Goal: Task Accomplishment & Management: Manage account settings

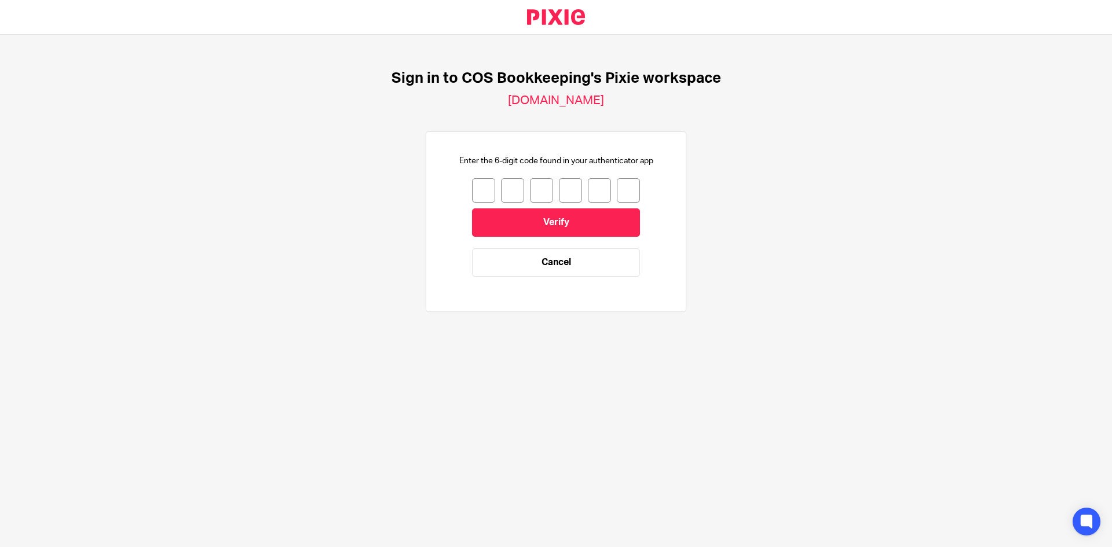
click at [475, 190] on input "number" at bounding box center [483, 190] width 23 height 24
type input "8"
click at [482, 189] on input "8" at bounding box center [483, 190] width 23 height 24
type input "3"
type input "0"
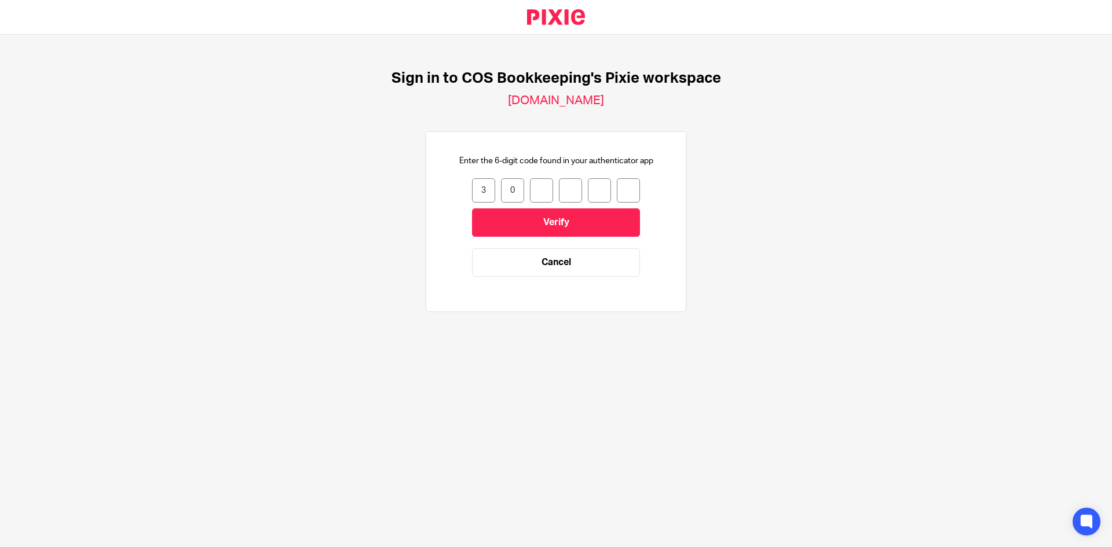
type input "1"
type input "4"
type input "2"
type input "8"
drag, startPoint x: 499, startPoint y: 191, endPoint x: 505, endPoint y: 191, distance: 6.4
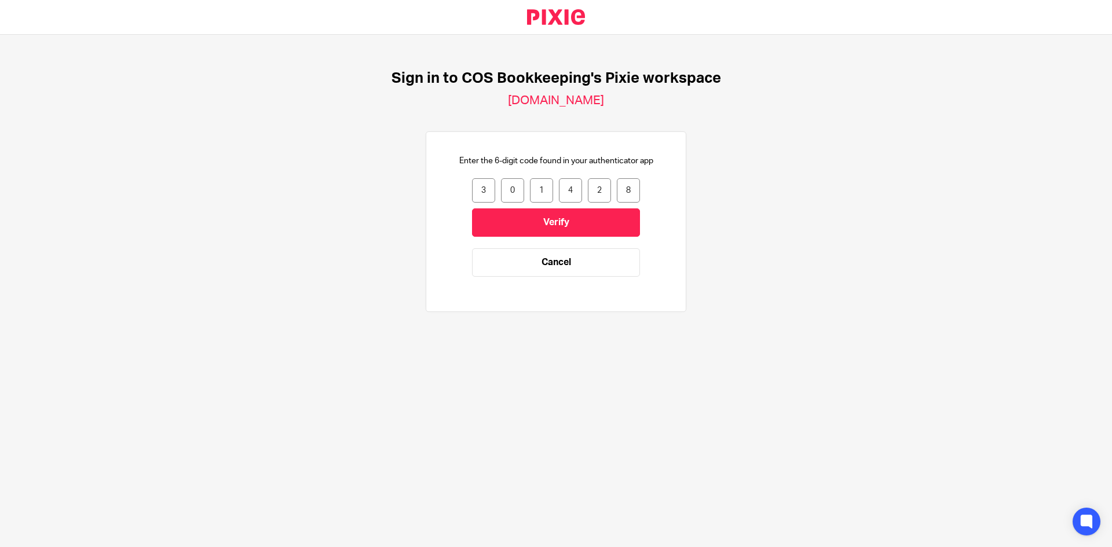
click at [505, 191] on input "0" at bounding box center [512, 190] width 23 height 24
type input "8"
drag, startPoint x: 525, startPoint y: 191, endPoint x: 535, endPoint y: 193, distance: 10.0
click at [535, 193] on input "1" at bounding box center [541, 190] width 23 height 24
type input "0"
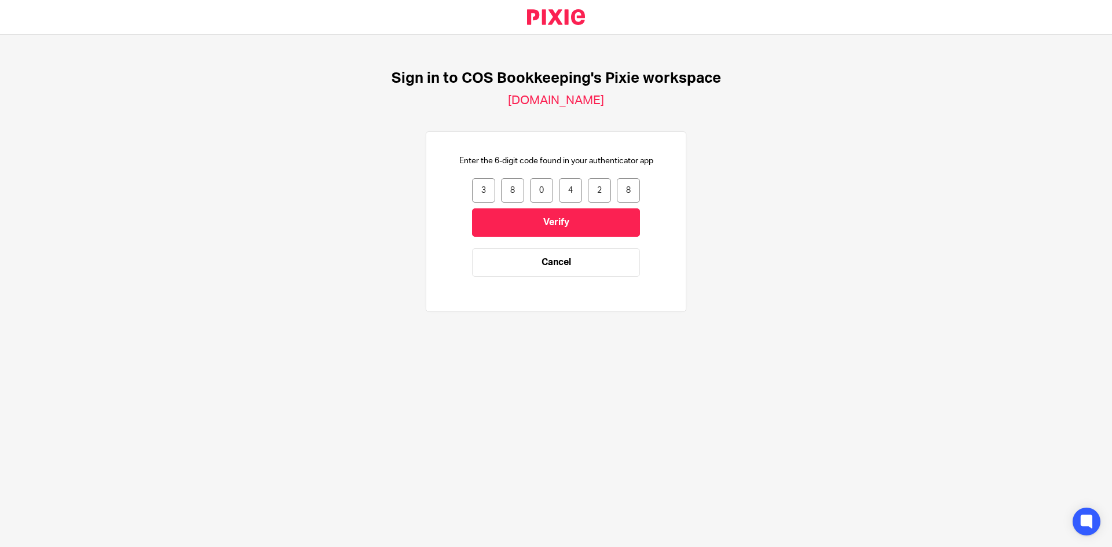
drag, startPoint x: 560, startPoint y: 193, endPoint x: 566, endPoint y: 193, distance: 6.4
click at [566, 193] on input "4" at bounding box center [570, 190] width 23 height 24
type input "0"
click at [592, 189] on input "2" at bounding box center [599, 190] width 23 height 24
type input "2"
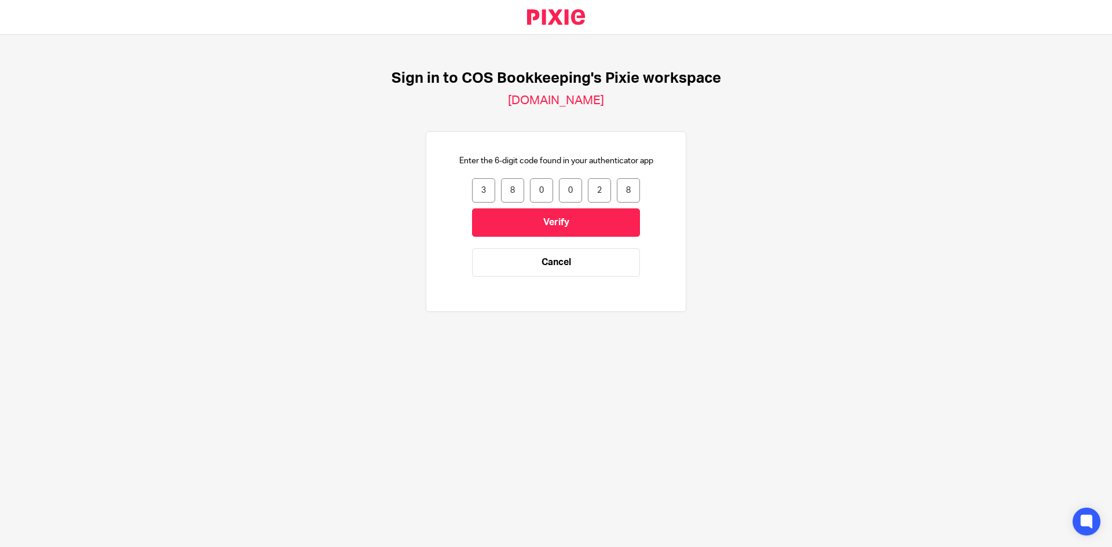
click at [472, 208] on input "Verify" at bounding box center [556, 222] width 168 height 28
click at [475, 193] on input "number" at bounding box center [483, 190] width 23 height 24
type input "1"
type input "7"
type input "0"
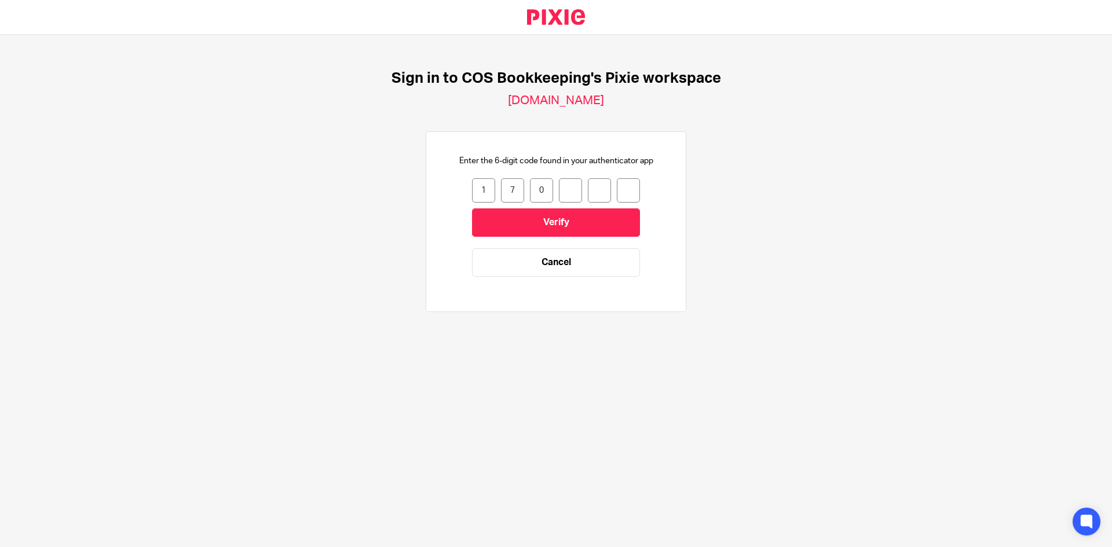
type input "1"
type input "8"
click at [492, 228] on input "Verify" at bounding box center [556, 222] width 168 height 28
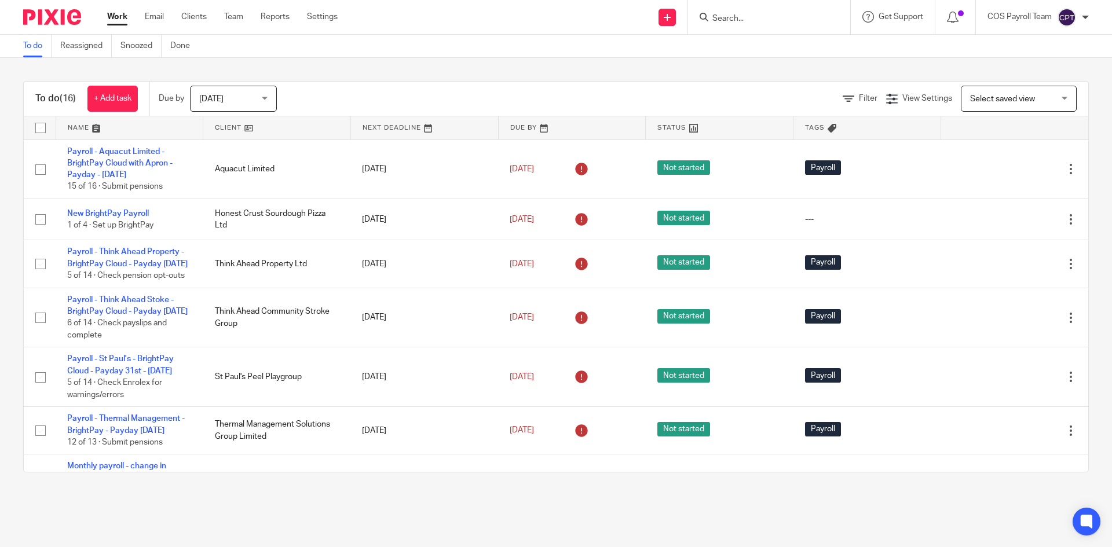
click at [269, 100] on div "Today Today" at bounding box center [233, 99] width 87 height 26
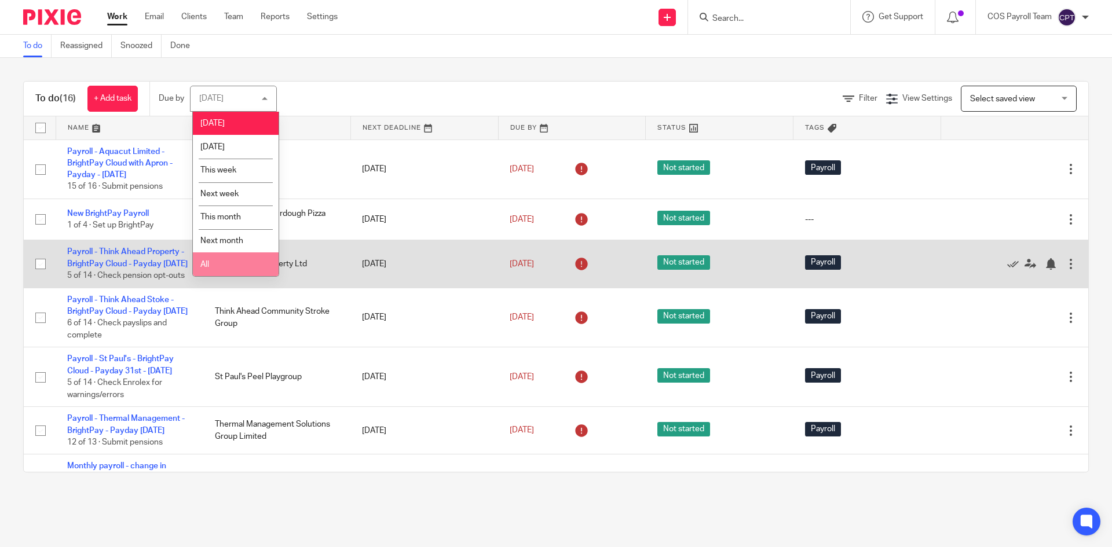
drag, startPoint x: 227, startPoint y: 264, endPoint x: 224, endPoint y: 256, distance: 8.6
click at [227, 263] on li "All" at bounding box center [236, 264] width 86 height 24
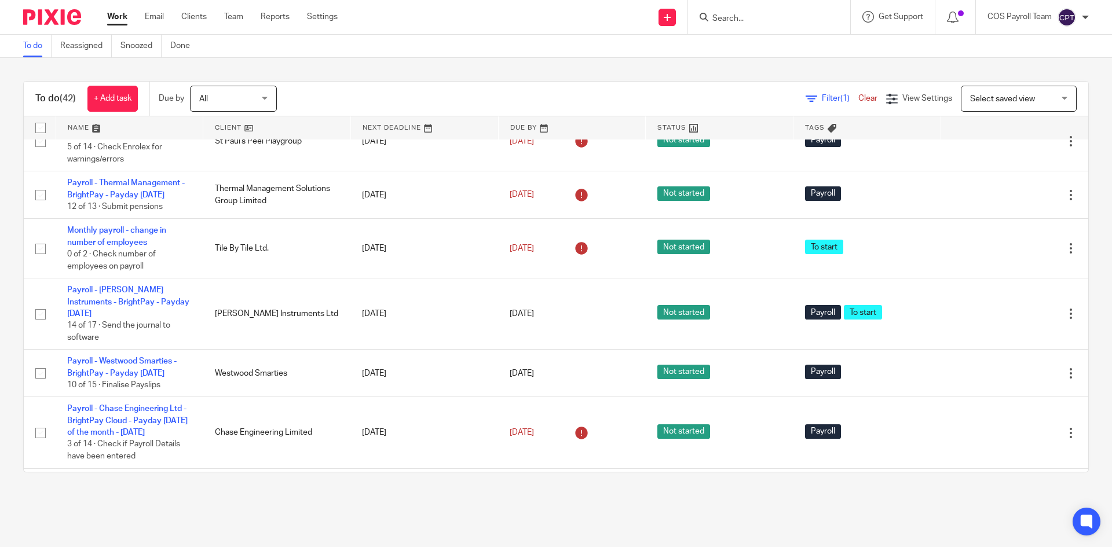
scroll to position [117, 0]
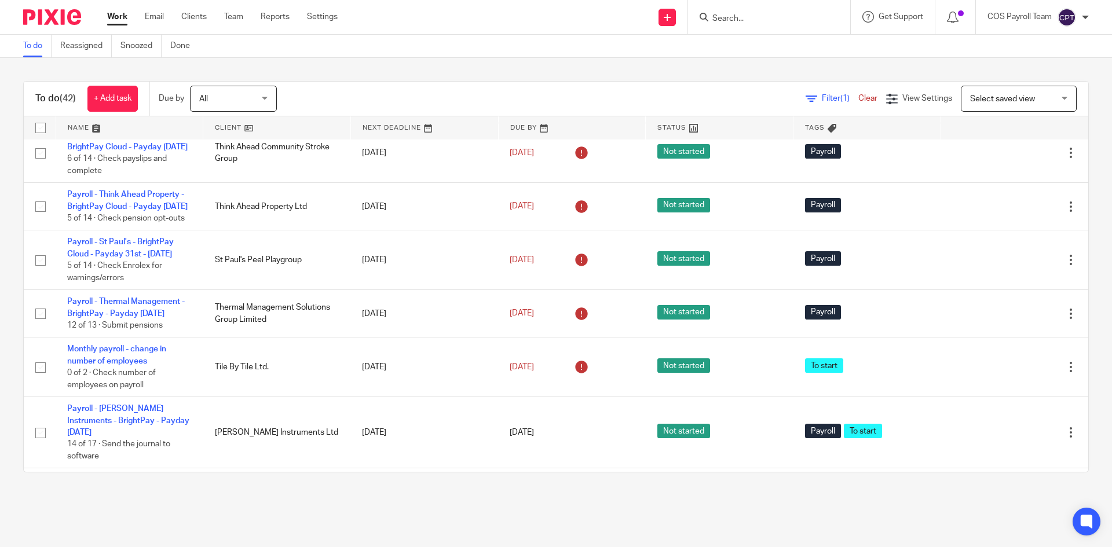
click at [715, 14] on input "Search" at bounding box center [763, 19] width 104 height 10
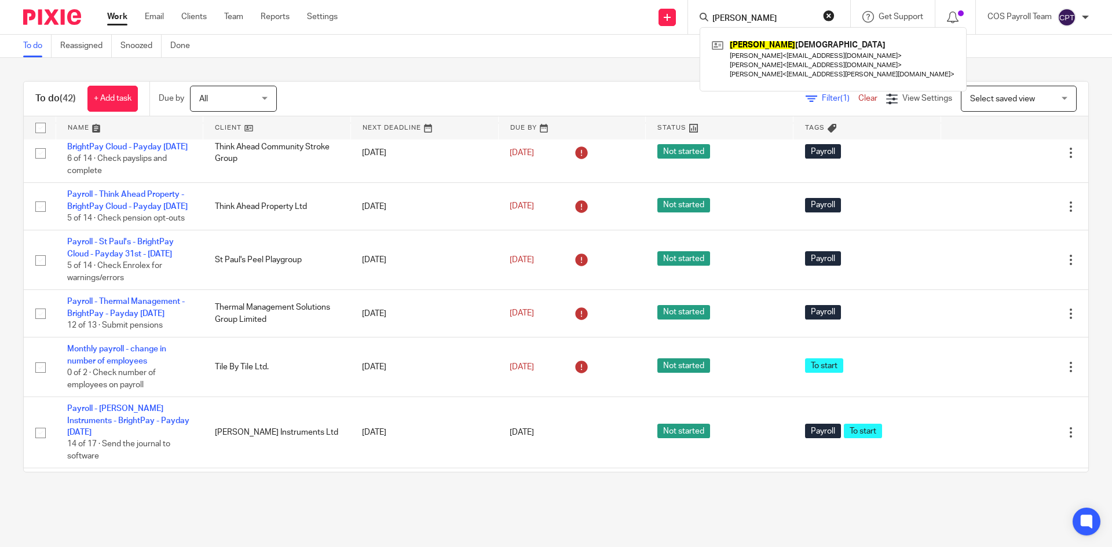
type input "bramhall"
click button "submit" at bounding box center [0, 0] width 0 height 0
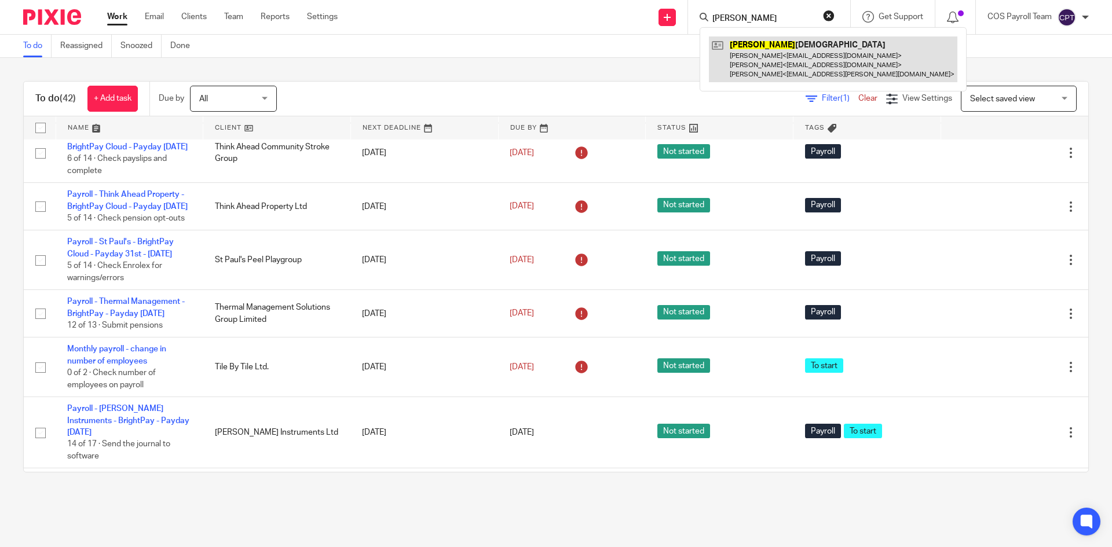
click at [796, 50] on link at bounding box center [833, 59] width 248 height 46
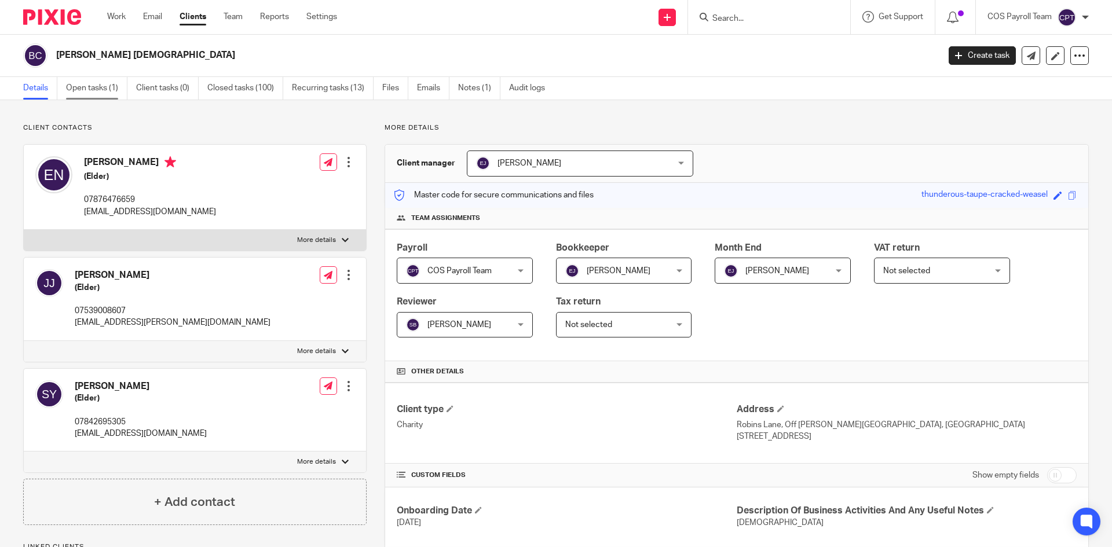
click at [102, 90] on link "Open tasks (1)" at bounding box center [96, 88] width 61 height 23
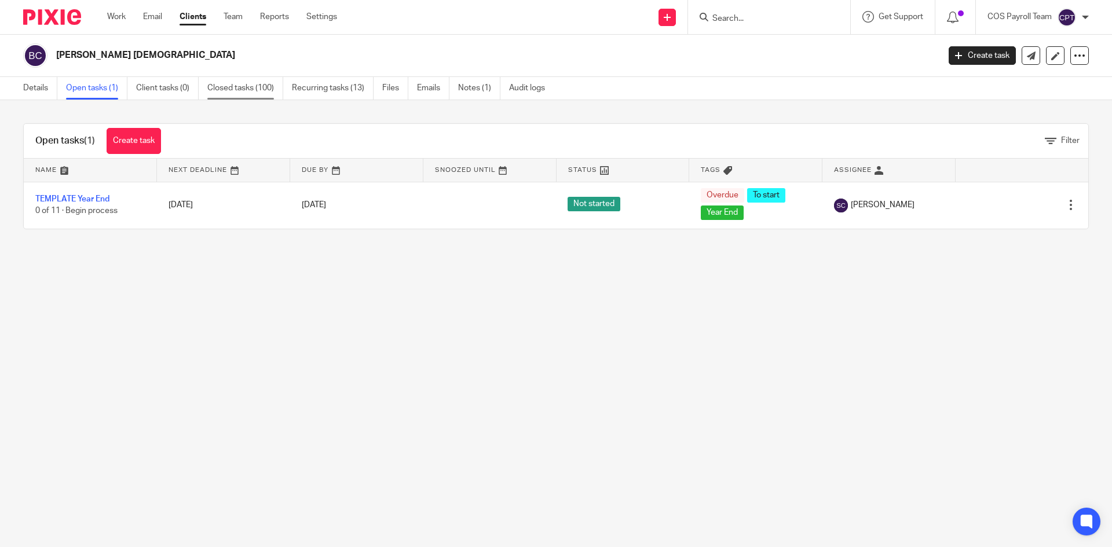
click at [240, 92] on link "Closed tasks (100)" at bounding box center [245, 88] width 76 height 23
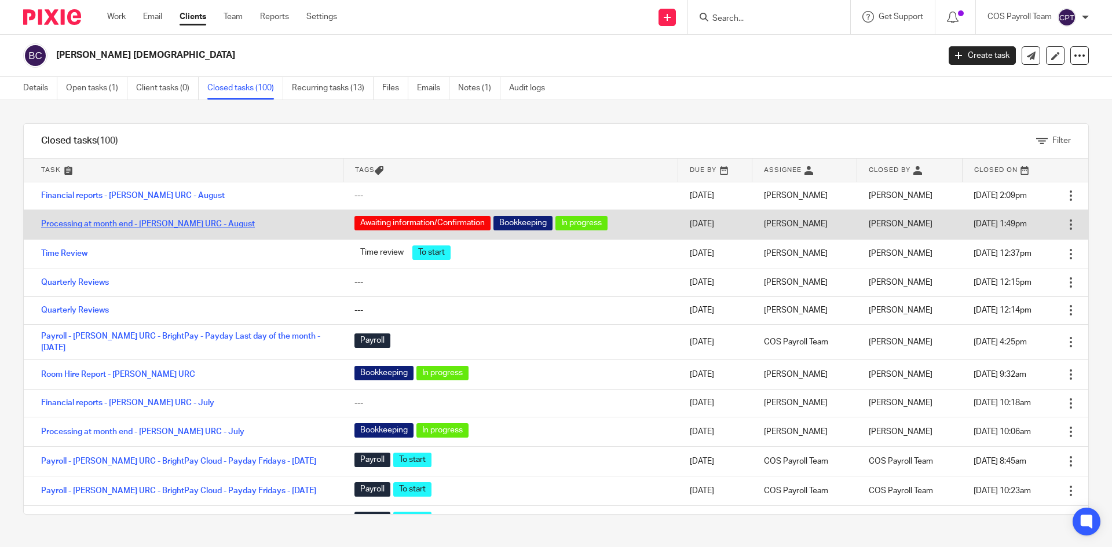
click at [116, 226] on link "Processing at month end - Bramhall URC - August" at bounding box center [148, 224] width 214 height 8
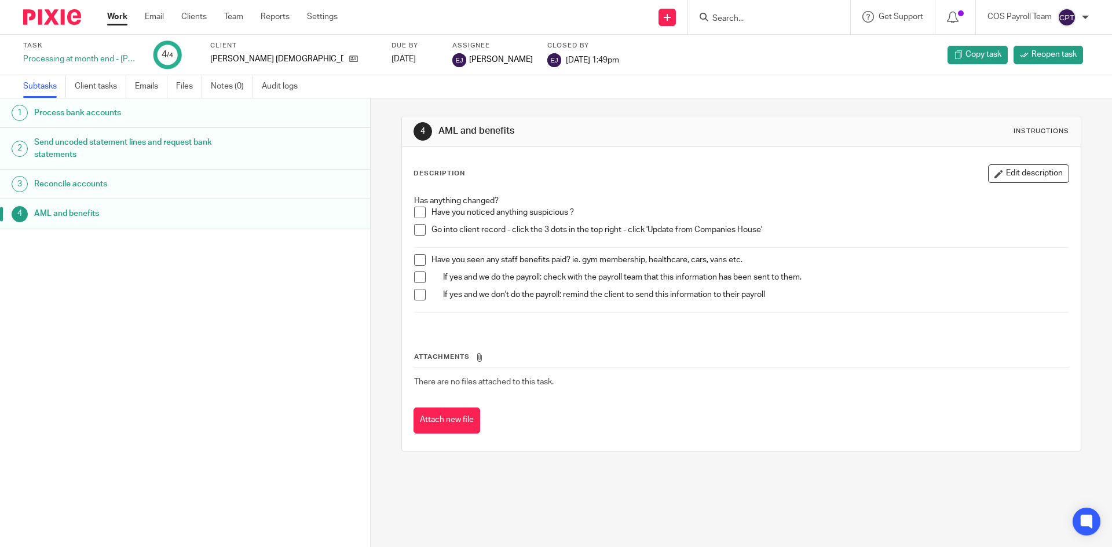
click at [116, 23] on link "Work" at bounding box center [117, 17] width 20 height 12
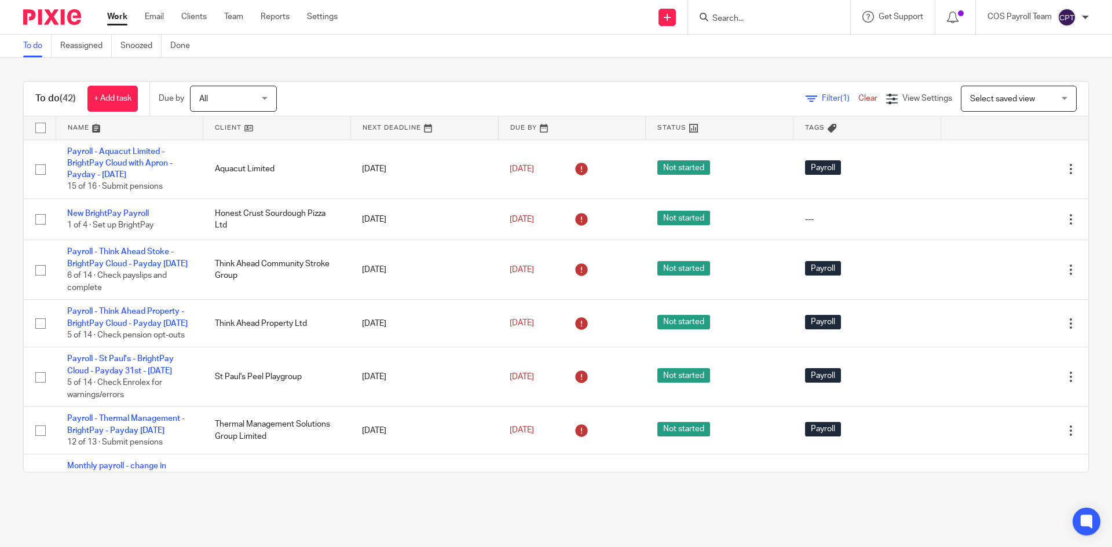
click at [772, 20] on input "Search" at bounding box center [763, 19] width 104 height 10
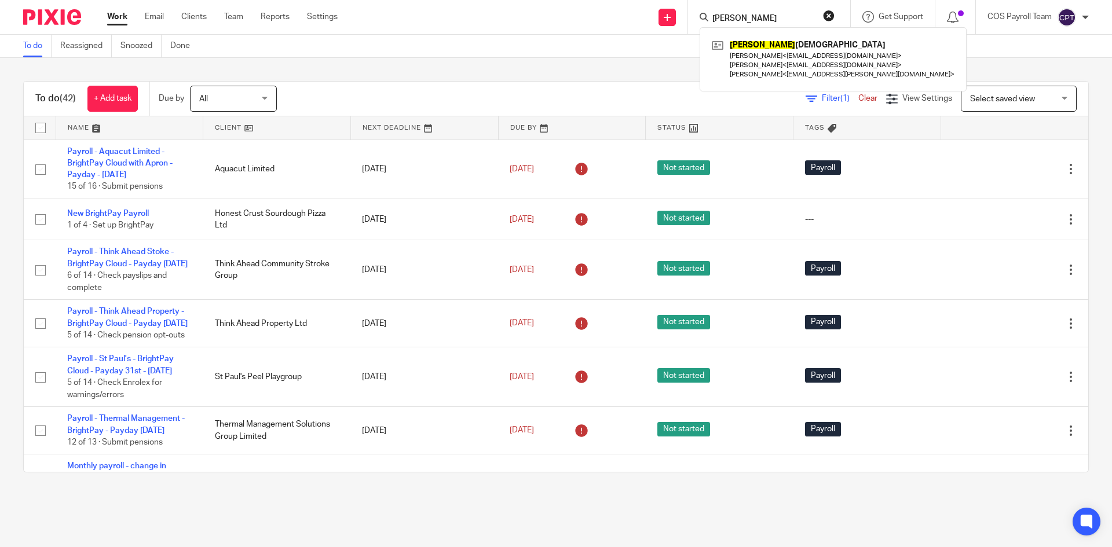
type input "bramhall"
click button "submit" at bounding box center [0, 0] width 0 height 0
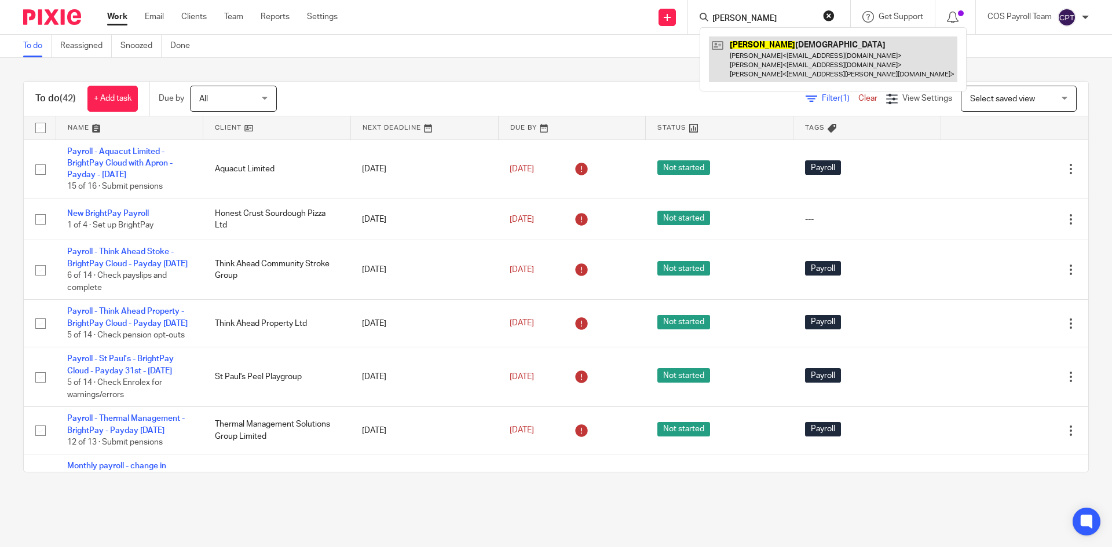
click at [749, 46] on link at bounding box center [833, 59] width 248 height 46
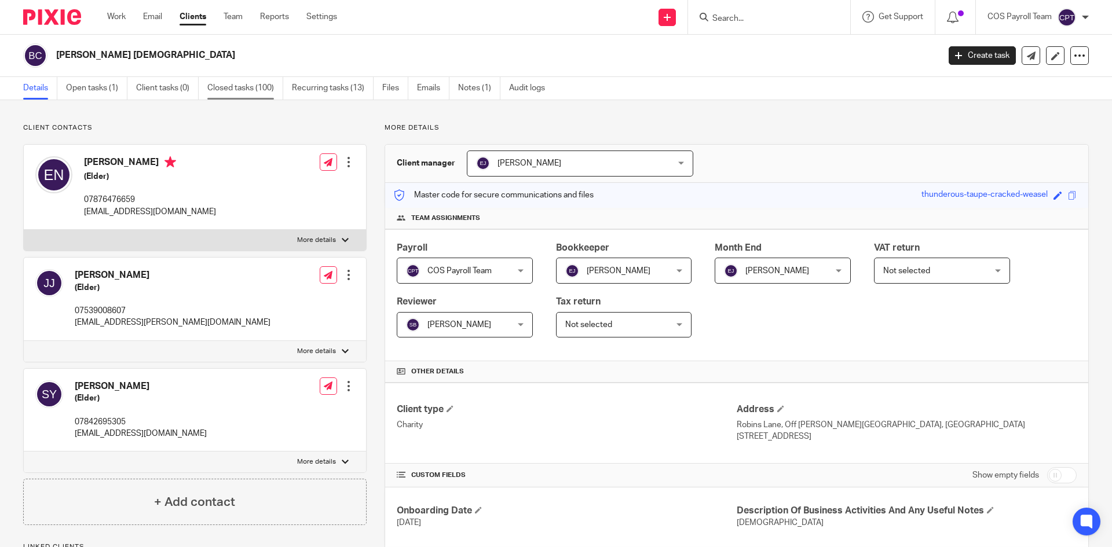
click at [257, 93] on link "Closed tasks (100)" at bounding box center [245, 88] width 76 height 23
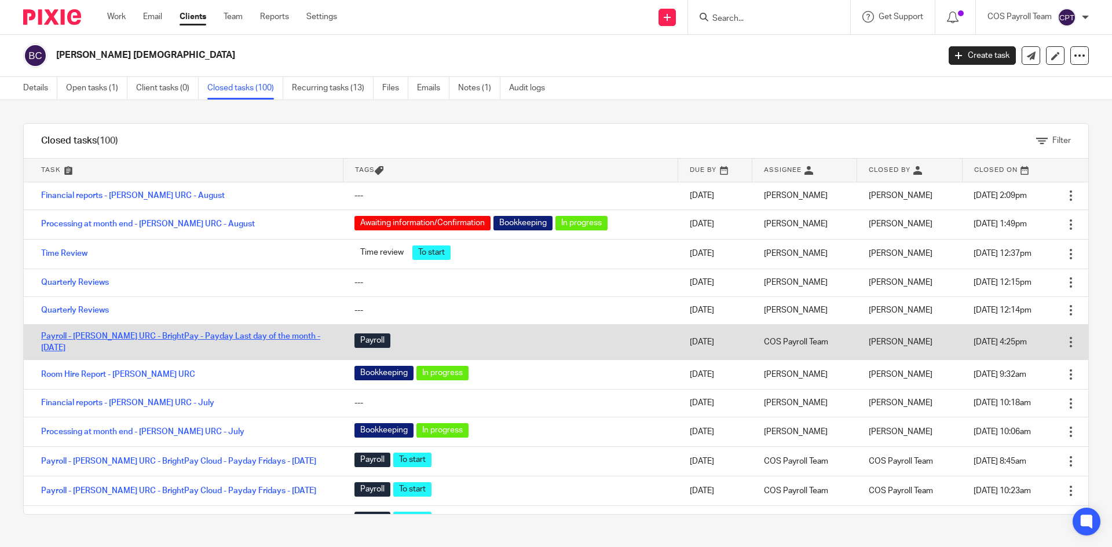
click at [136, 338] on link "Payroll - [PERSON_NAME] URC - BrightPay - Payday Last day of the month - [DATE]" at bounding box center [180, 342] width 279 height 20
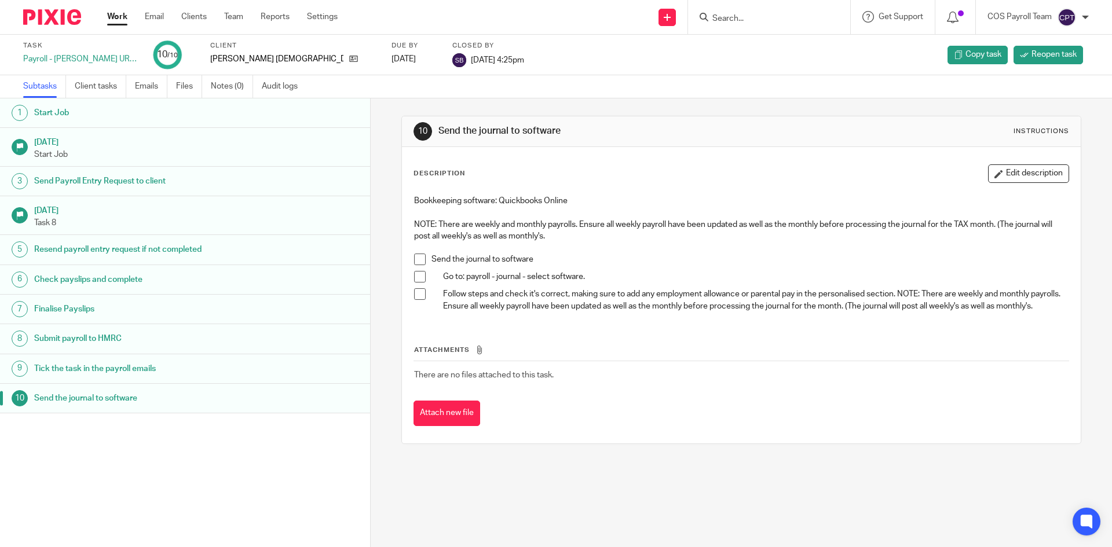
click at [211, 275] on h1 "Check payslips and complete" at bounding box center [142, 279] width 217 height 17
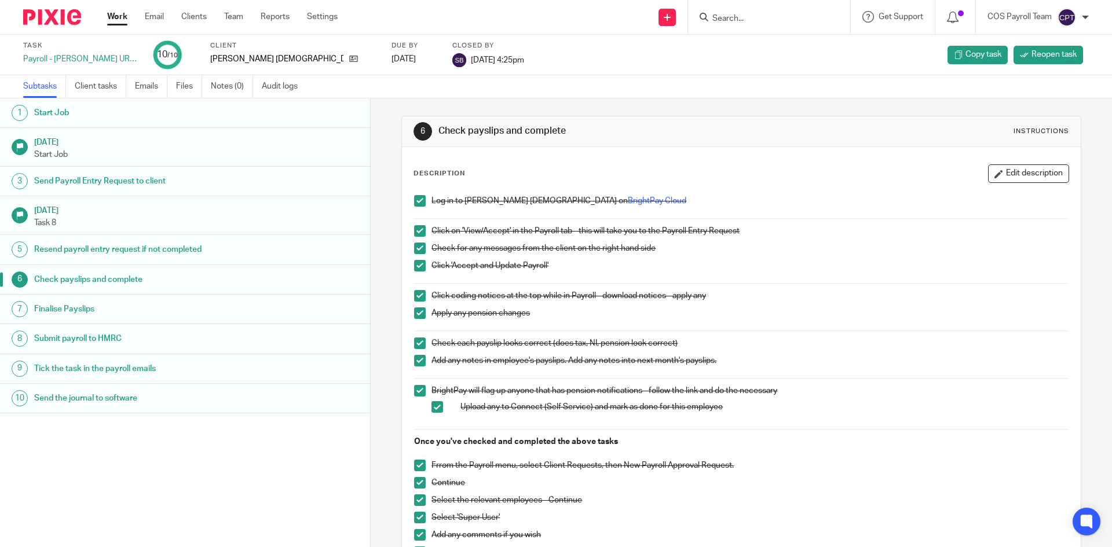
click at [182, 339] on h1 "Submit payroll to HMRC" at bounding box center [142, 338] width 217 height 17
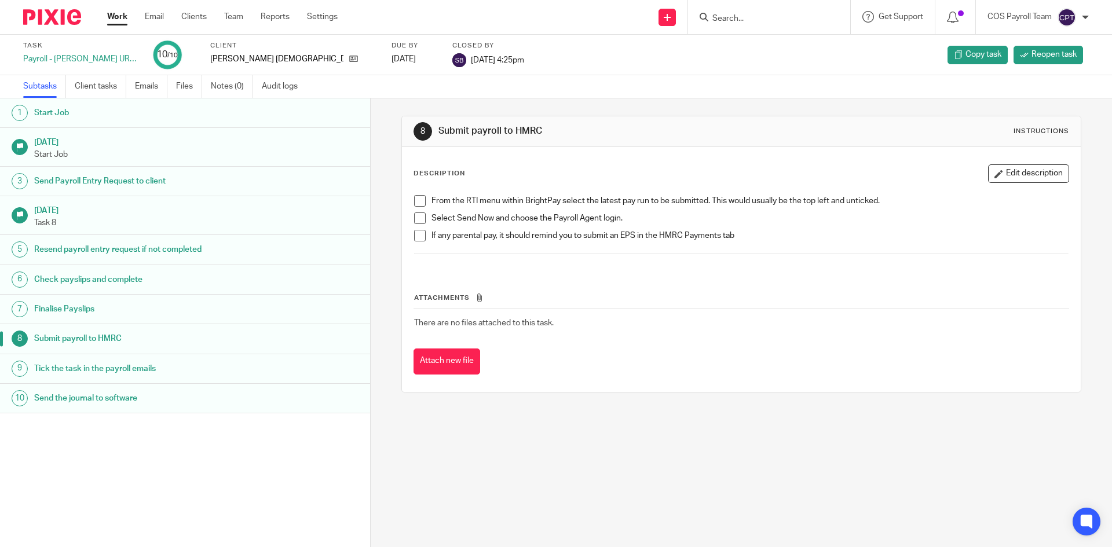
click at [220, 247] on h1 "Resend payroll entry request if not completed" at bounding box center [142, 249] width 217 height 17
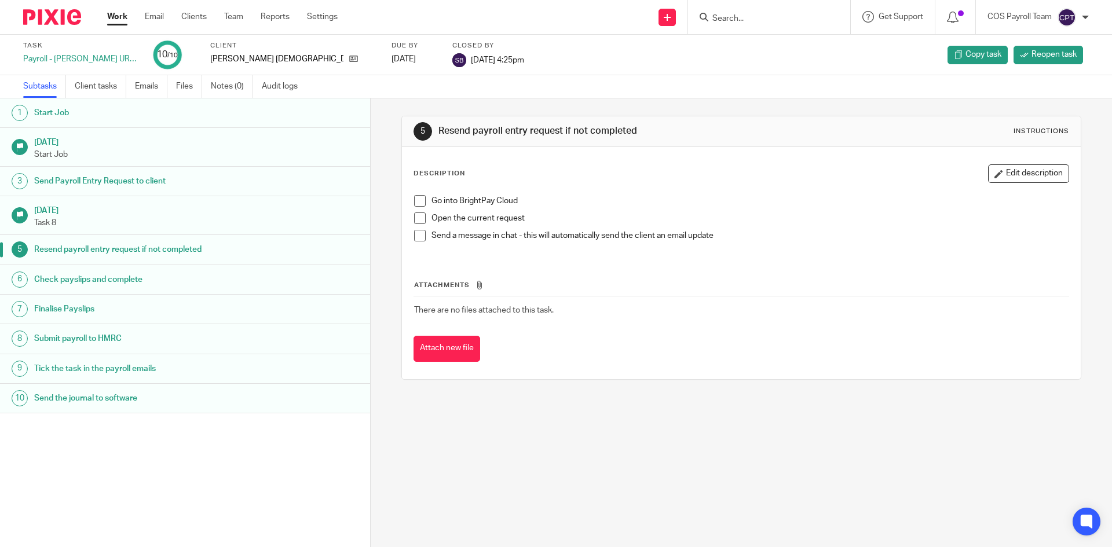
click at [229, 281] on h1 "Check payslips and complete" at bounding box center [142, 279] width 217 height 17
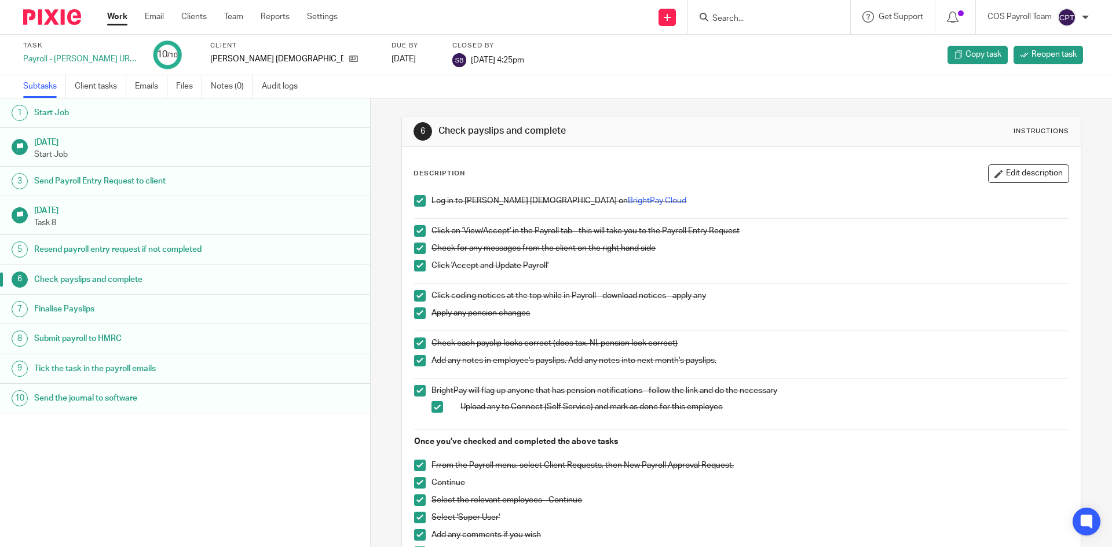
scroll to position [58, 0]
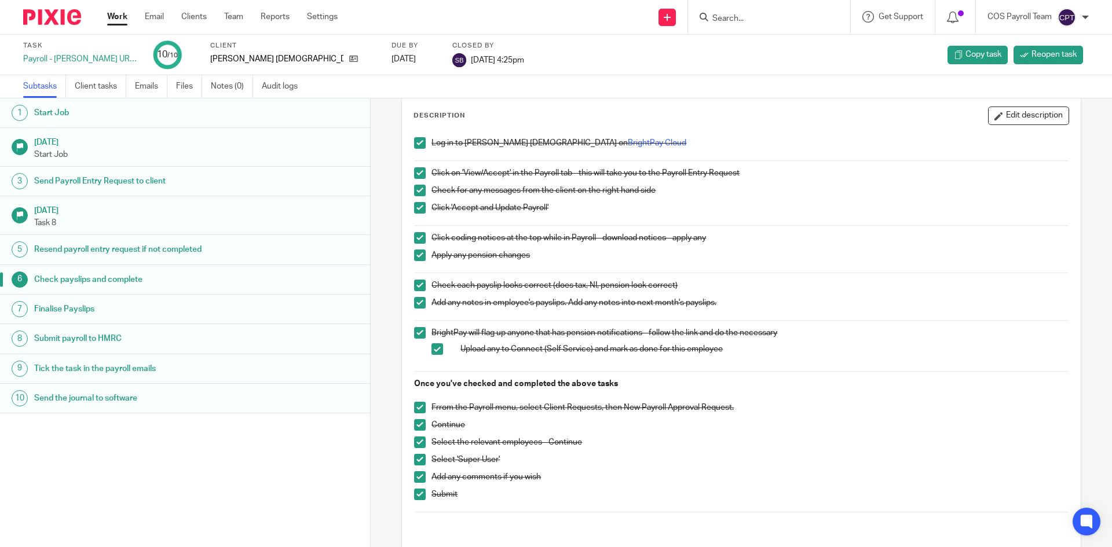
click at [116, 20] on link "Work" at bounding box center [117, 17] width 20 height 12
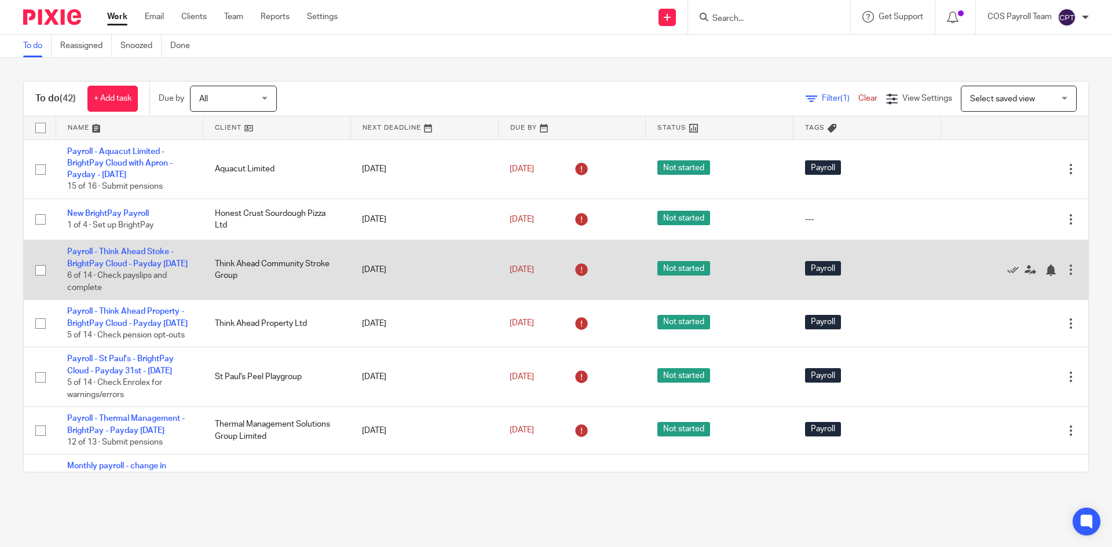
click at [124, 269] on td "Payroll - Think Ahead Stoke - BrightPay Cloud - Payday [DATE] 6 of 14 · Check p…" at bounding box center [130, 270] width 148 height 60
click at [126, 263] on link "Payroll - Think Ahead Stoke - BrightPay Cloud - Payday [DATE]" at bounding box center [127, 258] width 120 height 20
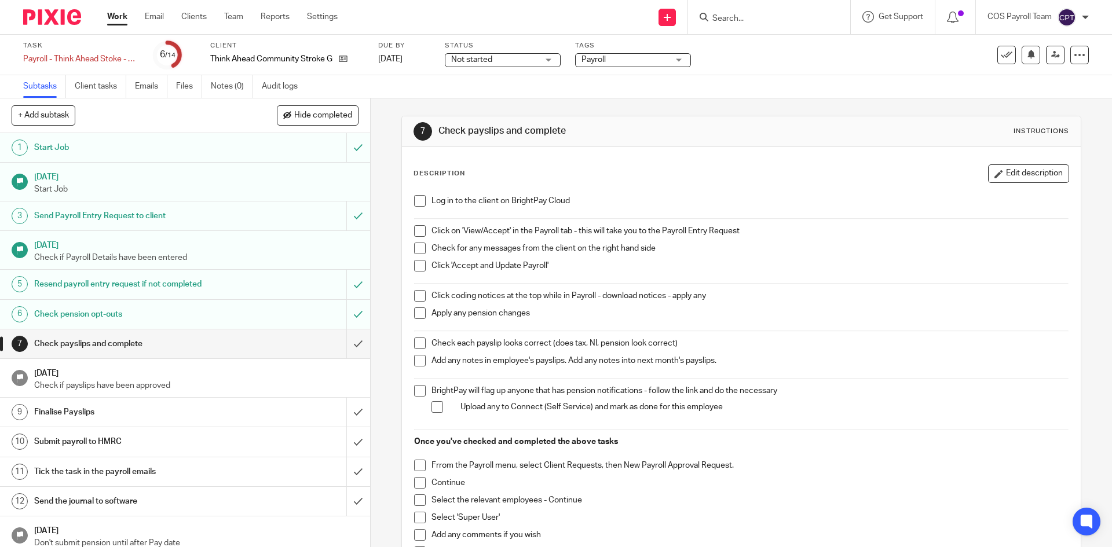
click at [173, 150] on h1 "Start Job" at bounding box center [134, 147] width 200 height 17
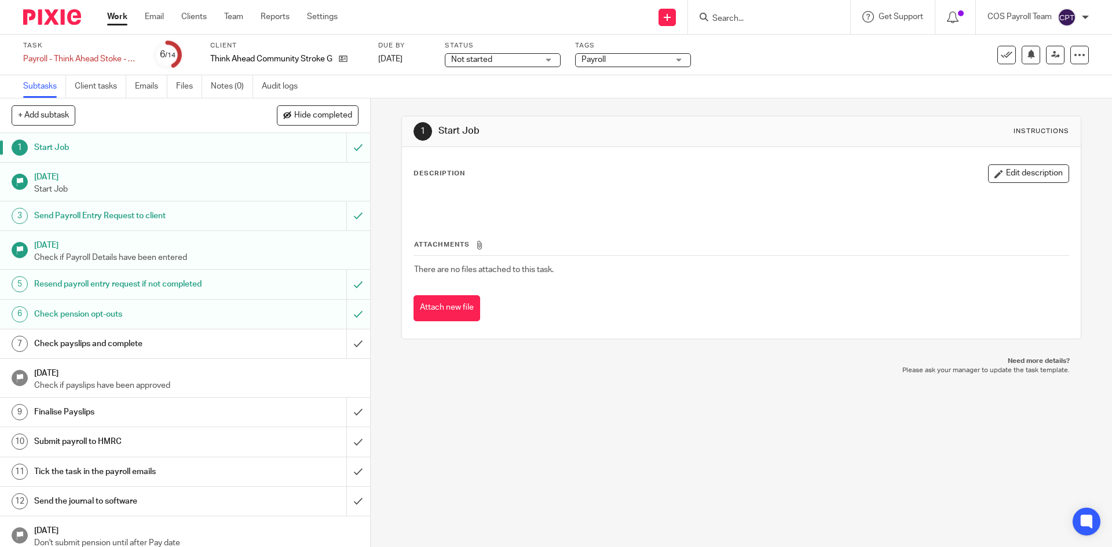
click at [178, 188] on p "Start Job" at bounding box center [196, 190] width 324 height 12
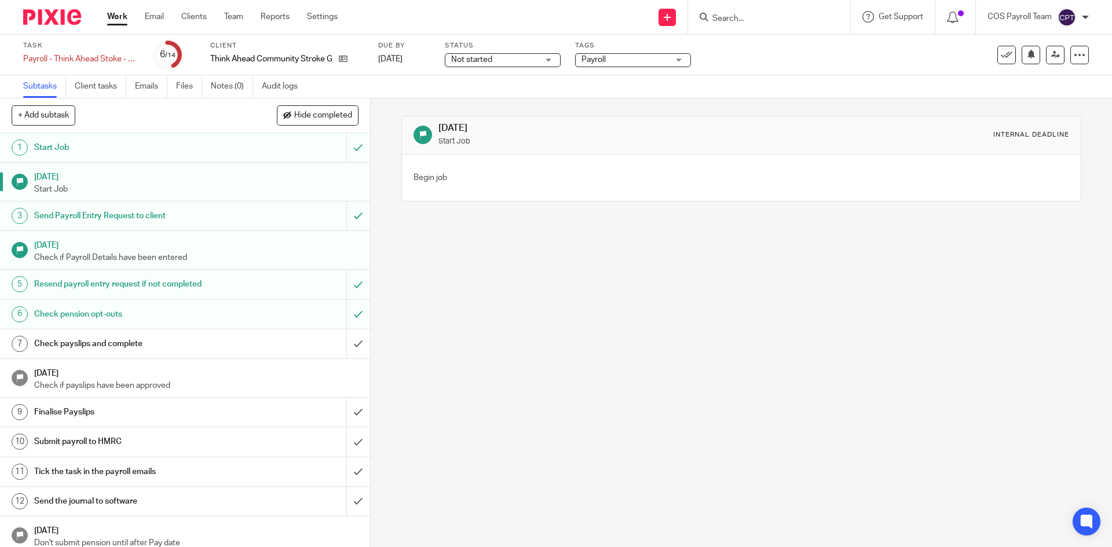
click at [199, 217] on h1 "Send Payroll Entry Request to client" at bounding box center [134, 215] width 200 height 17
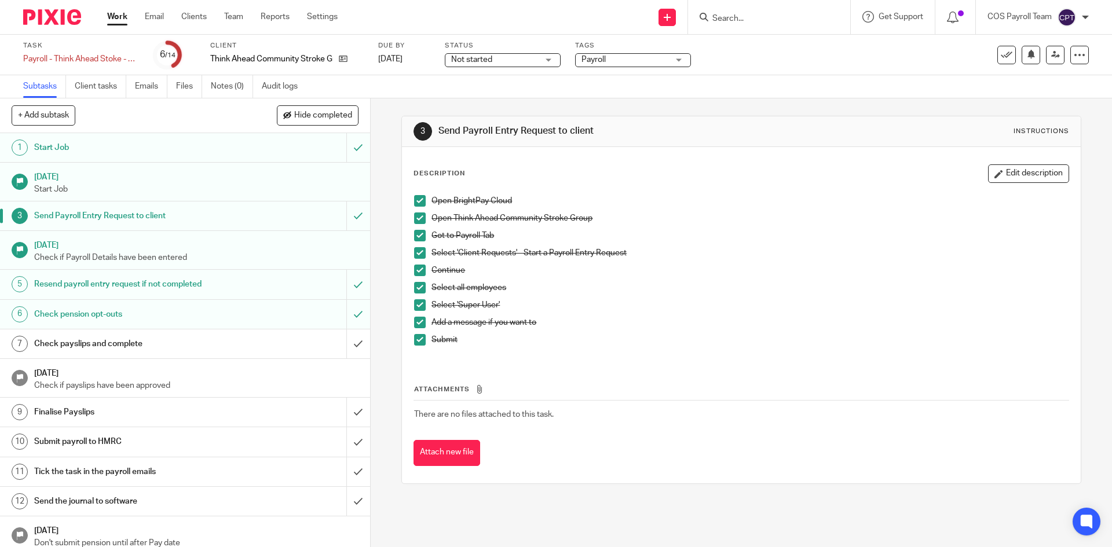
click at [221, 252] on p "Check if Payroll Details have been entered" at bounding box center [196, 258] width 324 height 12
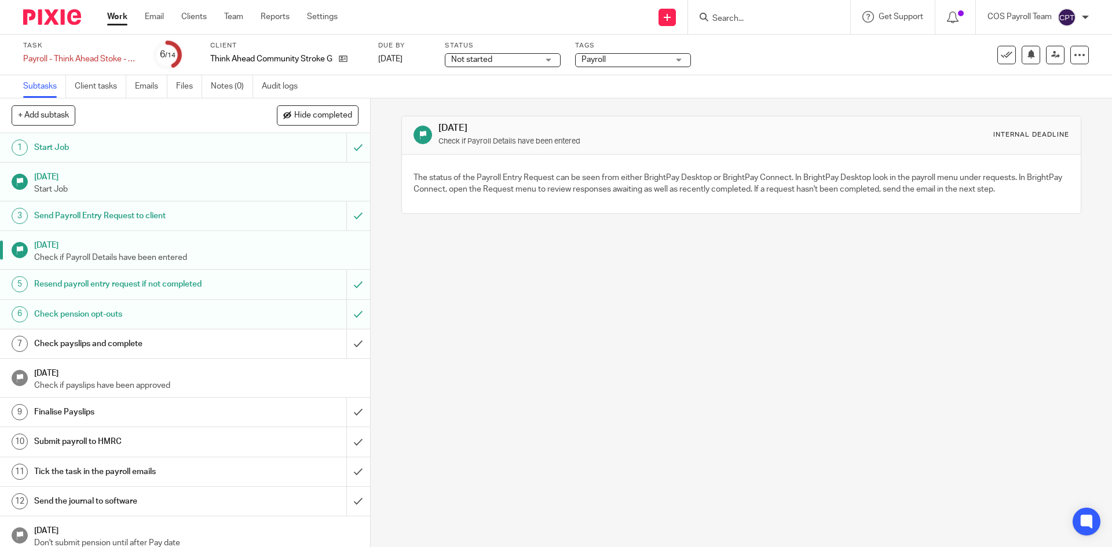
click at [232, 284] on div "Resend payroll entry request if not completed" at bounding box center [184, 284] width 301 height 17
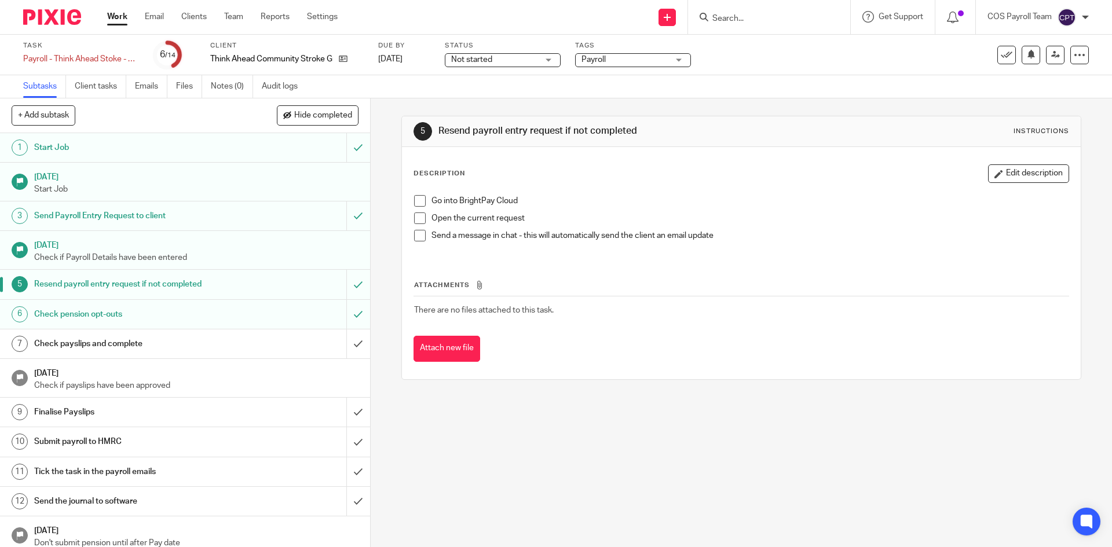
click at [240, 339] on div "Check payslips and complete" at bounding box center [184, 343] width 301 height 17
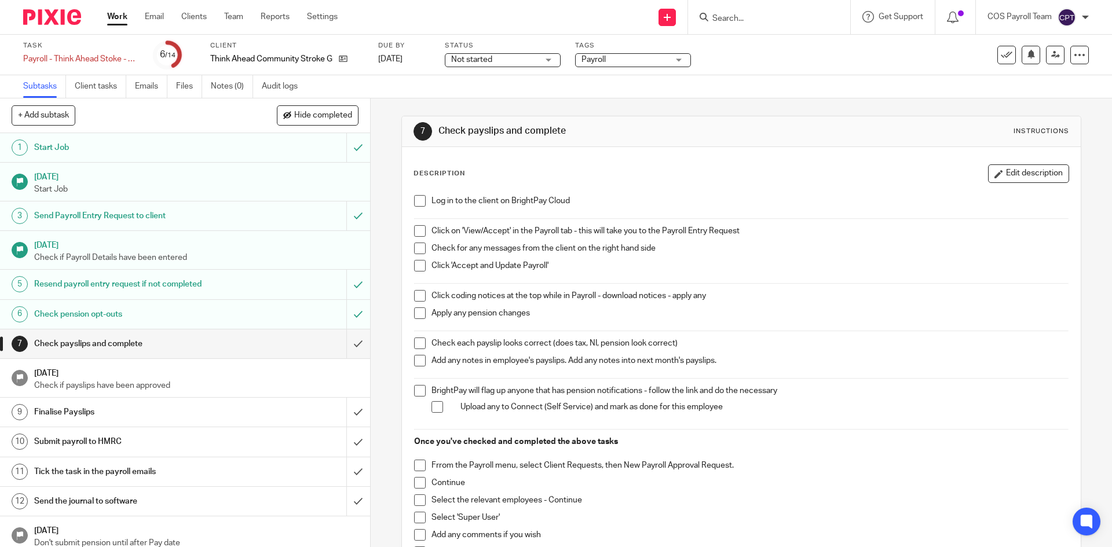
click at [416, 200] on span at bounding box center [420, 201] width 12 height 12
drag, startPoint x: 416, startPoint y: 201, endPoint x: 411, endPoint y: 197, distance: 6.6
click at [416, 201] on span at bounding box center [420, 201] width 12 height 12
click at [123, 23] on link "Work" at bounding box center [117, 17] width 20 height 12
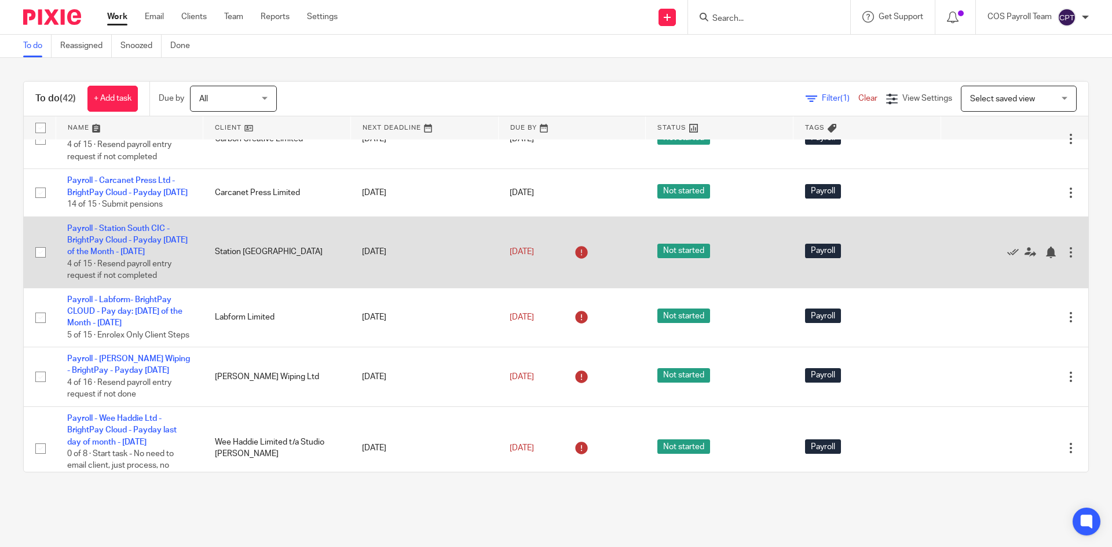
scroll to position [637, 0]
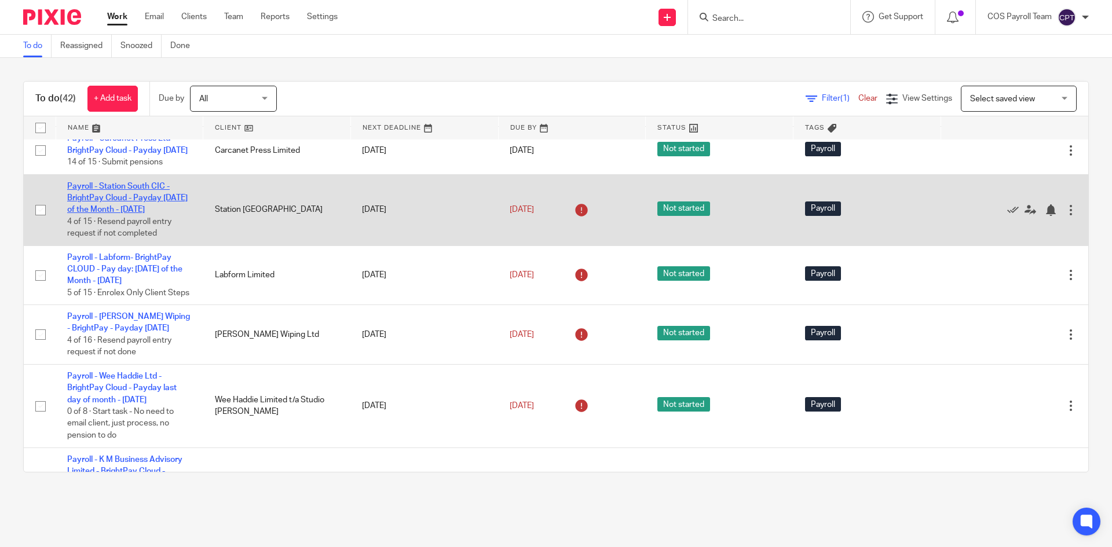
click at [122, 214] on link "Payroll - Station South CIC - BrightPay Cloud - Payday [DATE] of the Month - [D…" at bounding box center [127, 198] width 120 height 32
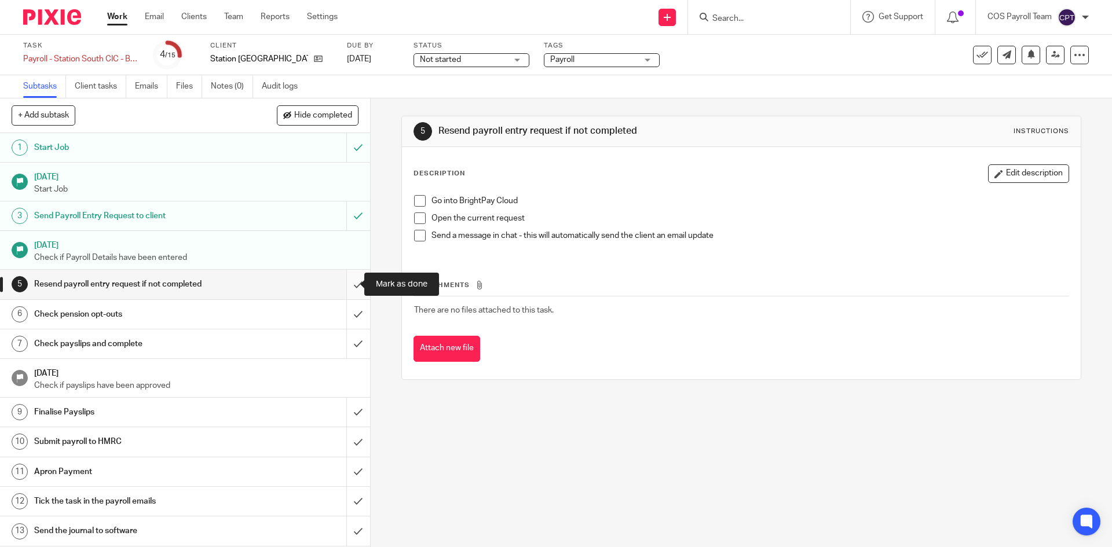
click at [343, 284] on input "submit" at bounding box center [185, 284] width 370 height 29
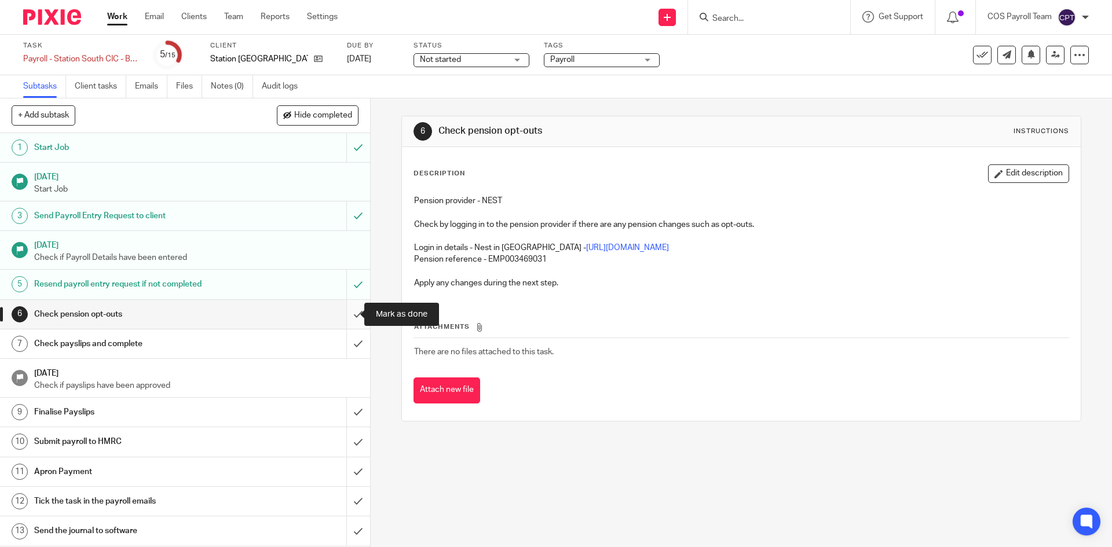
click at [342, 310] on input "submit" at bounding box center [185, 314] width 370 height 29
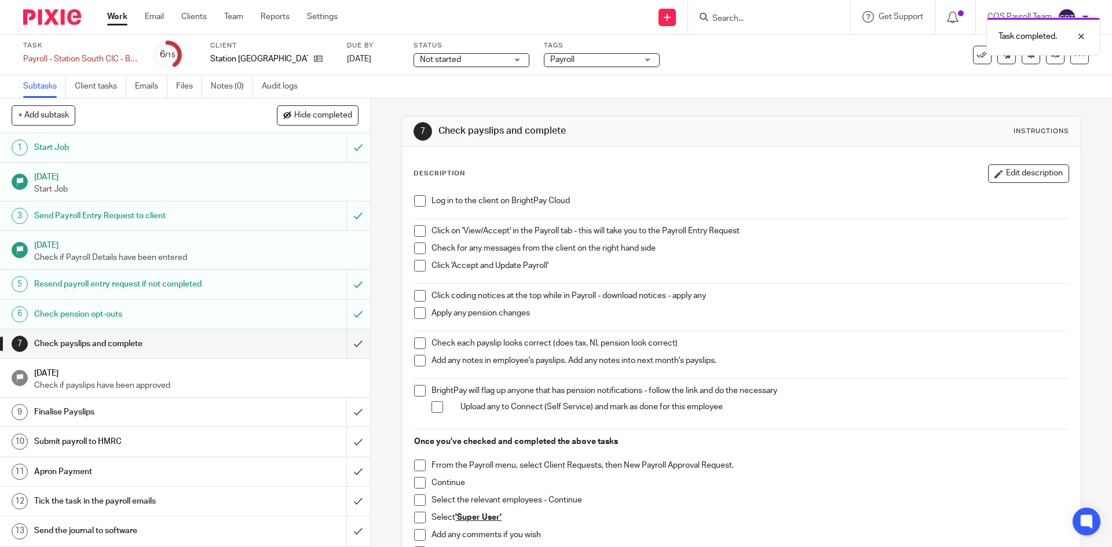
click at [417, 196] on span at bounding box center [420, 201] width 12 height 12
click at [417, 228] on span at bounding box center [420, 231] width 12 height 12
click at [416, 247] on span at bounding box center [420, 249] width 12 height 12
drag, startPoint x: 419, startPoint y: 268, endPoint x: 427, endPoint y: 294, distance: 28.0
click at [419, 268] on span at bounding box center [420, 266] width 12 height 12
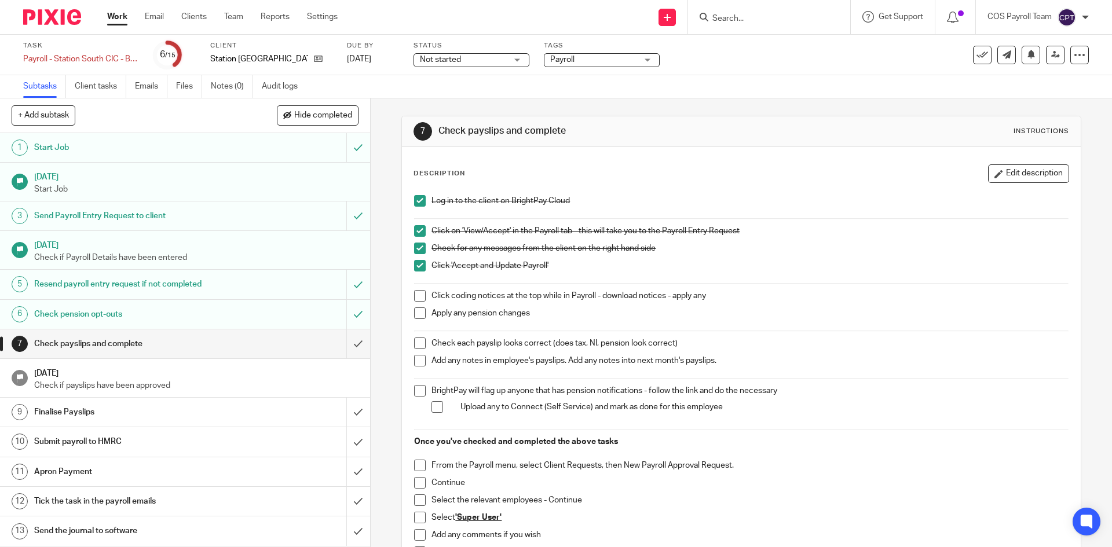
click at [419, 294] on span at bounding box center [420, 296] width 12 height 12
drag, startPoint x: 419, startPoint y: 310, endPoint x: 421, endPoint y: 316, distance: 6.0
click at [419, 310] on span at bounding box center [420, 313] width 12 height 12
click at [419, 340] on span at bounding box center [420, 344] width 12 height 12
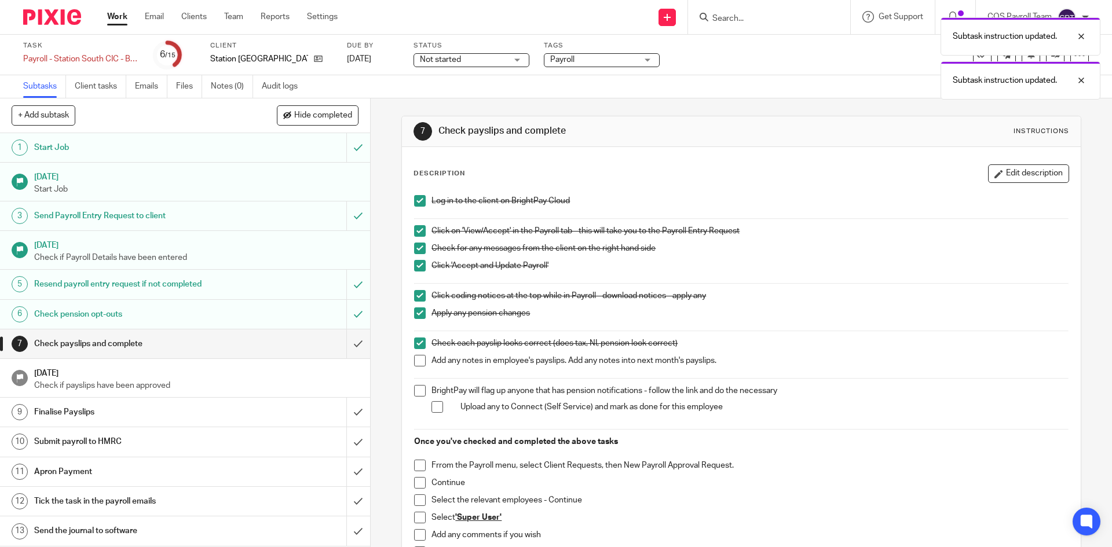
click at [416, 358] on span at bounding box center [420, 361] width 12 height 12
drag, startPoint x: 416, startPoint y: 389, endPoint x: 432, endPoint y: 408, distance: 25.1
click at [416, 390] on span at bounding box center [420, 391] width 12 height 12
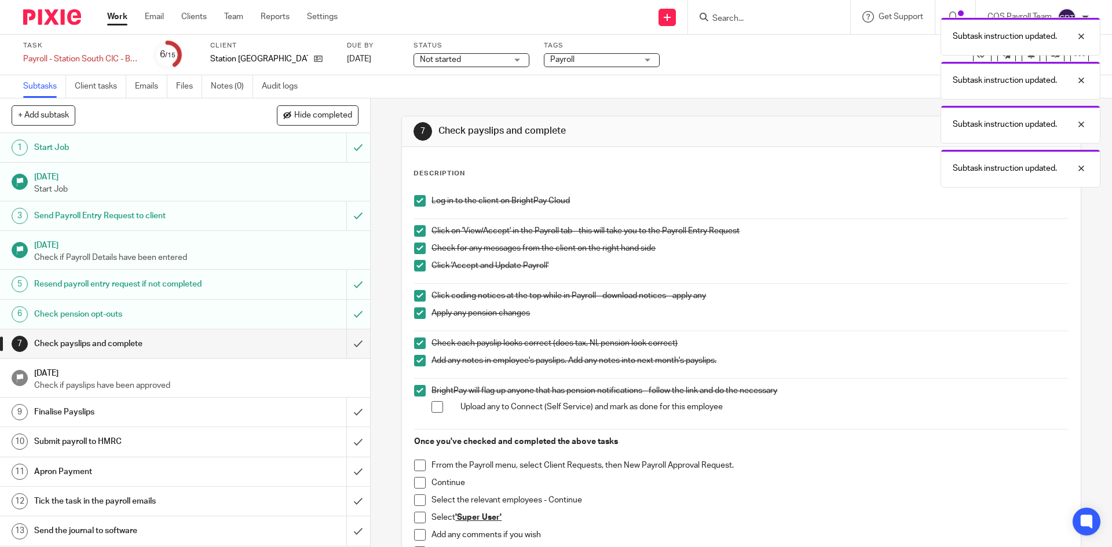
click at [432, 405] on span at bounding box center [437, 407] width 12 height 12
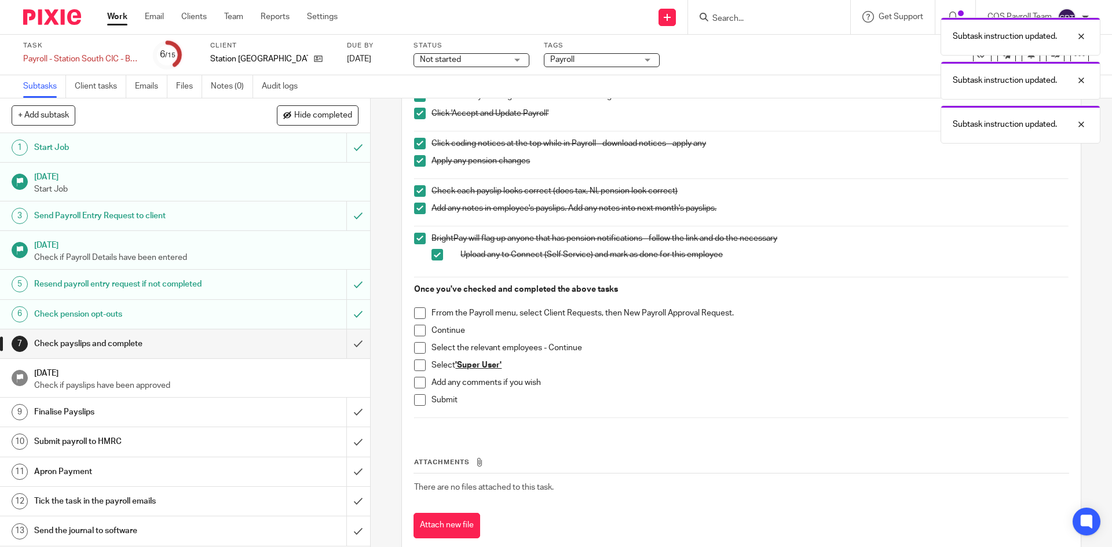
scroll to position [174, 0]
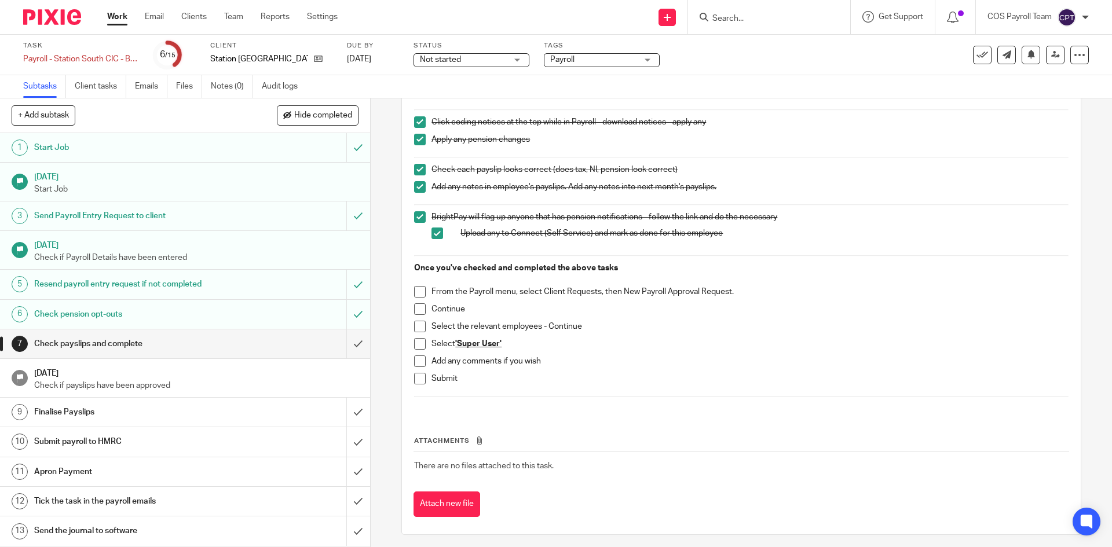
click at [420, 294] on span at bounding box center [420, 292] width 12 height 12
click at [415, 307] on span at bounding box center [420, 309] width 12 height 12
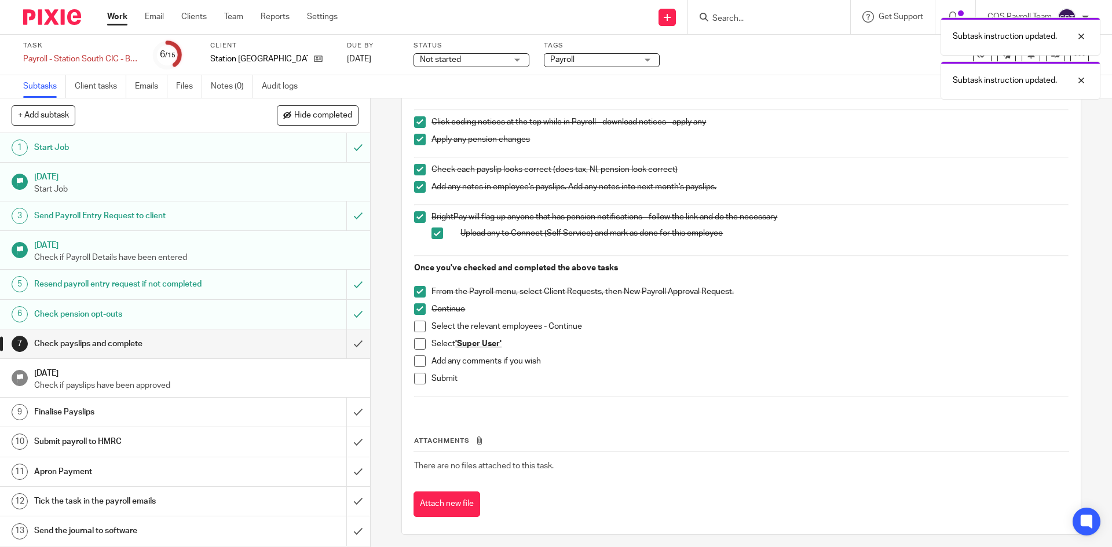
drag, startPoint x: 415, startPoint y: 328, endPoint x: 413, endPoint y: 350, distance: 22.1
click at [415, 328] on span at bounding box center [420, 327] width 12 height 12
click at [416, 346] on span at bounding box center [420, 344] width 12 height 12
click at [416, 362] on span at bounding box center [420, 362] width 12 height 12
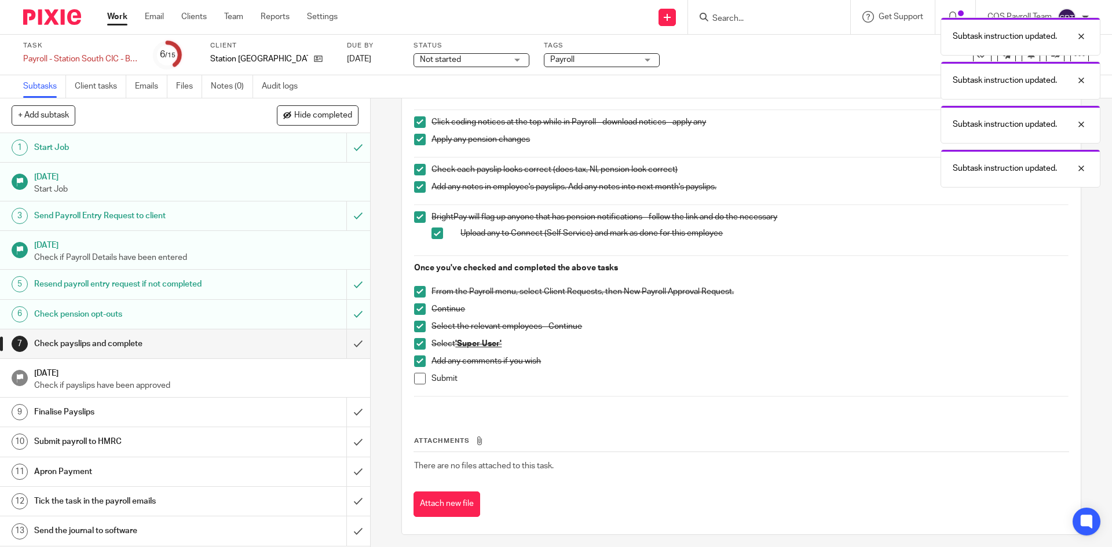
click at [419, 379] on span at bounding box center [420, 379] width 12 height 12
click at [343, 343] on input "submit" at bounding box center [185, 343] width 370 height 29
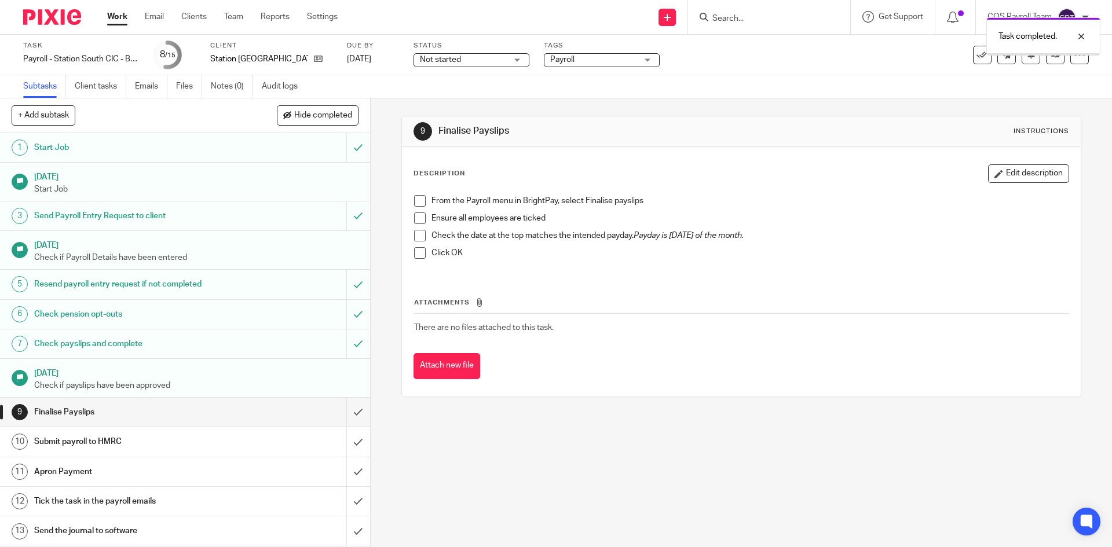
click at [117, 19] on link "Work" at bounding box center [117, 17] width 20 height 12
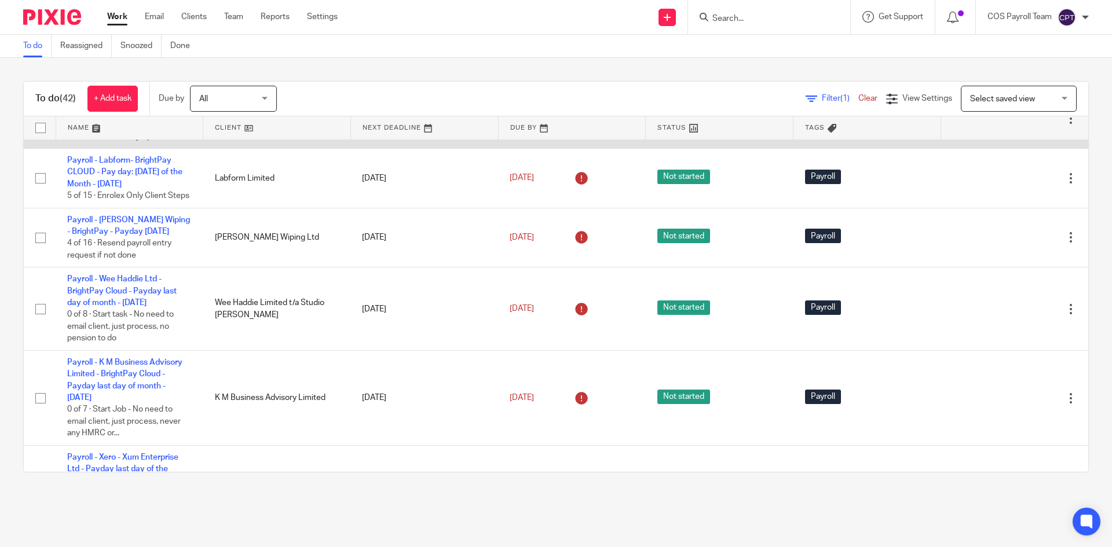
scroll to position [753, 0]
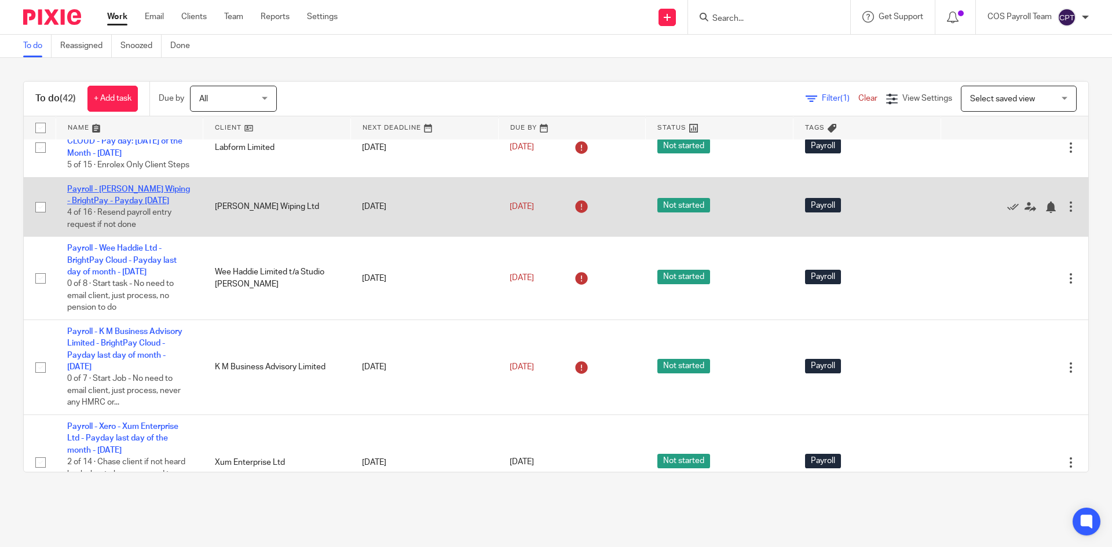
click at [116, 205] on link "Payroll - [PERSON_NAME] Wiping - BrightPay - Payday [DATE]" at bounding box center [128, 195] width 123 height 20
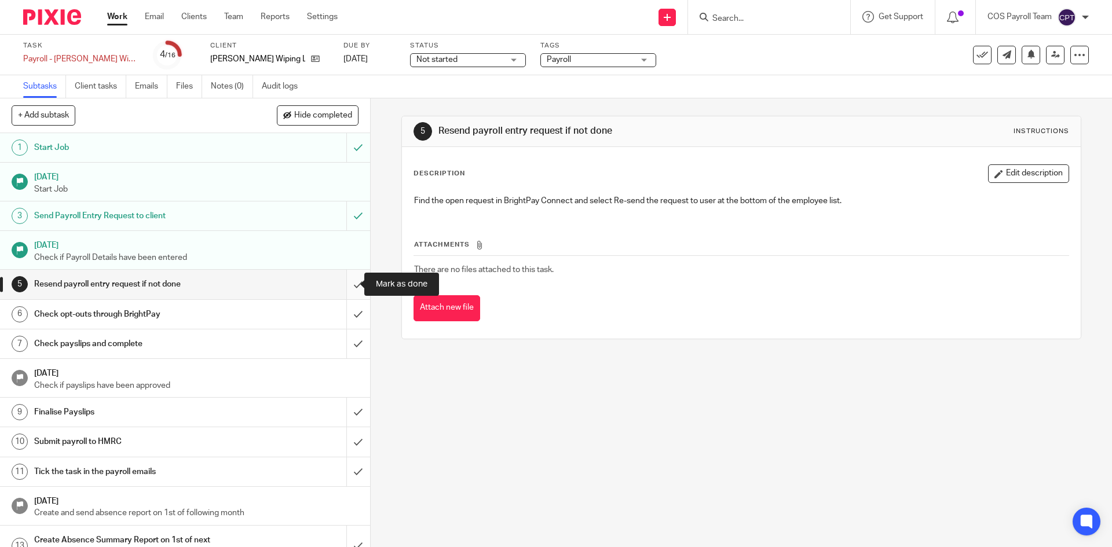
click at [344, 285] on input "submit" at bounding box center [185, 284] width 370 height 29
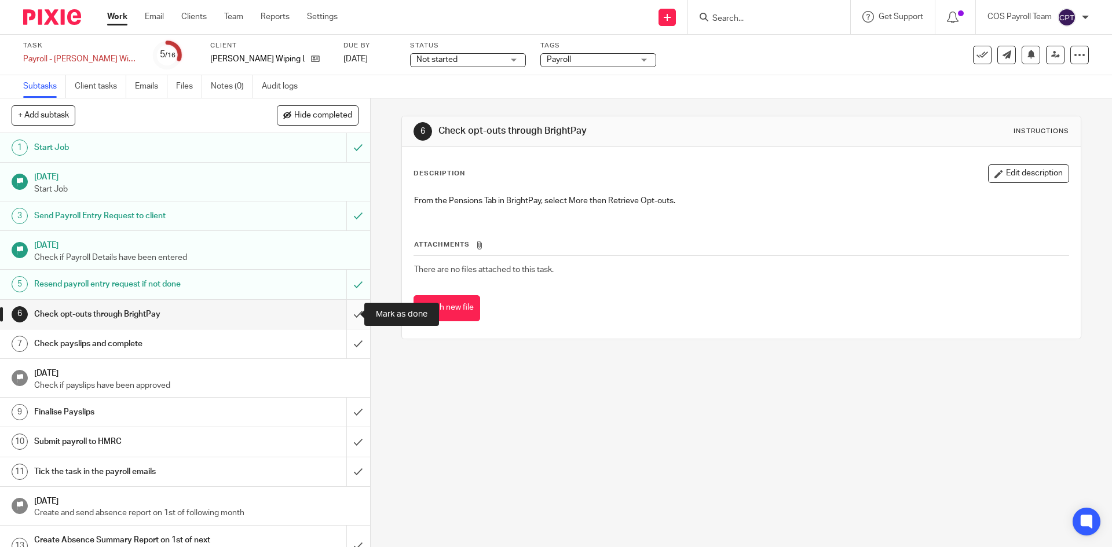
drag, startPoint x: 347, startPoint y: 313, endPoint x: 347, endPoint y: 323, distance: 9.8
click at [347, 313] on input "submit" at bounding box center [185, 314] width 370 height 29
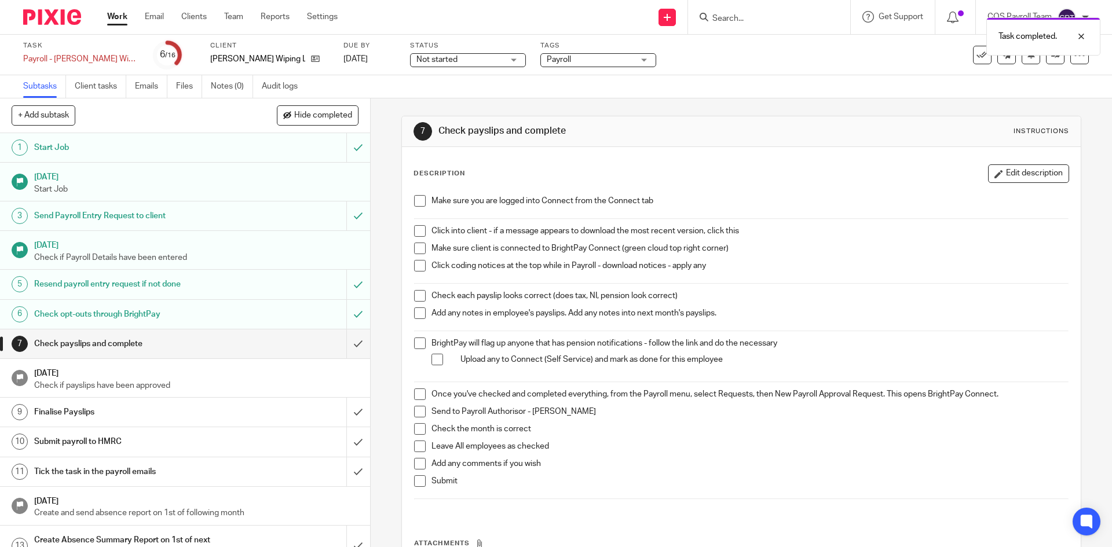
click at [419, 200] on span at bounding box center [420, 201] width 12 height 12
click at [416, 231] on span at bounding box center [420, 231] width 12 height 12
click at [416, 249] on span at bounding box center [420, 249] width 12 height 12
click at [418, 262] on span at bounding box center [420, 266] width 12 height 12
drag, startPoint x: 419, startPoint y: 292, endPoint x: 417, endPoint y: 298, distance: 6.6
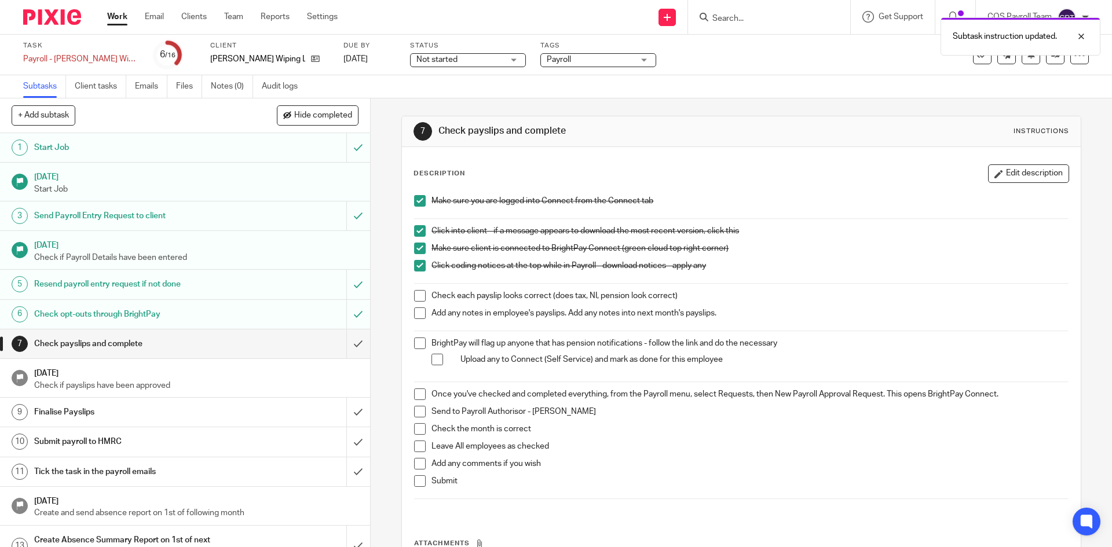
click at [418, 292] on span at bounding box center [420, 296] width 12 height 12
drag, startPoint x: 415, startPoint y: 314, endPoint x: 413, endPoint y: 327, distance: 12.9
click at [415, 314] on span at bounding box center [420, 313] width 12 height 12
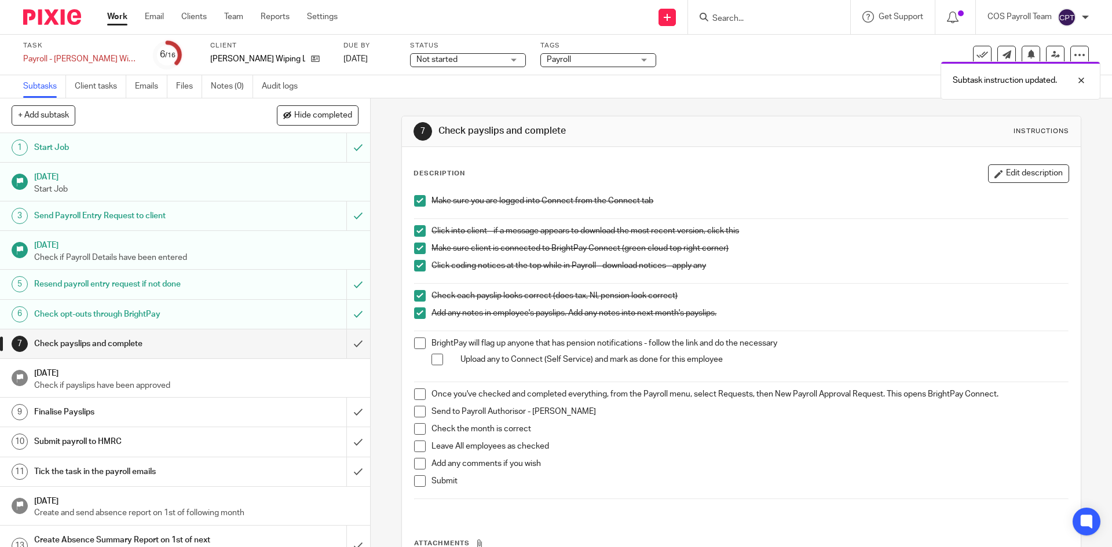
click at [433, 361] on span at bounding box center [437, 360] width 12 height 12
click at [419, 346] on span at bounding box center [420, 344] width 12 height 12
click at [417, 394] on span at bounding box center [420, 395] width 12 height 12
click at [415, 409] on span at bounding box center [420, 412] width 12 height 12
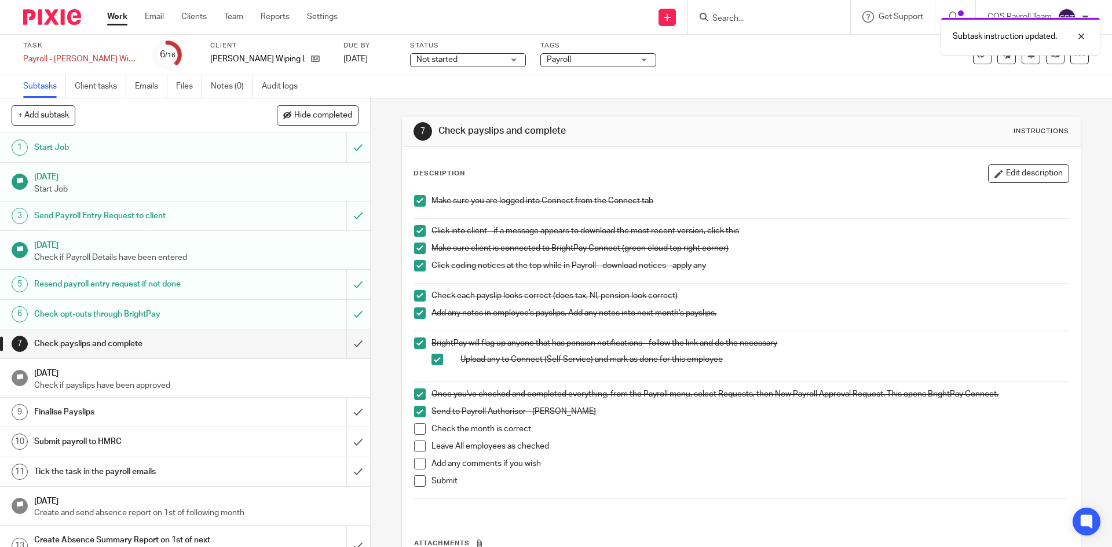
click at [416, 431] on span at bounding box center [420, 429] width 12 height 12
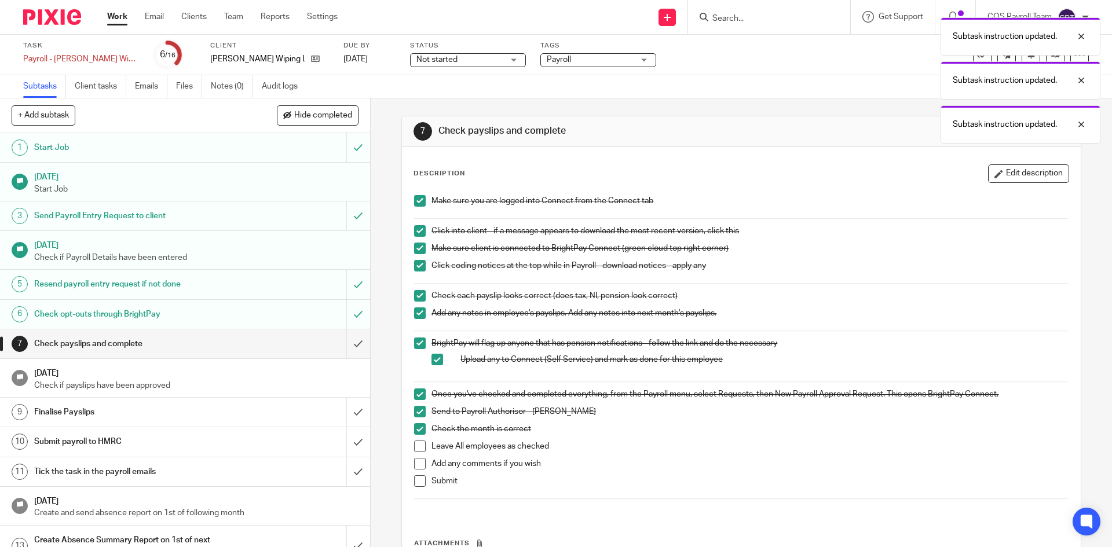
click at [416, 449] on span at bounding box center [420, 447] width 12 height 12
click at [417, 464] on span at bounding box center [420, 464] width 12 height 12
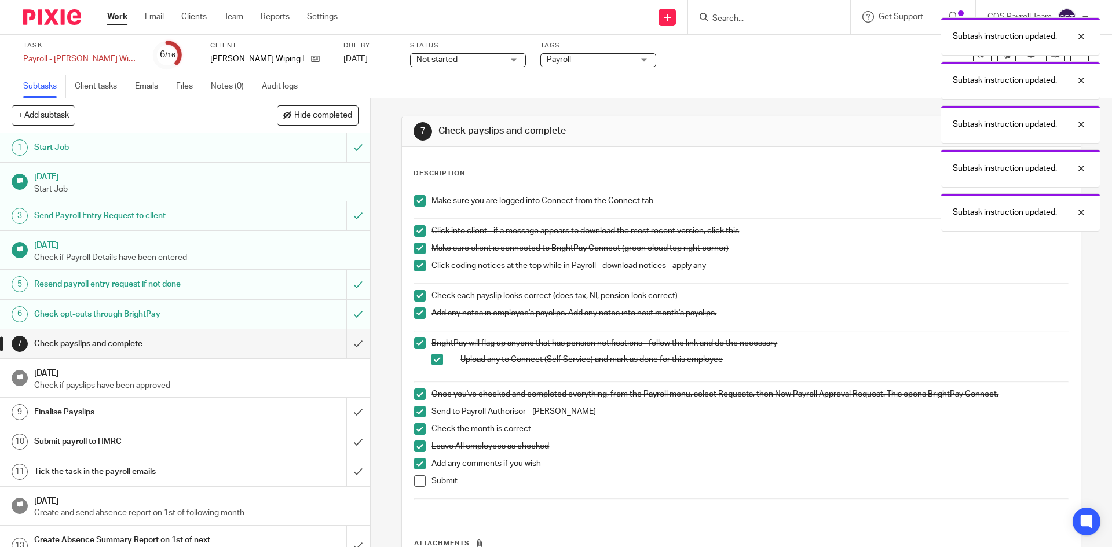
click at [415, 481] on span at bounding box center [420, 481] width 12 height 12
click at [343, 345] on input "submit" at bounding box center [185, 343] width 370 height 29
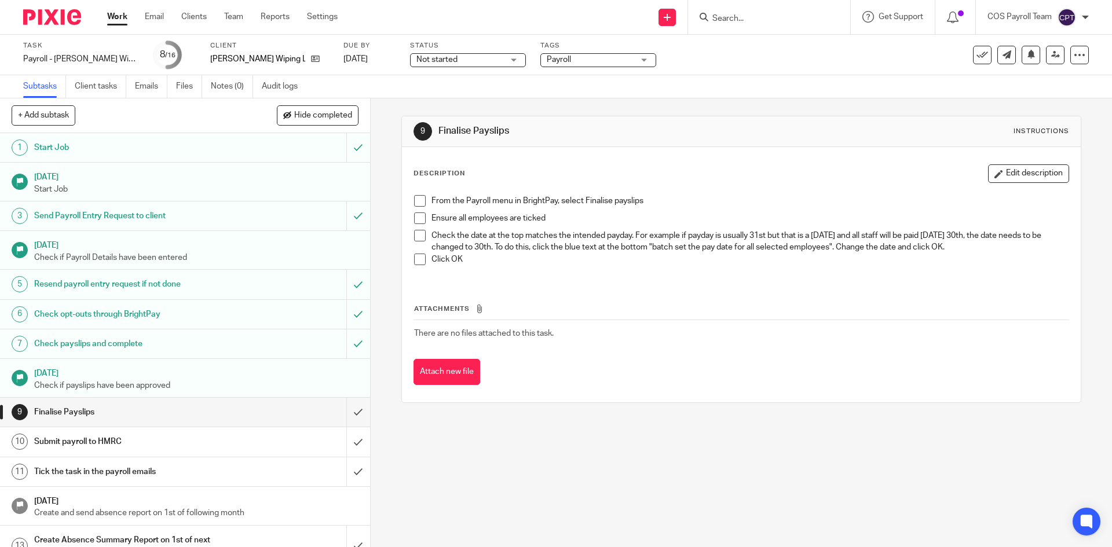
click at [119, 18] on link "Work" at bounding box center [117, 17] width 20 height 12
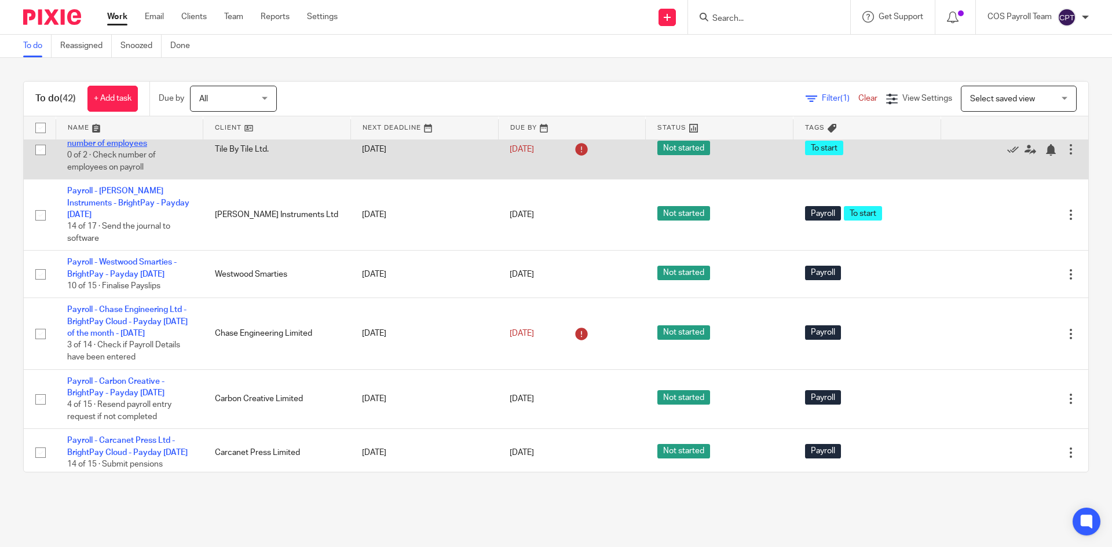
scroll to position [347, 0]
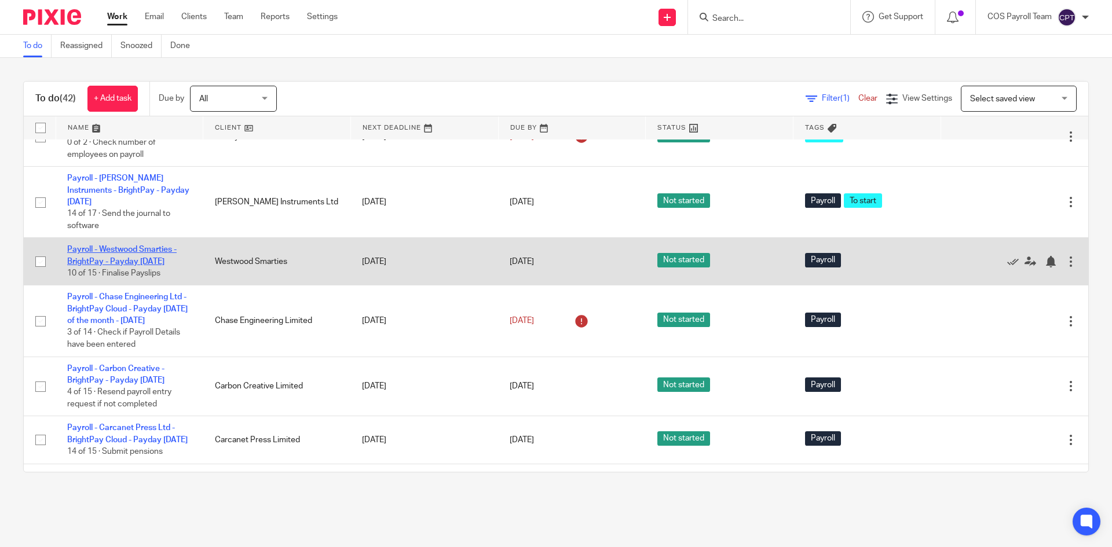
click at [120, 265] on link "Payroll - Westwood Smarties - BrightPay - Payday [DATE]" at bounding box center [121, 256] width 109 height 20
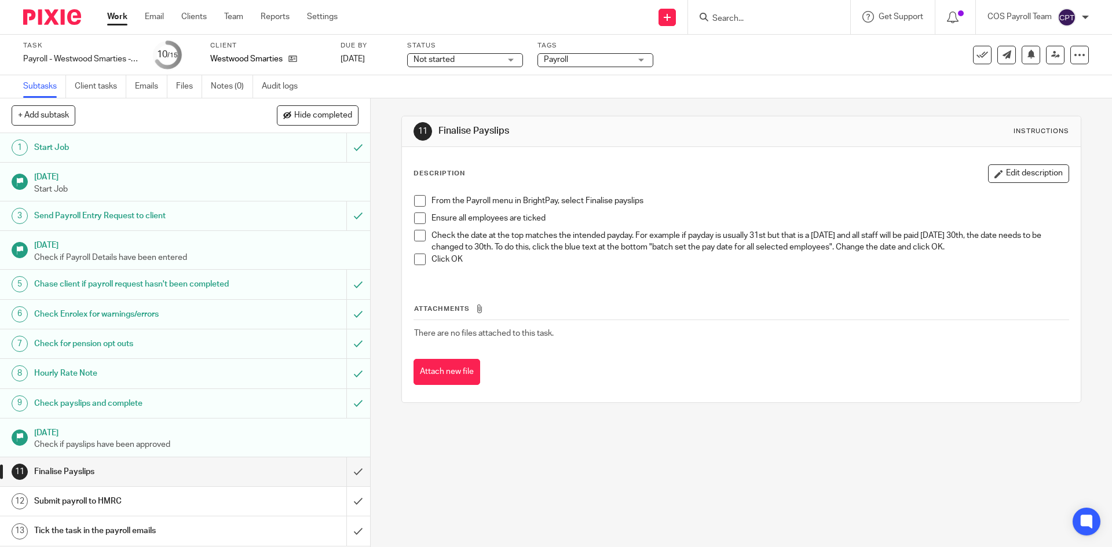
click at [416, 197] on span at bounding box center [420, 201] width 12 height 12
click at [417, 216] on span at bounding box center [420, 219] width 12 height 12
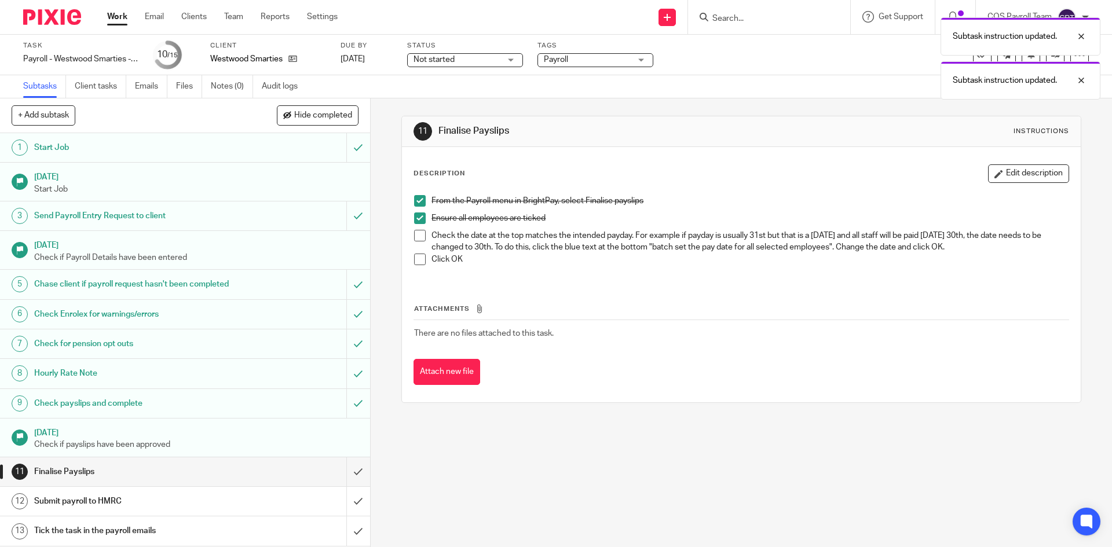
click at [417, 237] on span at bounding box center [420, 236] width 12 height 12
click at [416, 261] on span at bounding box center [420, 260] width 12 height 12
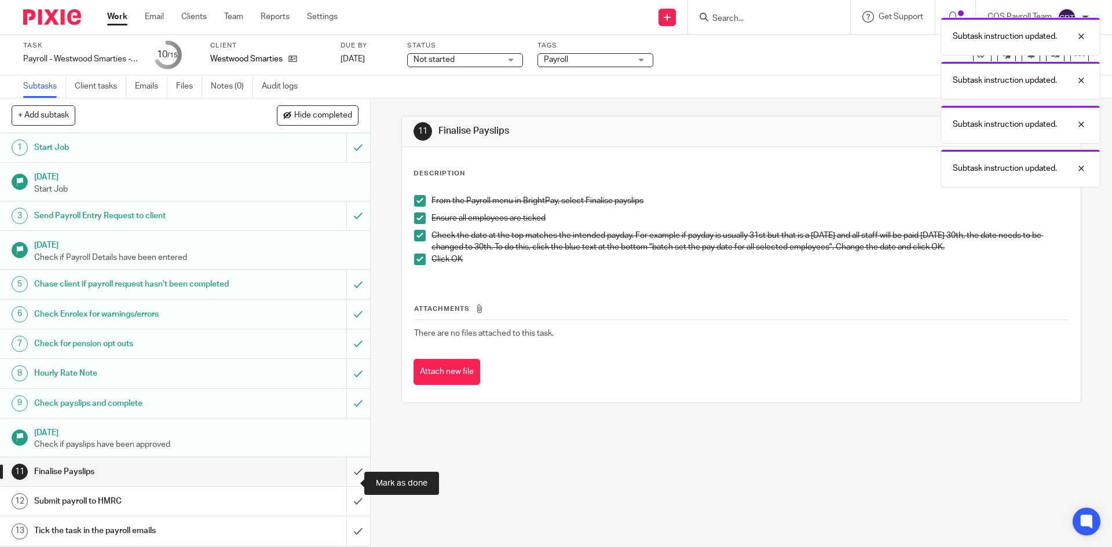
click at [343, 483] on input "submit" at bounding box center [185, 471] width 370 height 29
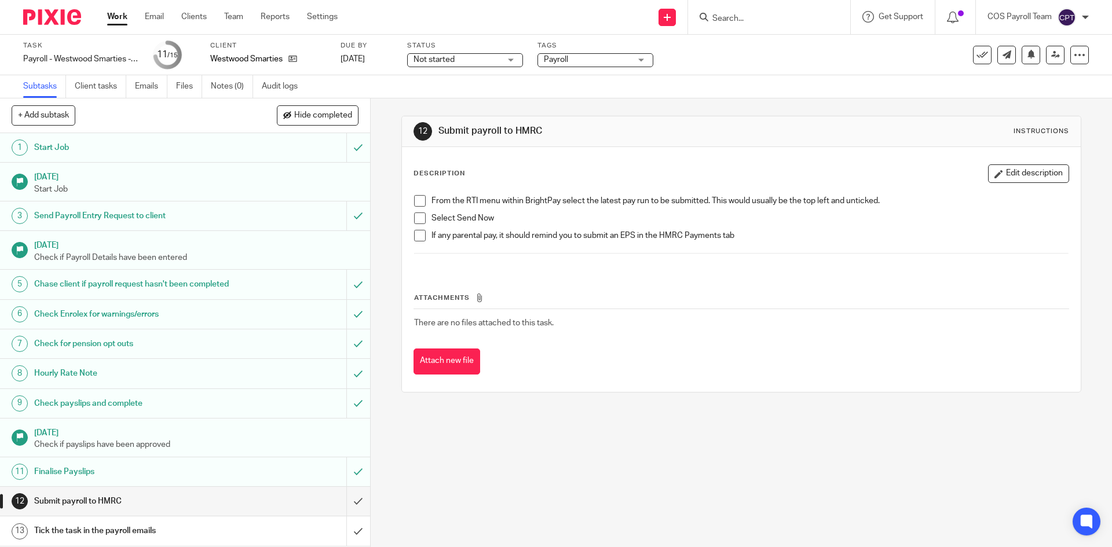
drag, startPoint x: 414, startPoint y: 199, endPoint x: 414, endPoint y: 208, distance: 8.7
click at [414, 200] on span at bounding box center [420, 201] width 12 height 12
click at [414, 217] on span at bounding box center [420, 219] width 12 height 12
click at [417, 233] on span at bounding box center [420, 236] width 12 height 12
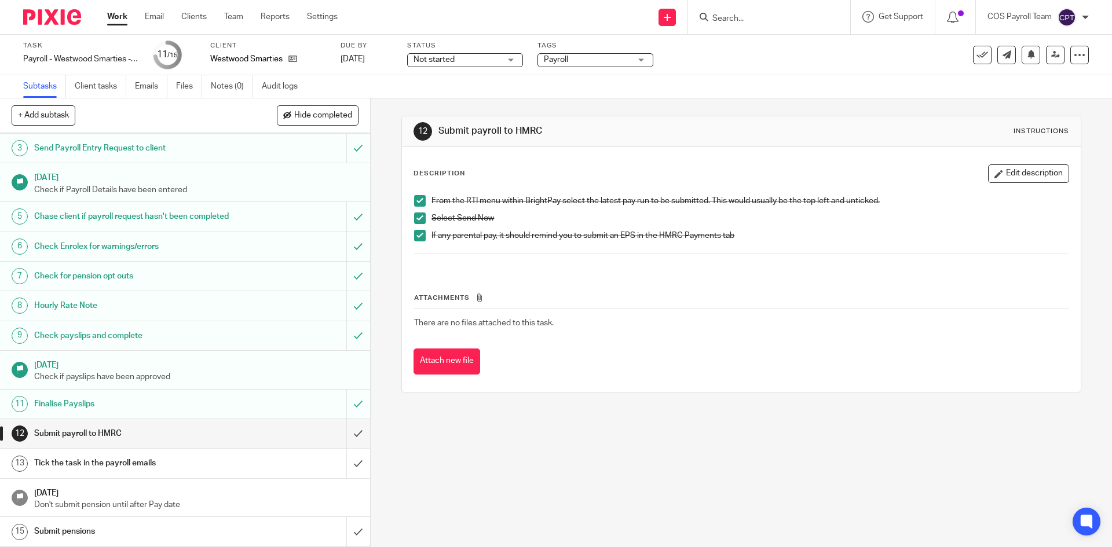
scroll to position [79, 0]
click at [345, 435] on input "submit" at bounding box center [185, 433] width 370 height 29
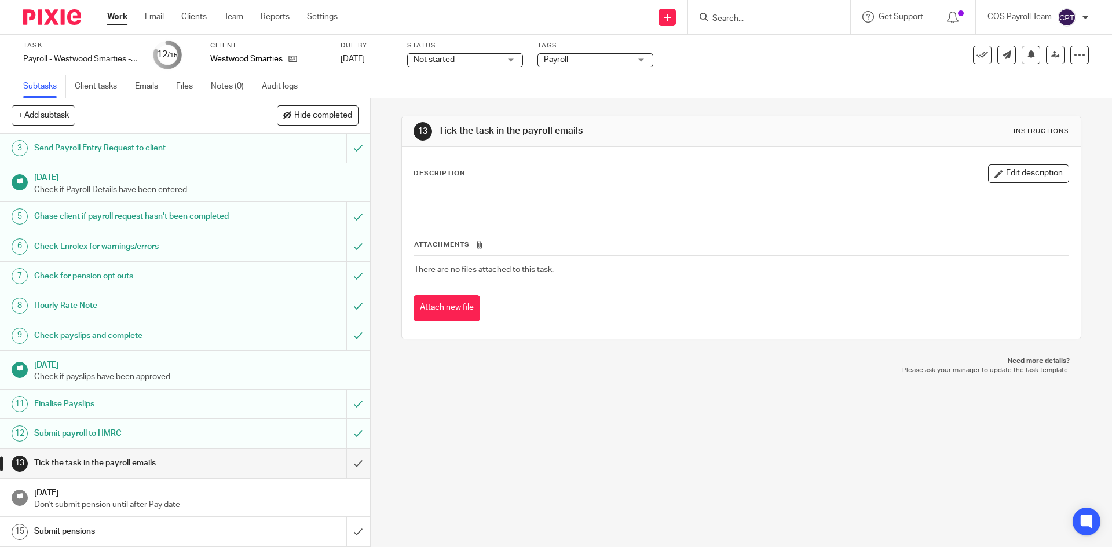
scroll to position [79, 0]
click at [343, 462] on input "submit" at bounding box center [185, 463] width 370 height 29
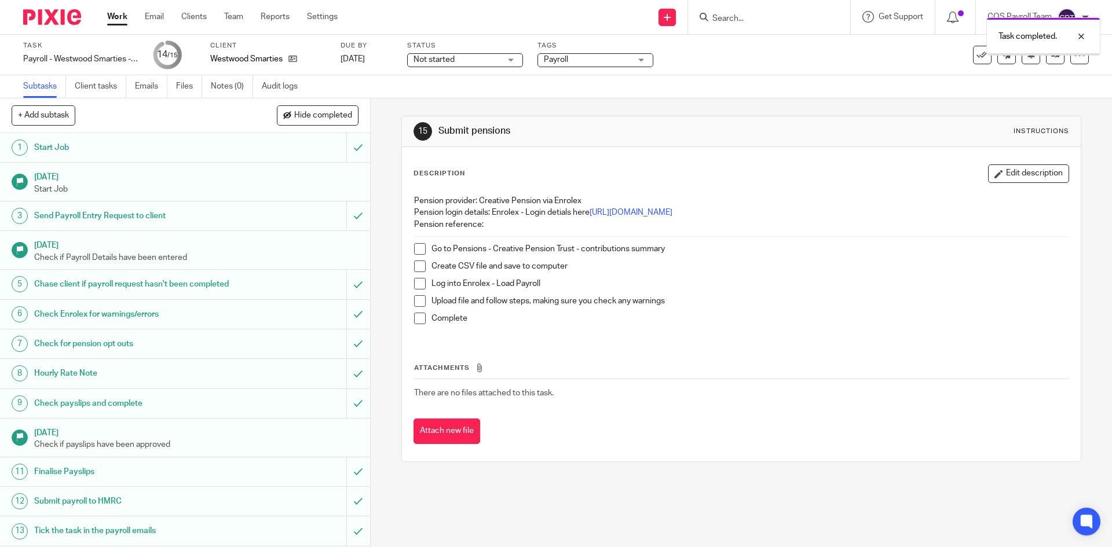
scroll to position [79, 0]
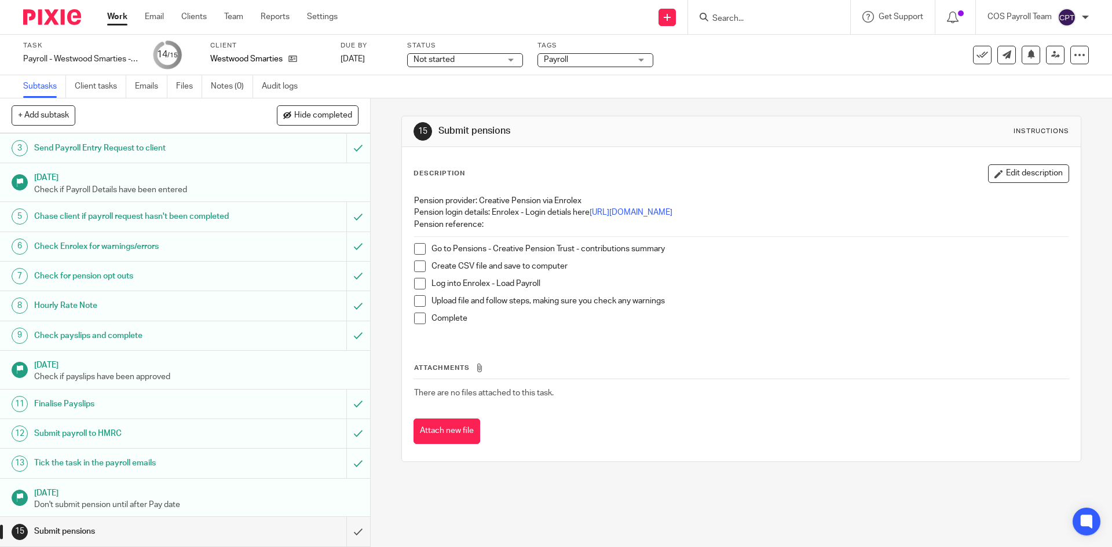
click at [120, 21] on link "Work" at bounding box center [117, 17] width 20 height 12
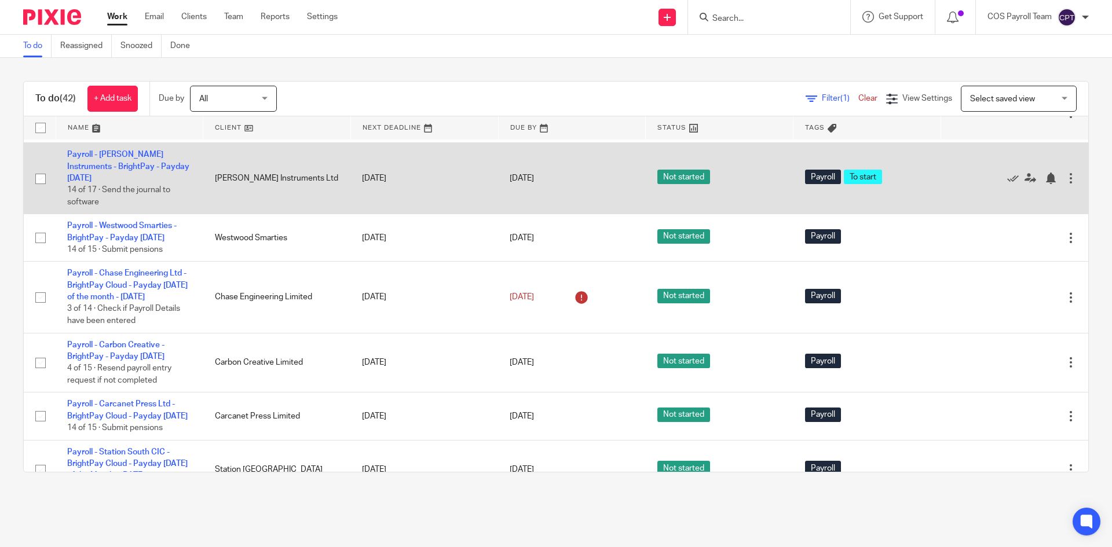
scroll to position [405, 0]
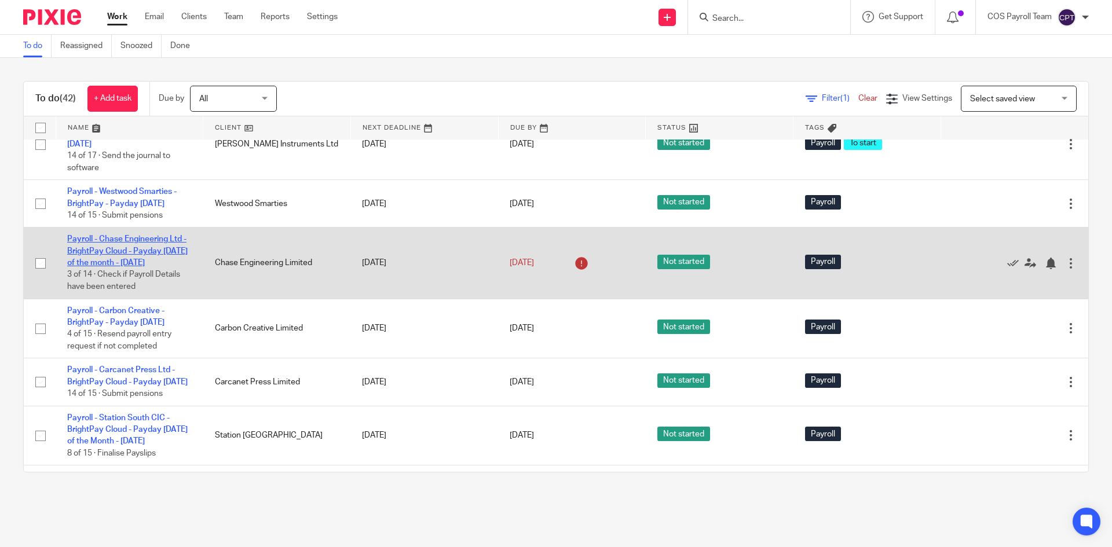
click at [126, 267] on link "Payroll - Chase Engineering Ltd - BrightPay Cloud - Payday [DATE] of the month …" at bounding box center [127, 251] width 120 height 32
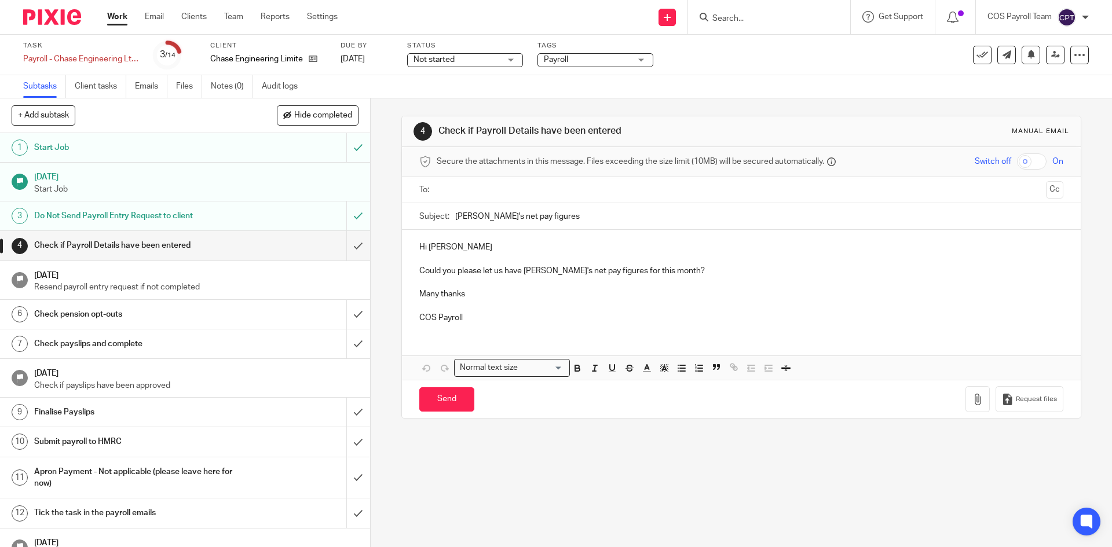
click at [460, 194] on input "text" at bounding box center [741, 190] width 600 height 13
click at [449, 406] on input "Send" at bounding box center [446, 402] width 55 height 25
type input "Sent"
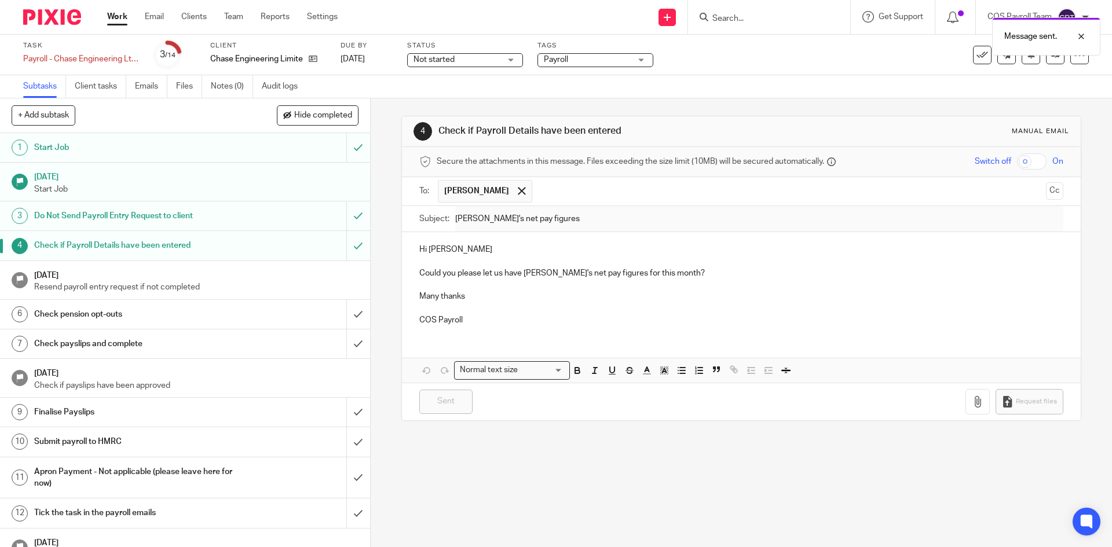
click at [116, 23] on link "Work" at bounding box center [117, 17] width 20 height 12
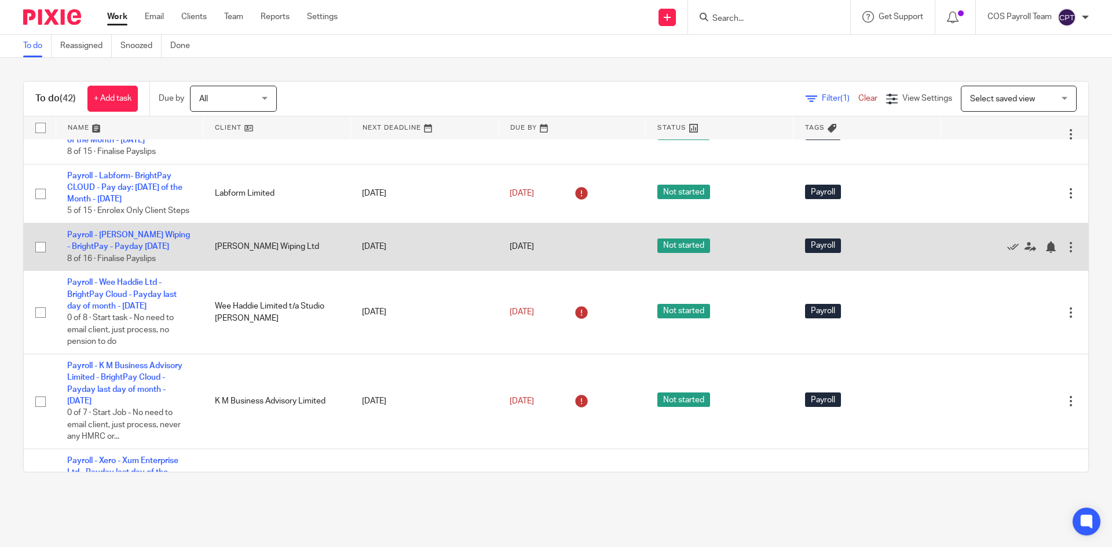
scroll to position [753, 0]
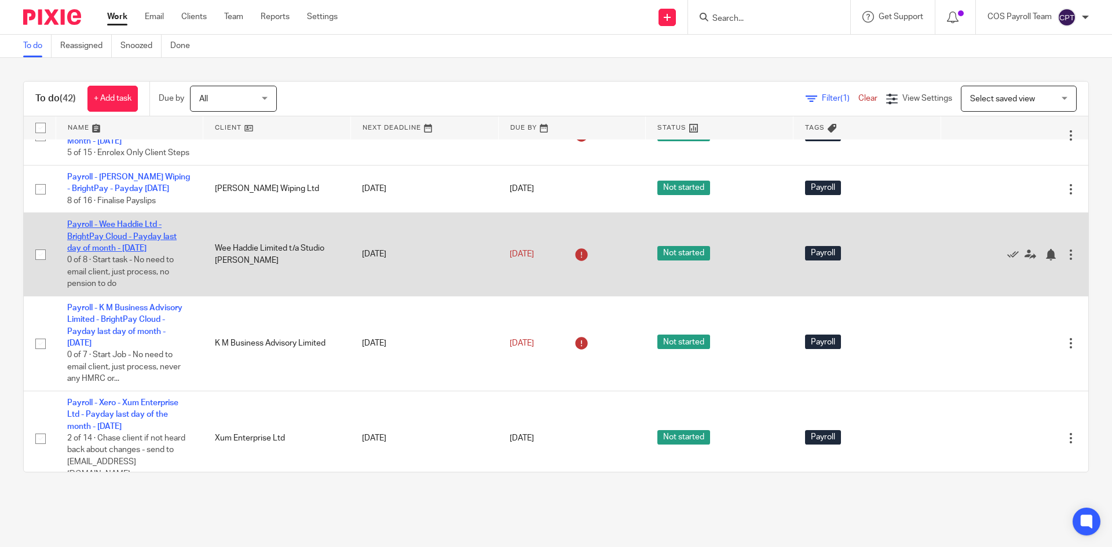
click at [139, 252] on link "Payroll - Wee Haddie Ltd - BrightPay Cloud - Payday last day of month - [DATE]" at bounding box center [121, 237] width 109 height 32
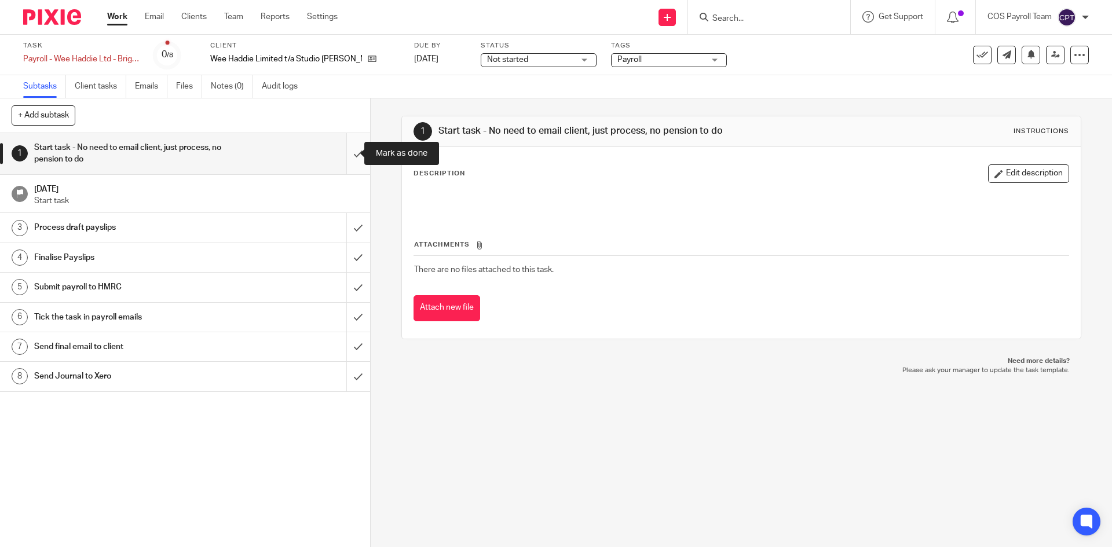
click at [345, 153] on input "submit" at bounding box center [185, 153] width 370 height 41
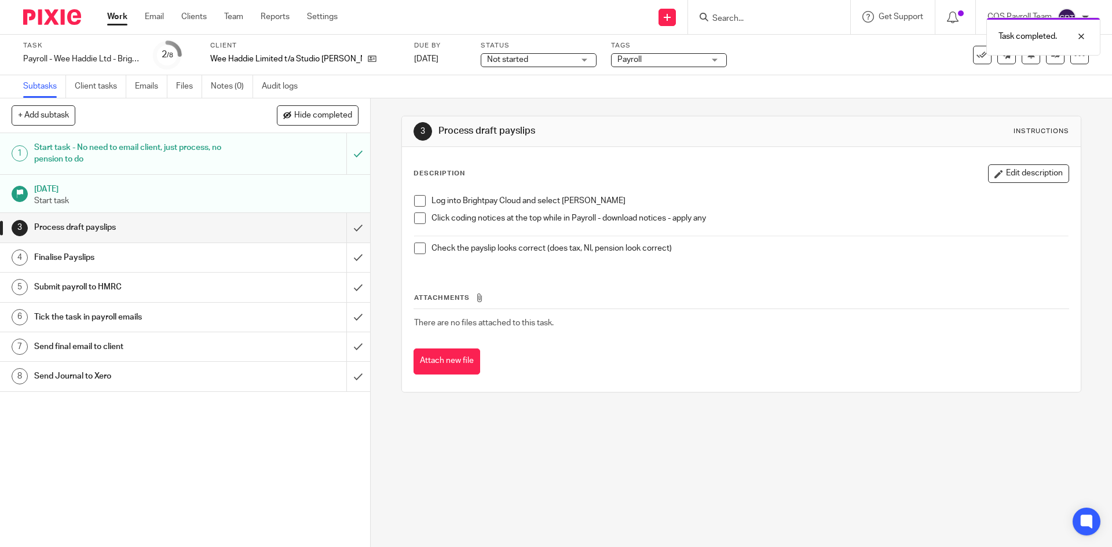
click at [417, 199] on span at bounding box center [420, 201] width 12 height 12
click at [417, 219] on span at bounding box center [420, 219] width 12 height 12
click at [417, 250] on span at bounding box center [420, 249] width 12 height 12
click at [349, 224] on input "submit" at bounding box center [185, 227] width 370 height 29
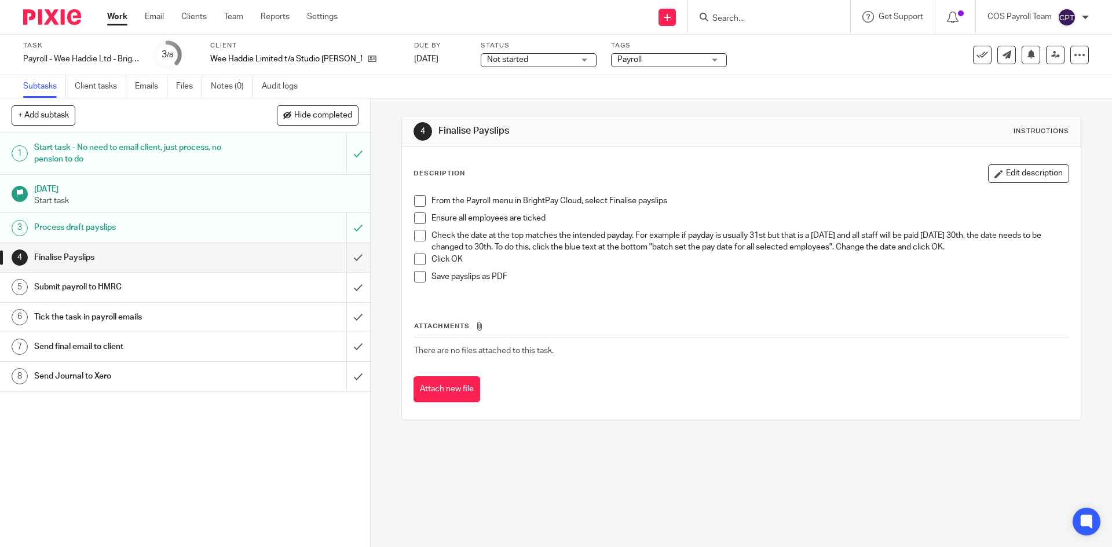
click at [417, 202] on span at bounding box center [420, 201] width 12 height 12
click at [417, 218] on span at bounding box center [420, 219] width 12 height 12
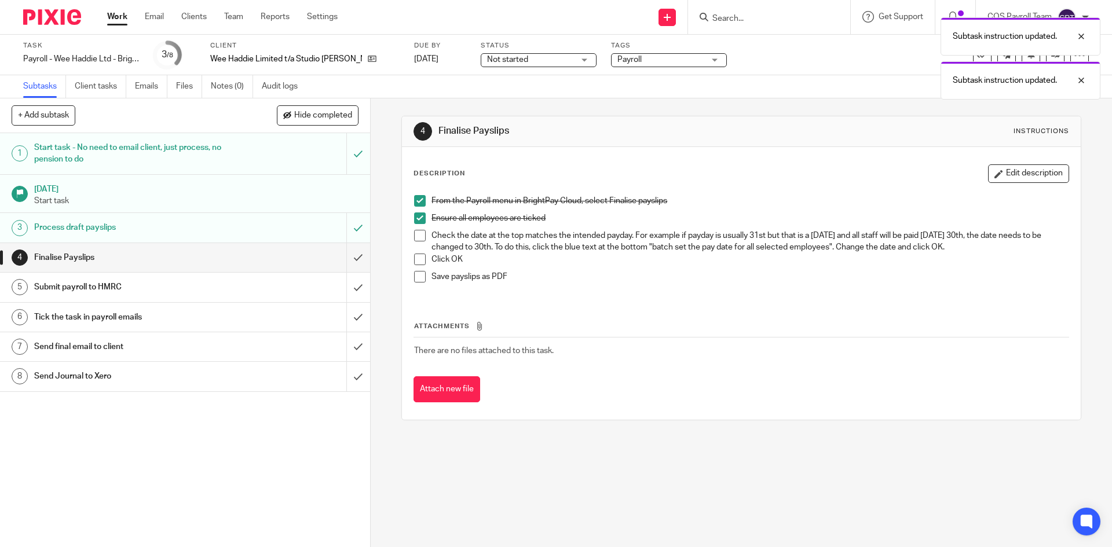
click at [416, 236] on span at bounding box center [420, 236] width 12 height 12
click at [415, 259] on span at bounding box center [420, 260] width 12 height 12
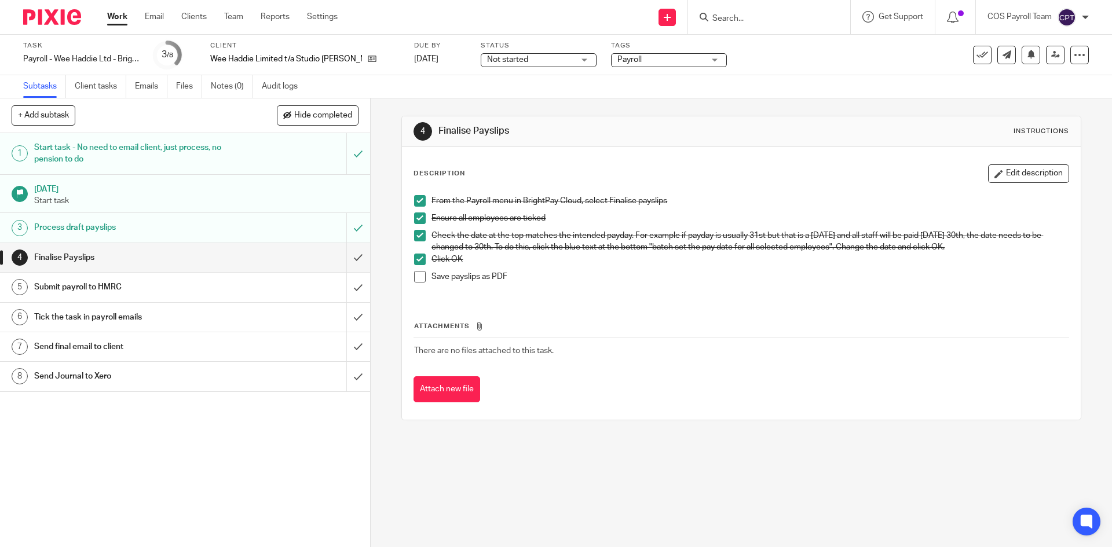
drag, startPoint x: 417, startPoint y: 276, endPoint x: 411, endPoint y: 275, distance: 6.4
click at [417, 276] on span at bounding box center [420, 277] width 12 height 12
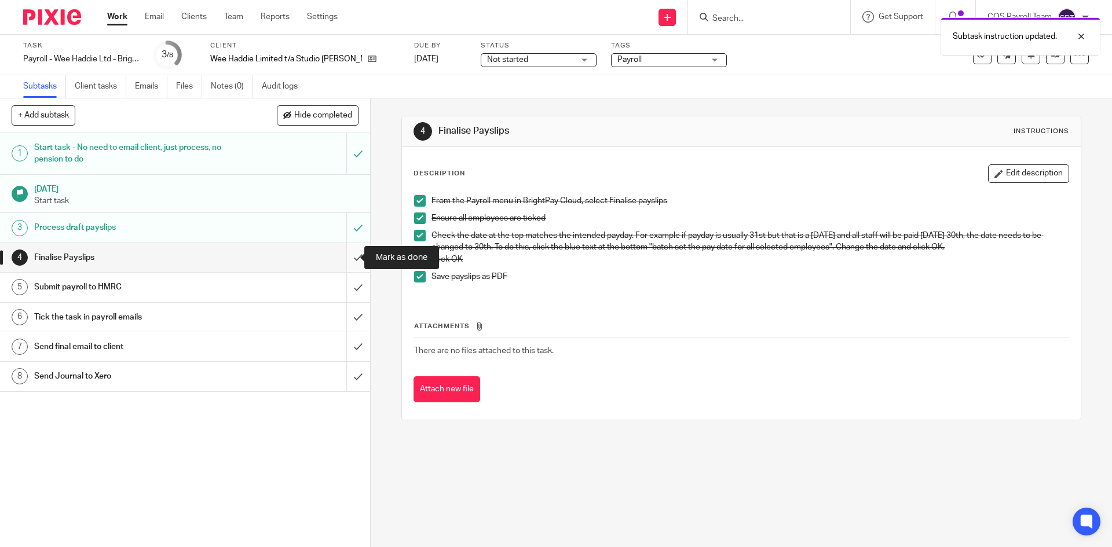
click at [345, 256] on input "submit" at bounding box center [185, 257] width 370 height 29
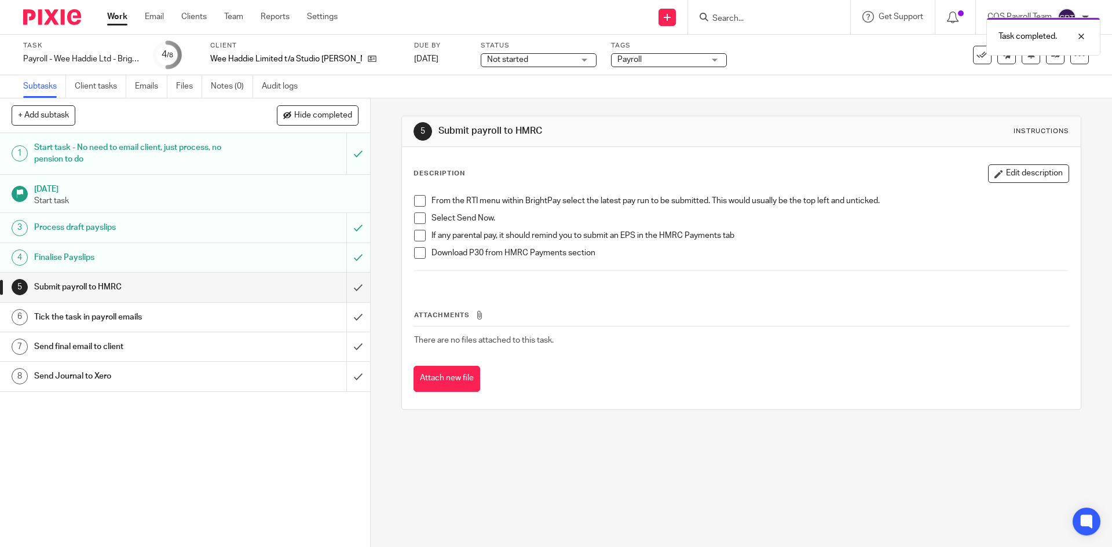
click at [416, 203] on span at bounding box center [420, 201] width 12 height 12
click at [414, 217] on span at bounding box center [420, 219] width 12 height 12
click at [417, 234] on span at bounding box center [420, 236] width 12 height 12
click at [416, 251] on span at bounding box center [420, 253] width 12 height 12
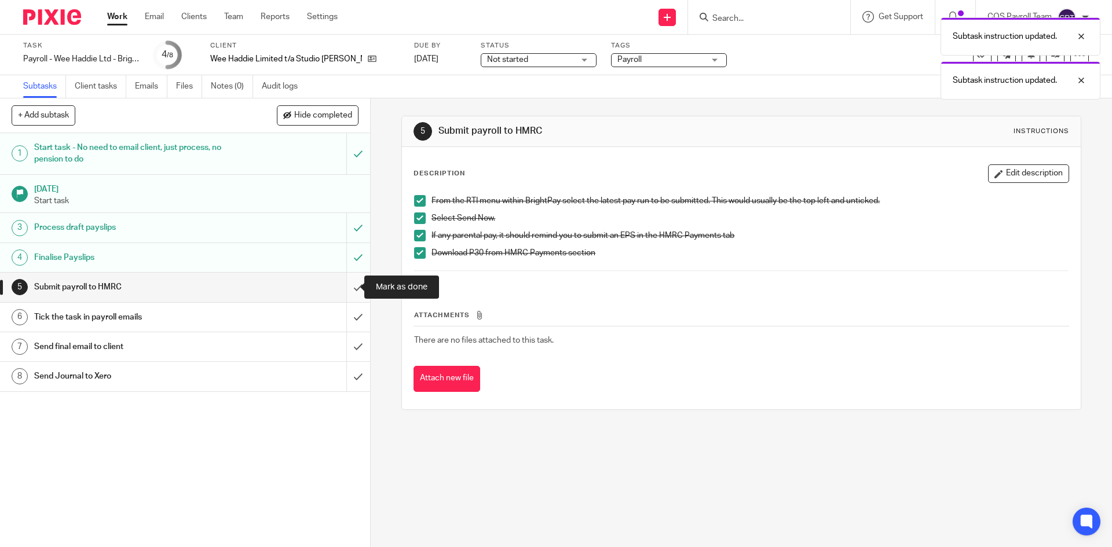
click at [347, 286] on input "submit" at bounding box center [185, 287] width 370 height 29
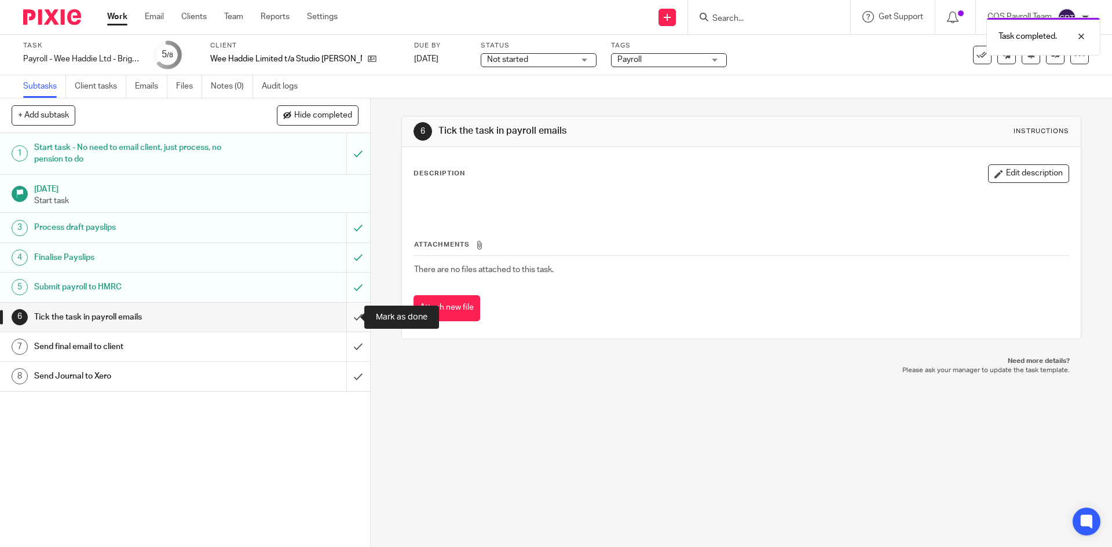
click at [344, 313] on input "submit" at bounding box center [185, 317] width 370 height 29
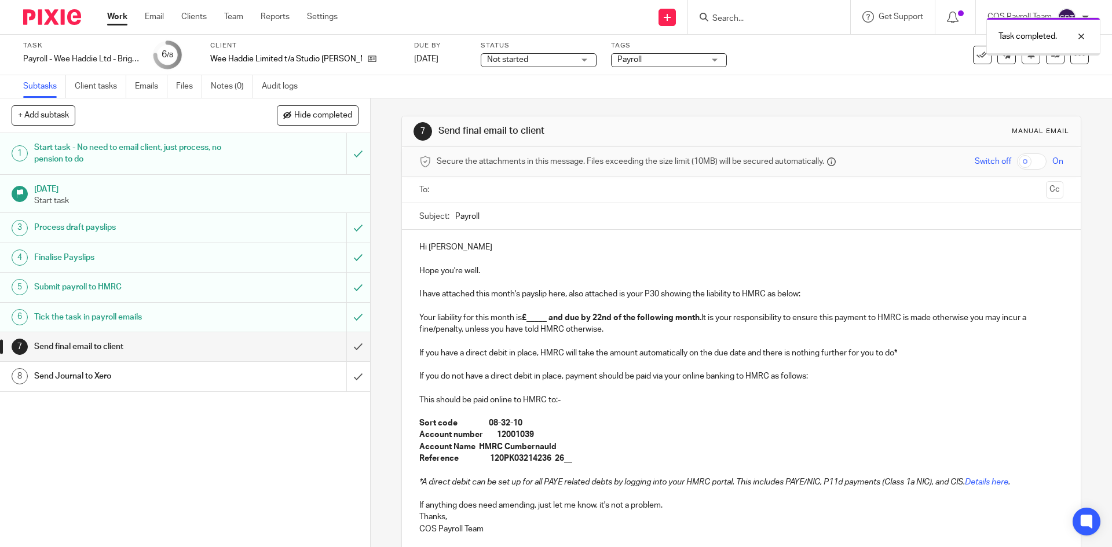
click at [466, 186] on input "text" at bounding box center [741, 190] width 600 height 13
drag, startPoint x: 526, startPoint y: 323, endPoint x: 545, endPoint y: 321, distance: 19.2
click at [545, 321] on strong "£_____ and due by 22nd of the following month." at bounding box center [612, 320] width 180 height 8
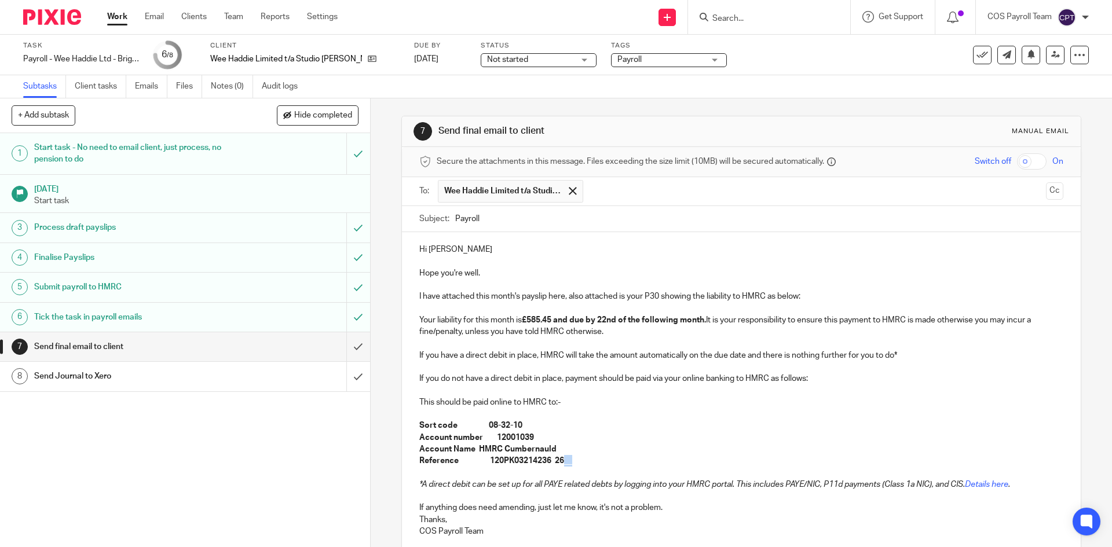
drag, startPoint x: 563, startPoint y: 464, endPoint x: 573, endPoint y: 462, distance: 10.6
click at [573, 462] on p "Reference 120PK03214236 26__" at bounding box center [740, 461] width 643 height 12
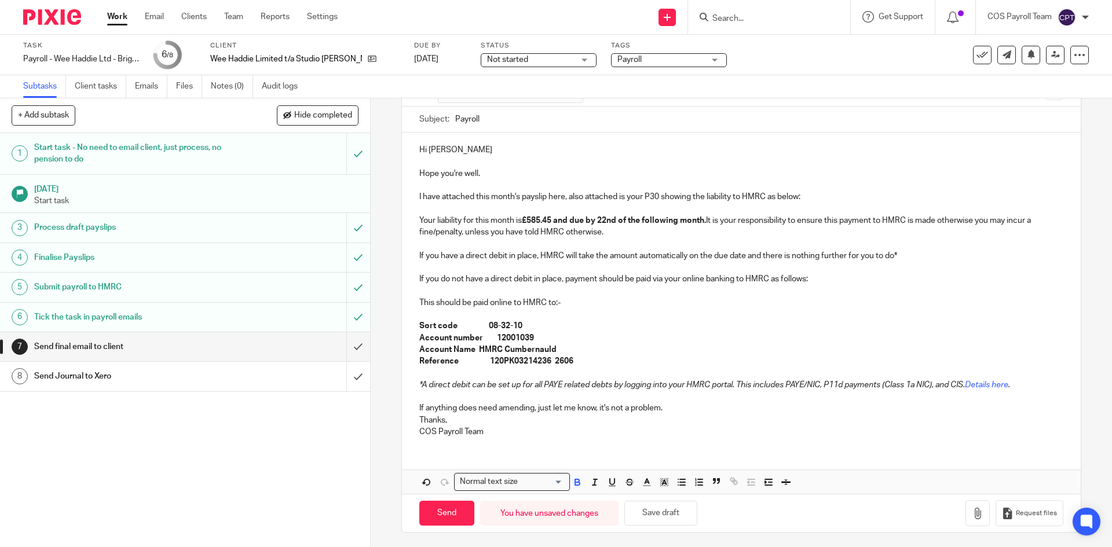
scroll to position [102, 0]
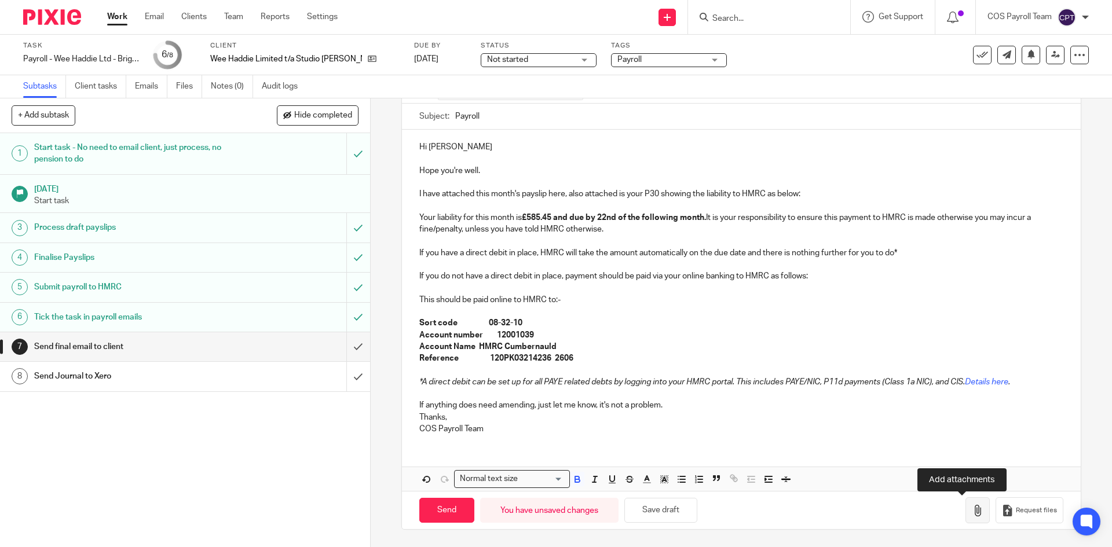
click at [972, 512] on icon "button" at bounding box center [978, 511] width 12 height 12
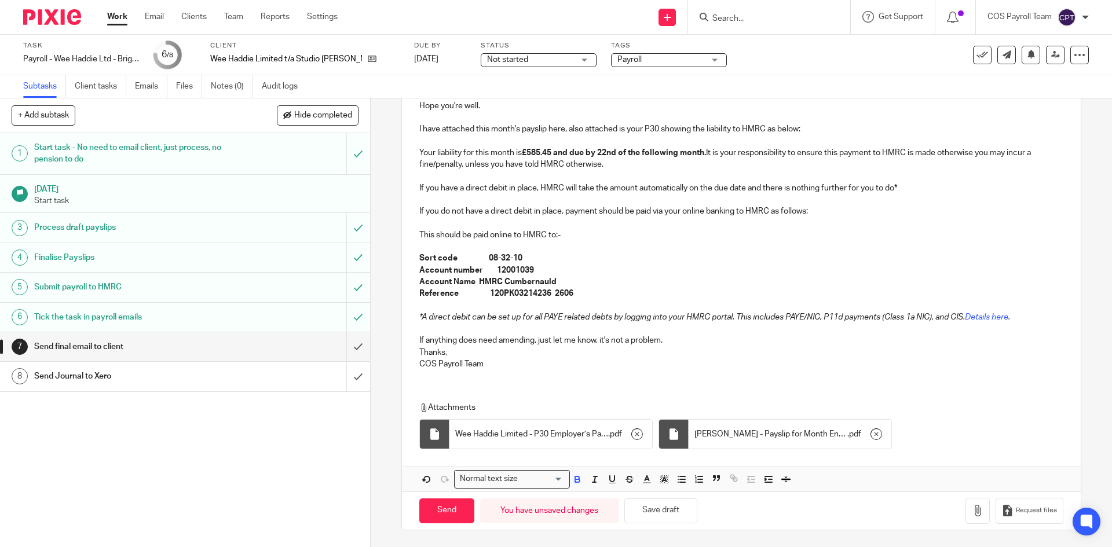
scroll to position [168, 0]
click at [448, 513] on input "Send" at bounding box center [446, 510] width 55 height 25
type input "Sent"
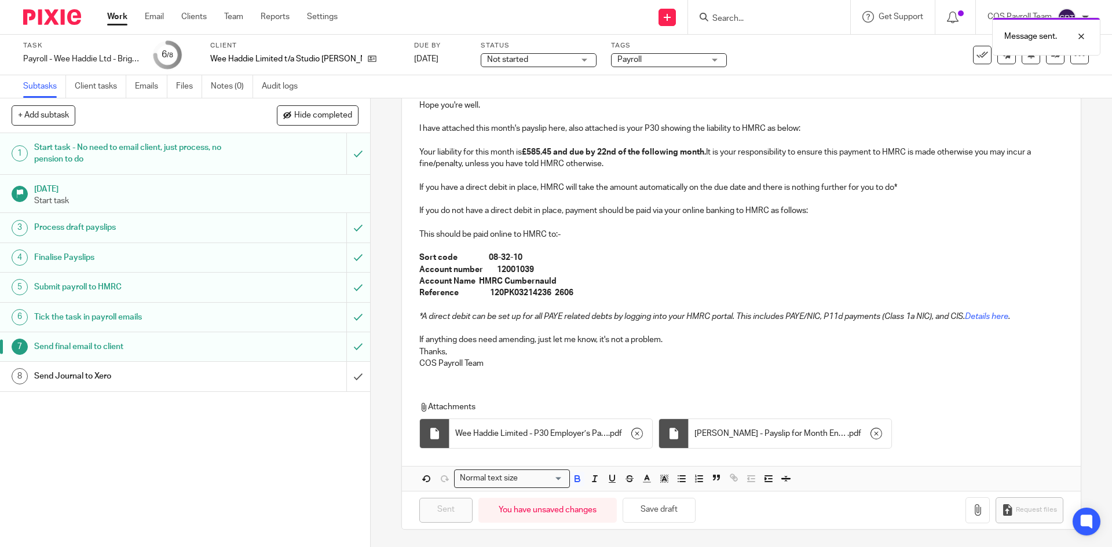
click at [274, 380] on div "Send Journal to Xero" at bounding box center [184, 376] width 301 height 17
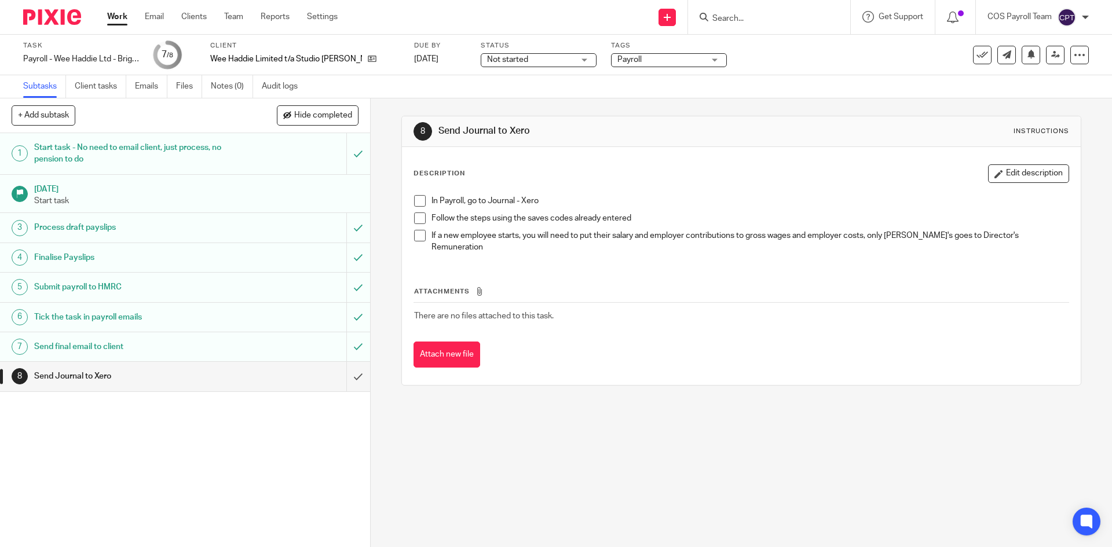
drag, startPoint x: 120, startPoint y: 17, endPoint x: 133, endPoint y: 43, distance: 28.8
click at [120, 17] on link "Work" at bounding box center [117, 17] width 20 height 12
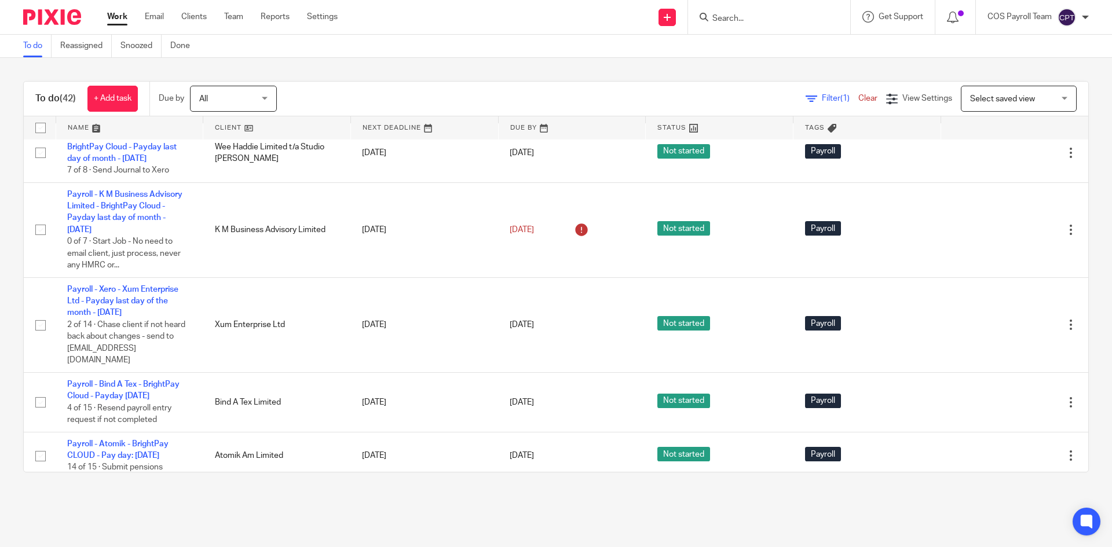
scroll to position [869, 0]
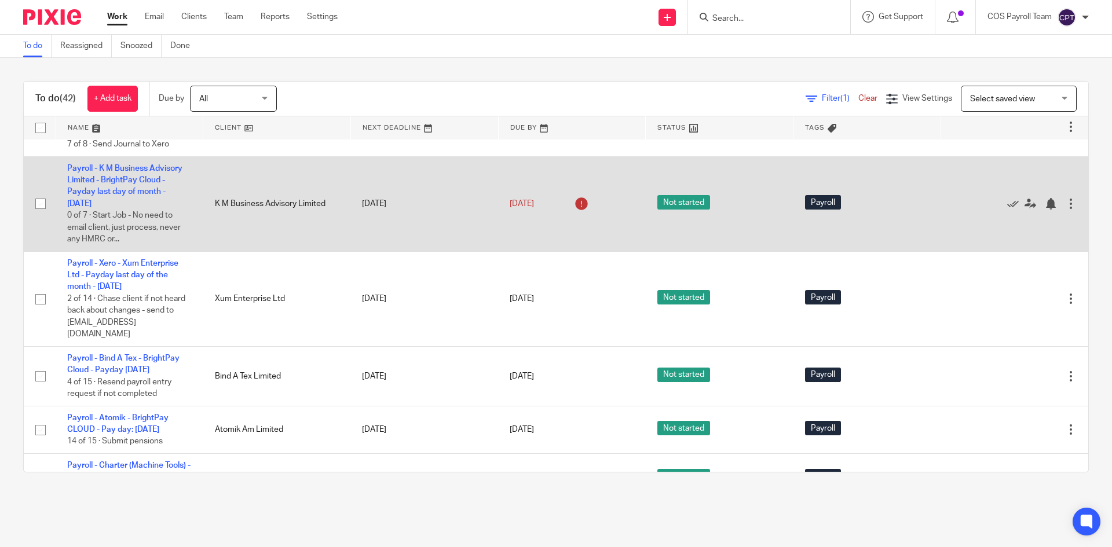
click at [110, 251] on td "Payroll - K M Business Advisory Limited - BrightPay Cloud - Payday last day of …" at bounding box center [130, 203] width 148 height 95
click at [118, 208] on link "Payroll - K M Business Advisory Limited - BrightPay Cloud - Payday last day of …" at bounding box center [124, 185] width 115 height 43
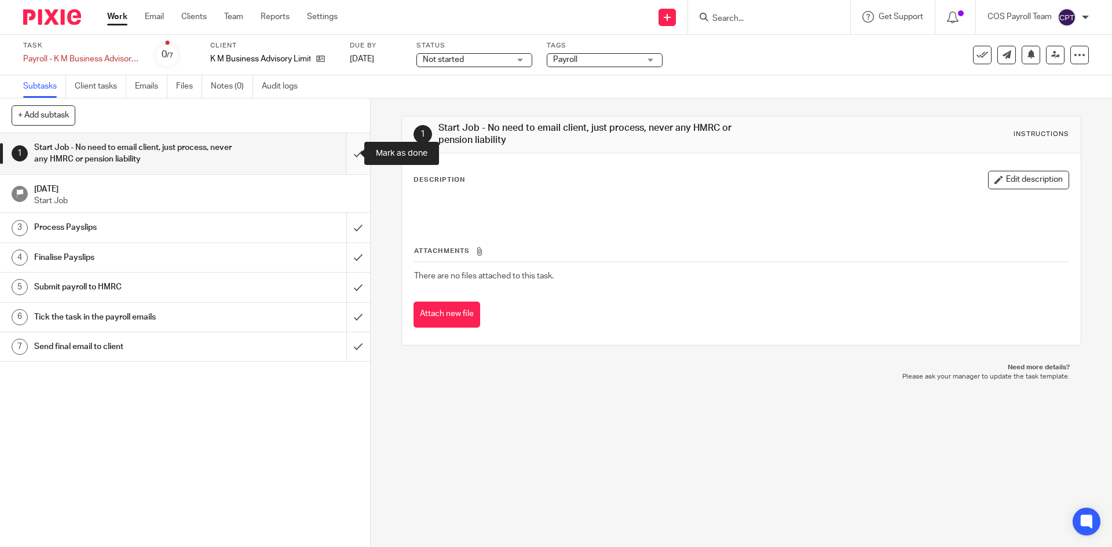
click at [345, 150] on input "submit" at bounding box center [185, 153] width 370 height 41
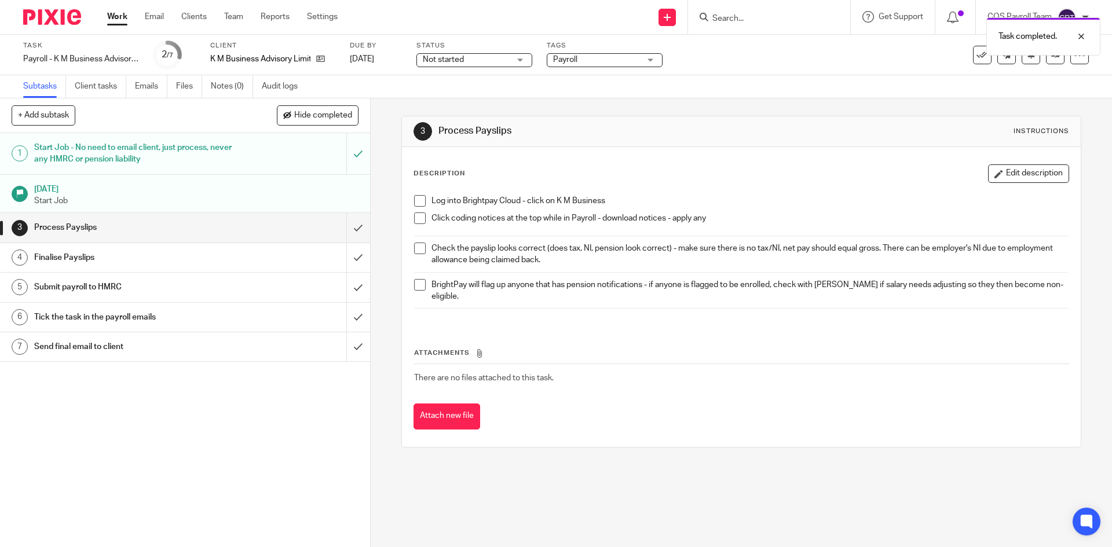
click at [417, 203] on span at bounding box center [420, 201] width 12 height 12
drag, startPoint x: 416, startPoint y: 221, endPoint x: 419, endPoint y: 230, distance: 10.3
click at [416, 220] on span at bounding box center [420, 219] width 12 height 12
click at [417, 253] on span at bounding box center [420, 249] width 12 height 12
click at [419, 285] on span at bounding box center [420, 285] width 12 height 12
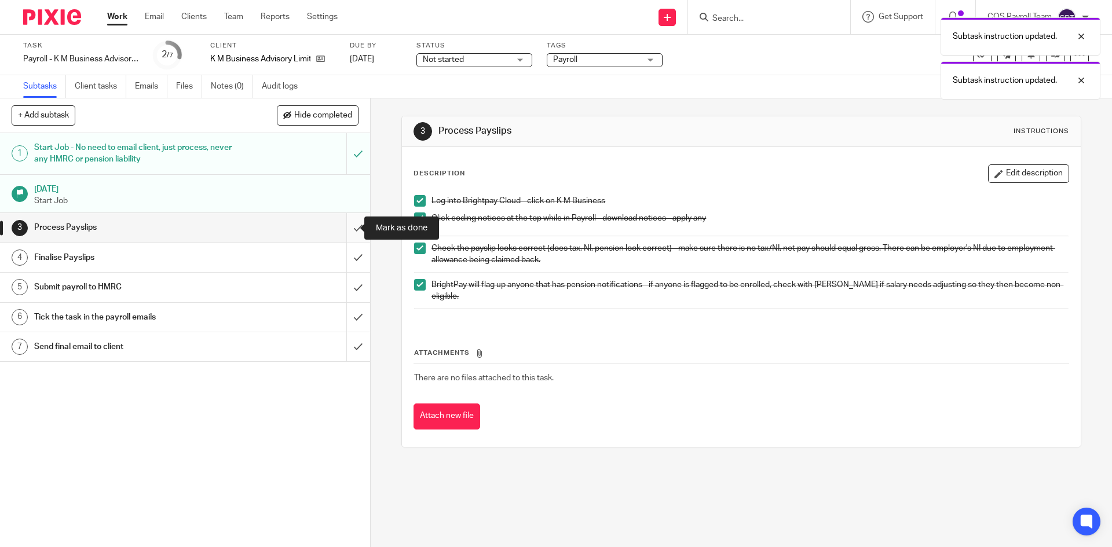
click at [348, 226] on input "submit" at bounding box center [185, 227] width 370 height 29
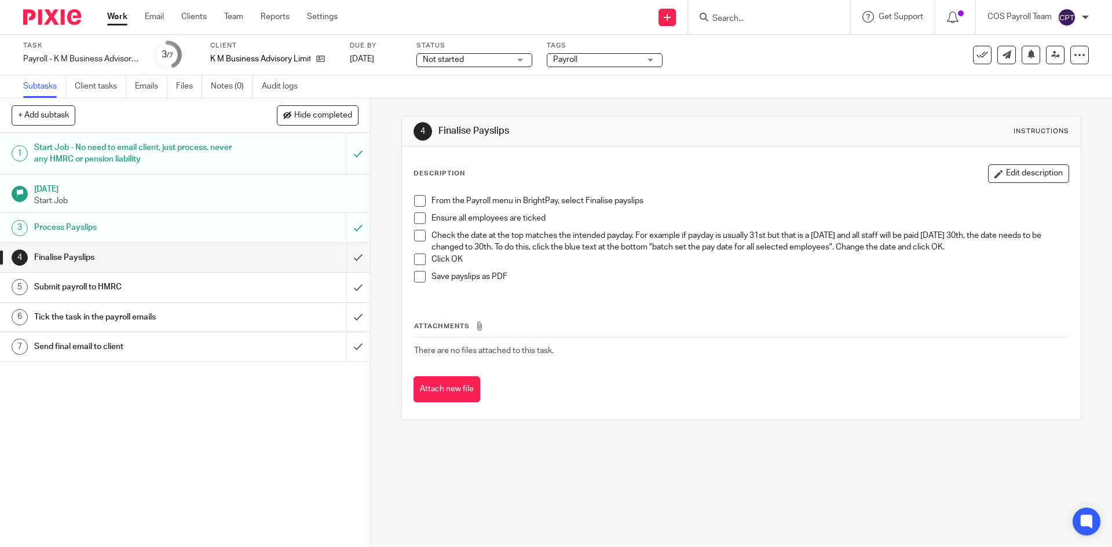
drag, startPoint x: 416, startPoint y: 201, endPoint x: 416, endPoint y: 217, distance: 15.6
click at [416, 202] on span at bounding box center [420, 201] width 12 height 12
click at [416, 217] on span at bounding box center [420, 219] width 12 height 12
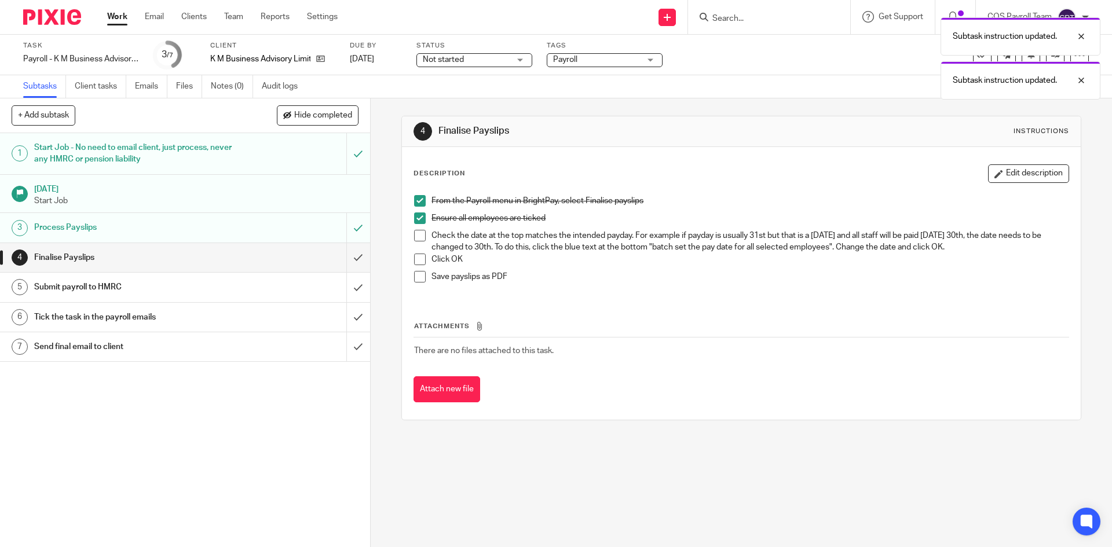
click at [414, 238] on span at bounding box center [420, 236] width 12 height 12
click at [417, 260] on span at bounding box center [420, 260] width 12 height 12
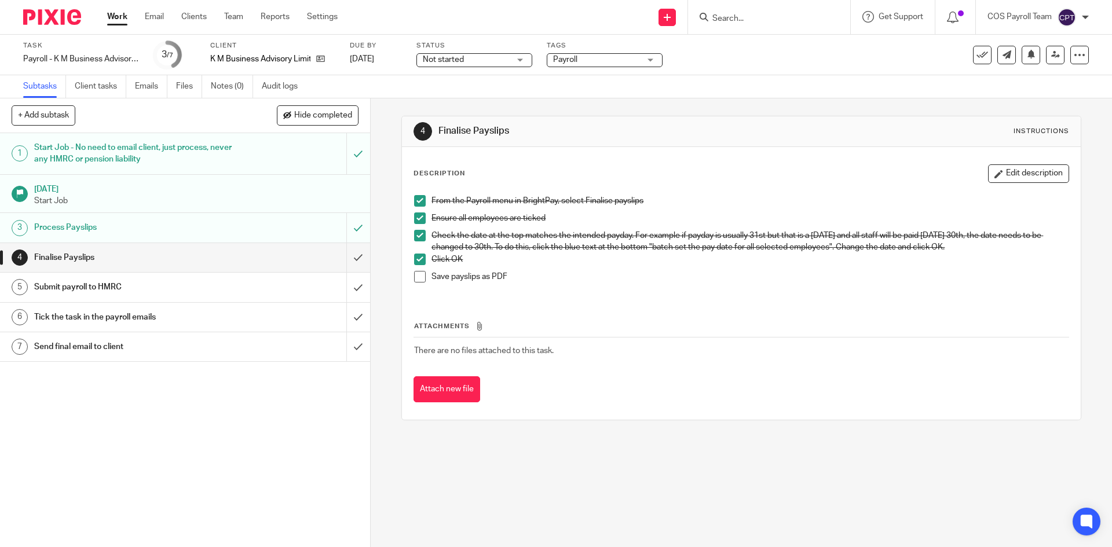
click at [416, 277] on span at bounding box center [420, 277] width 12 height 12
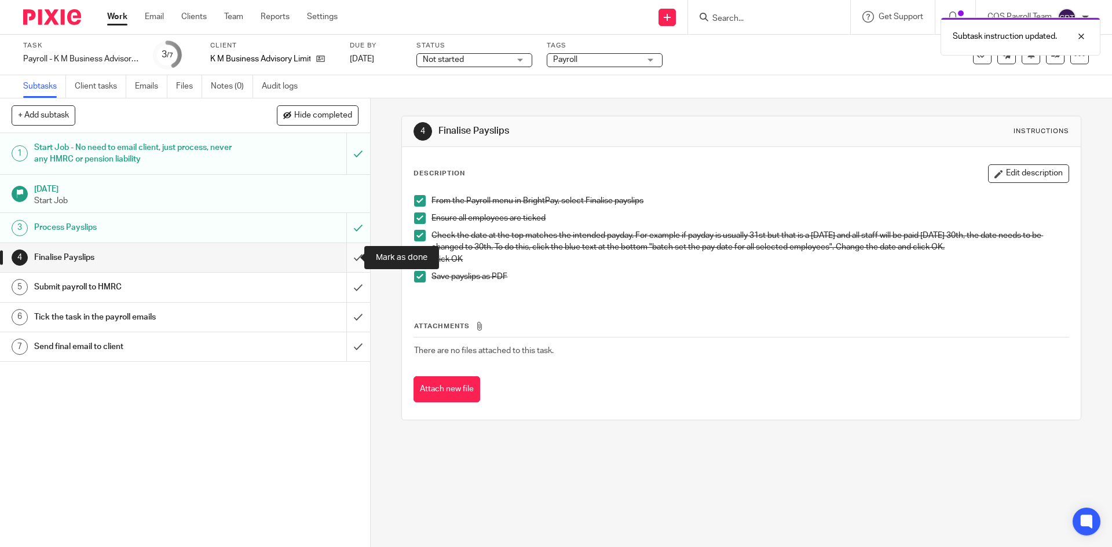
drag, startPoint x: 346, startPoint y: 255, endPoint x: 347, endPoint y: 266, distance: 11.6
click at [346, 255] on input "submit" at bounding box center [185, 257] width 370 height 29
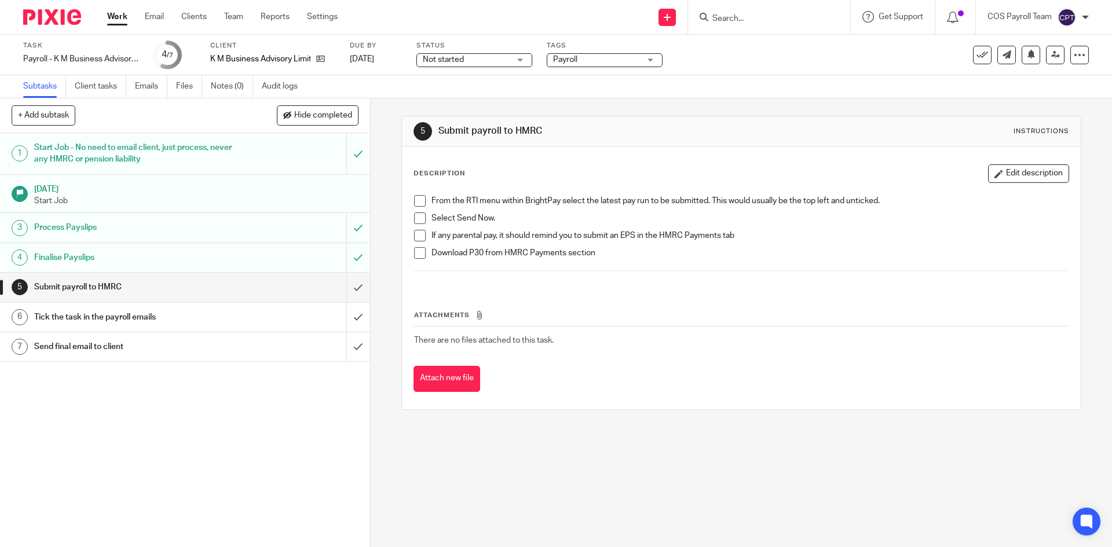
drag, startPoint x: 416, startPoint y: 201, endPoint x: 417, endPoint y: 214, distance: 13.3
click at [416, 201] on span at bounding box center [420, 201] width 12 height 12
click at [416, 217] on span at bounding box center [420, 219] width 12 height 12
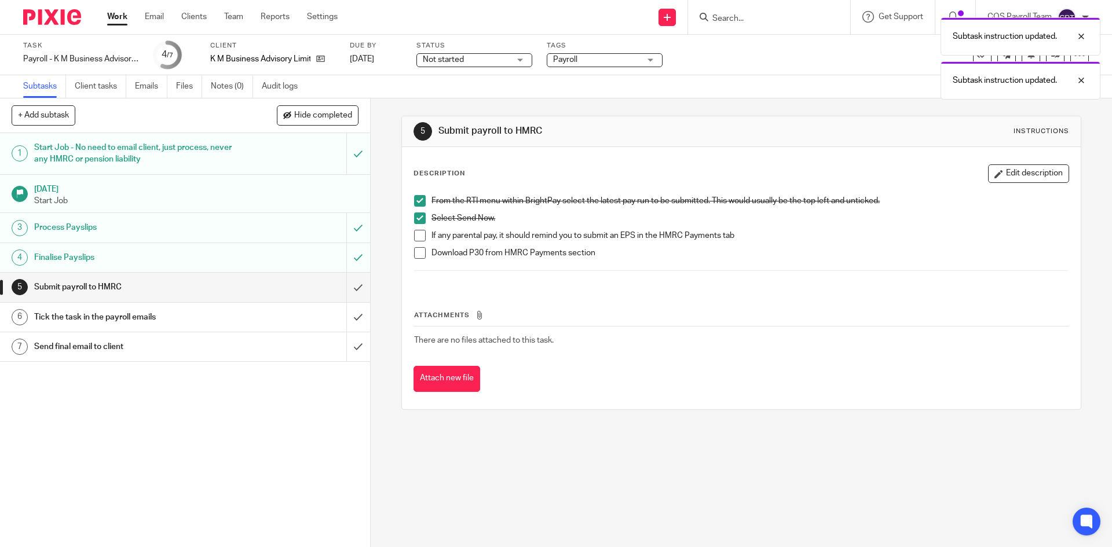
click at [416, 233] on span at bounding box center [420, 236] width 12 height 12
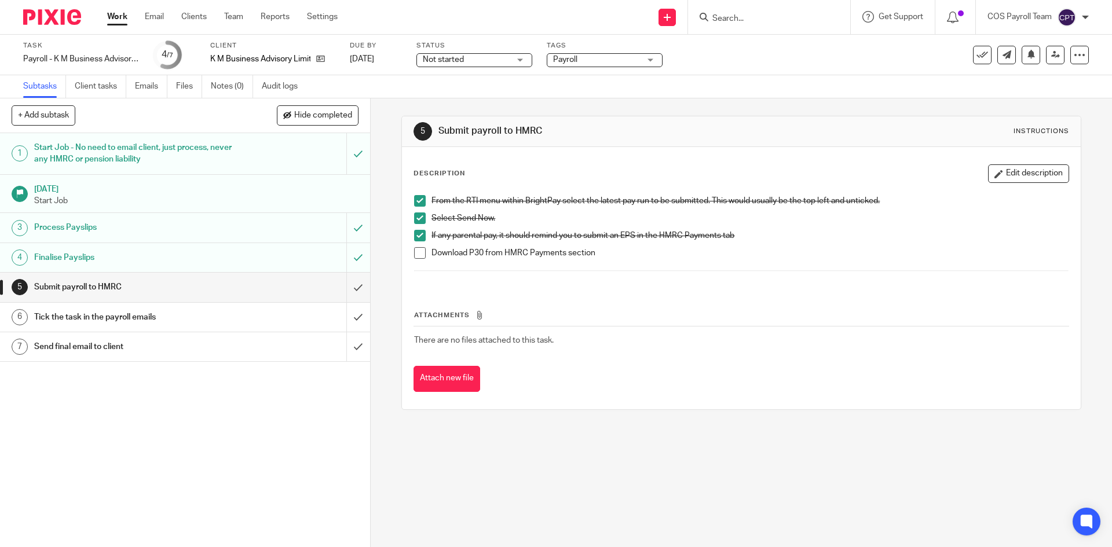
click at [418, 248] on span at bounding box center [420, 253] width 12 height 12
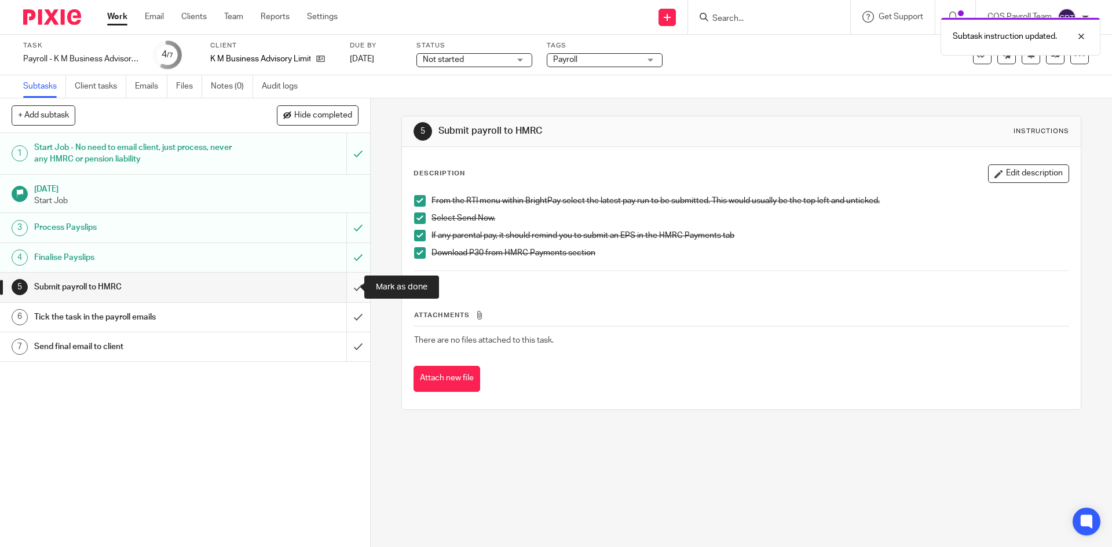
click at [350, 285] on input "submit" at bounding box center [185, 287] width 370 height 29
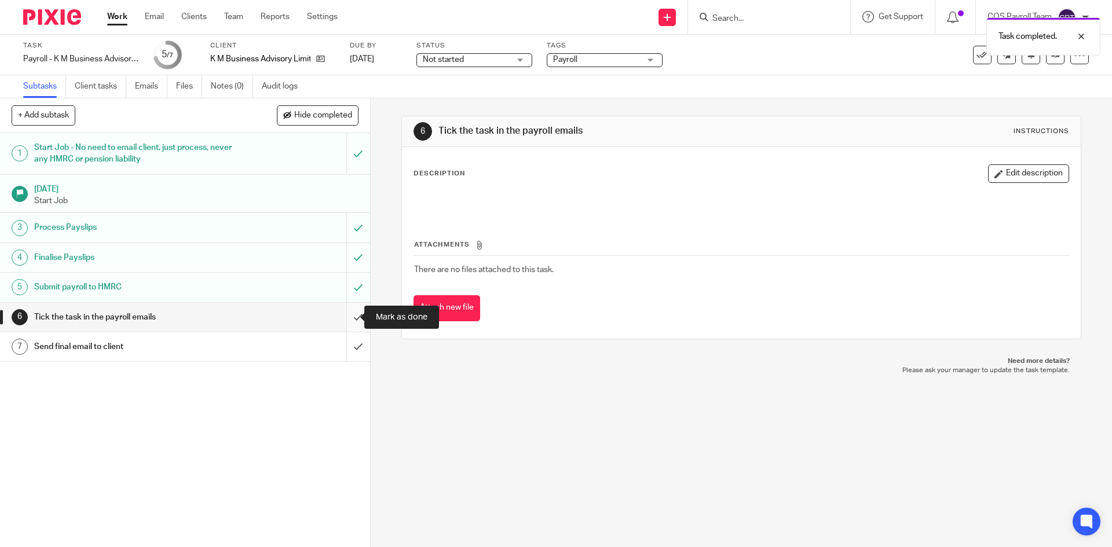
click at [339, 319] on input "submit" at bounding box center [185, 317] width 370 height 29
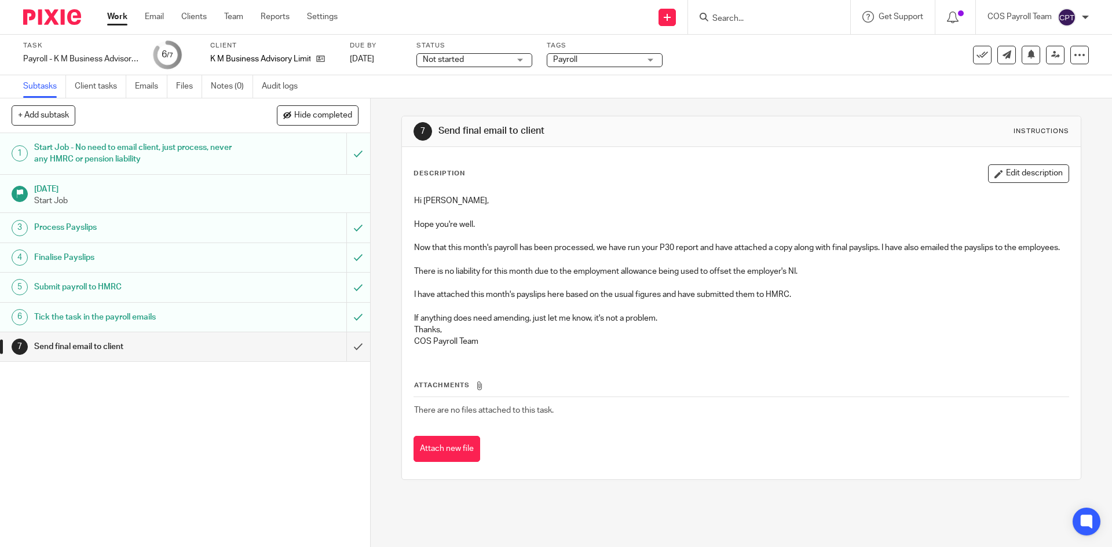
click at [461, 461] on button "Attach new file" at bounding box center [446, 449] width 67 height 26
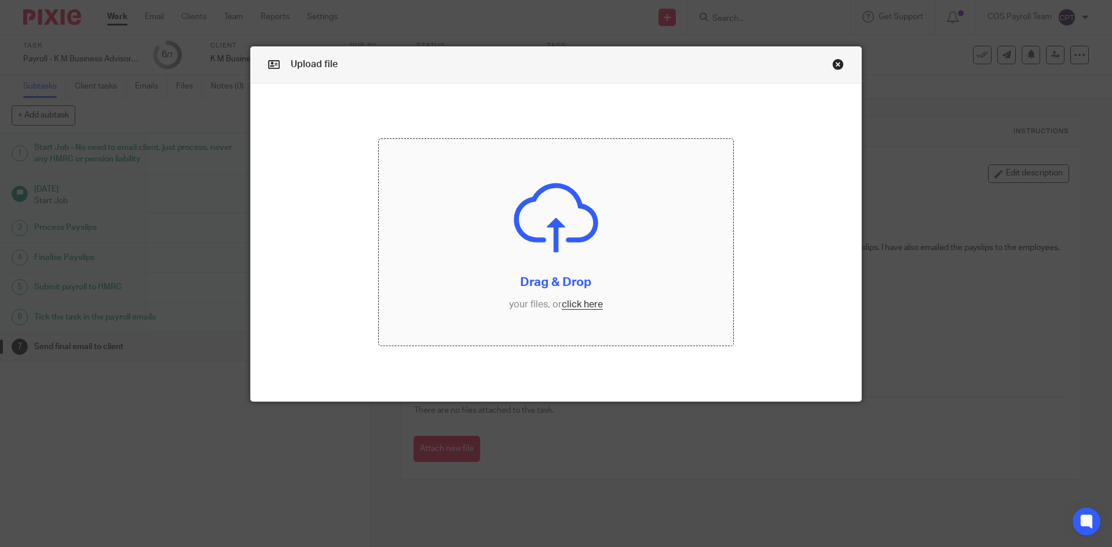
click at [583, 307] on input "file" at bounding box center [556, 242] width 355 height 207
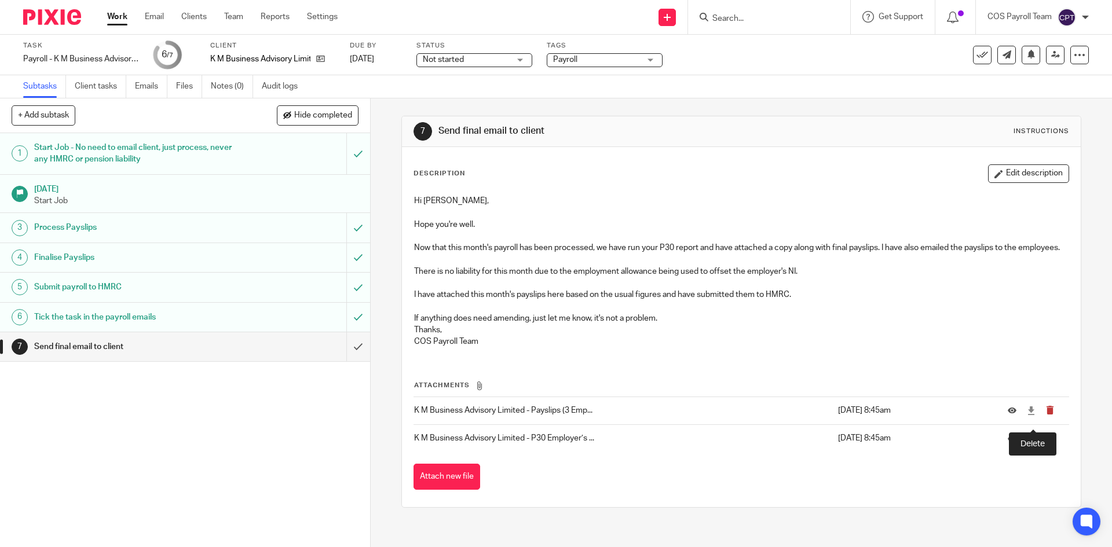
click at [1046, 415] on icon "submit" at bounding box center [1050, 410] width 9 height 9
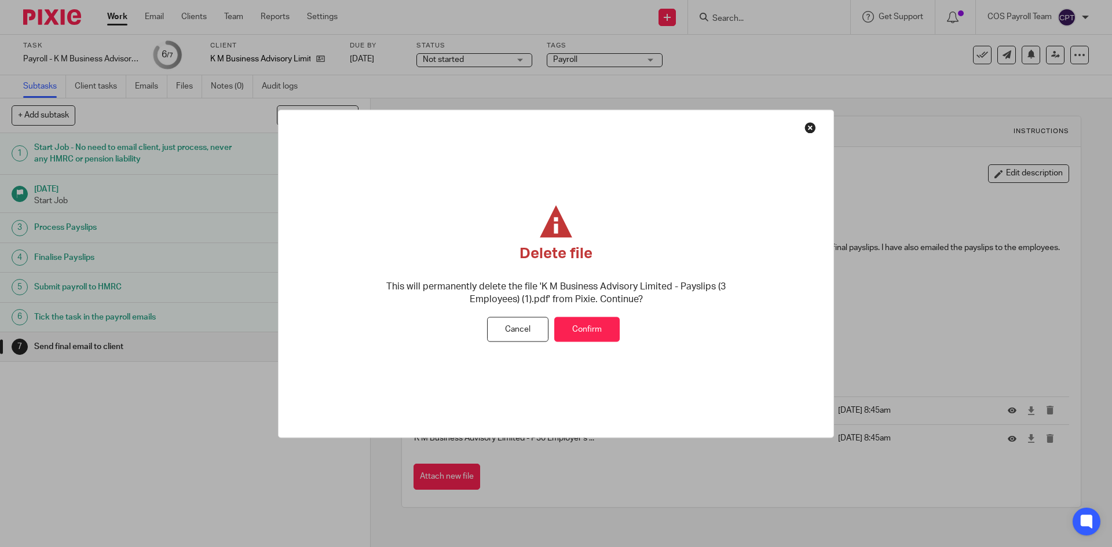
drag, startPoint x: 594, startPoint y: 332, endPoint x: 635, endPoint y: 347, distance: 43.8
click at [595, 332] on button "Confirm" at bounding box center [586, 329] width 65 height 25
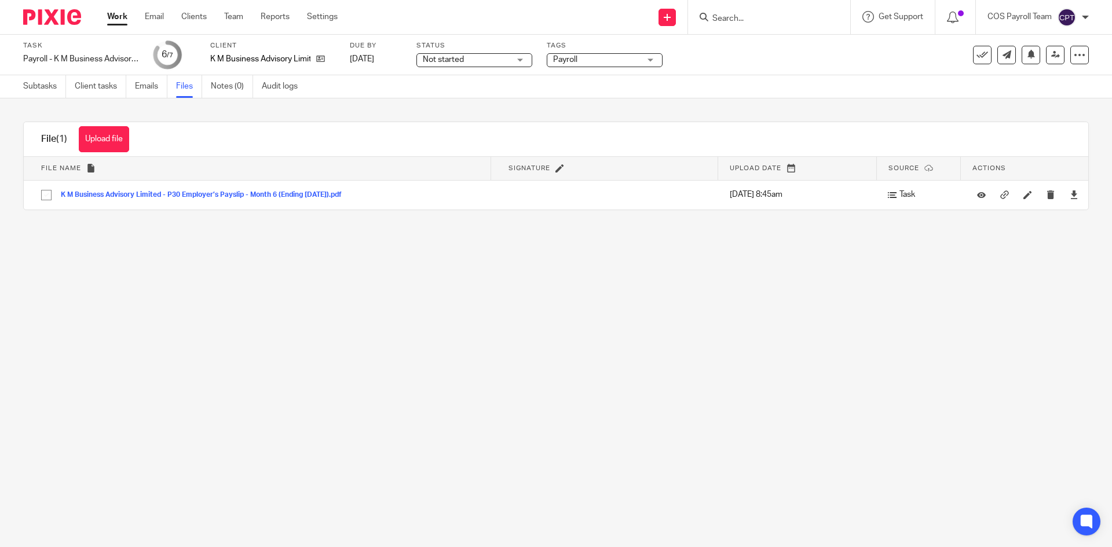
drag, startPoint x: 117, startPoint y: 19, endPoint x: 123, endPoint y: 28, distance: 11.2
click at [117, 19] on link "Work" at bounding box center [117, 17] width 20 height 12
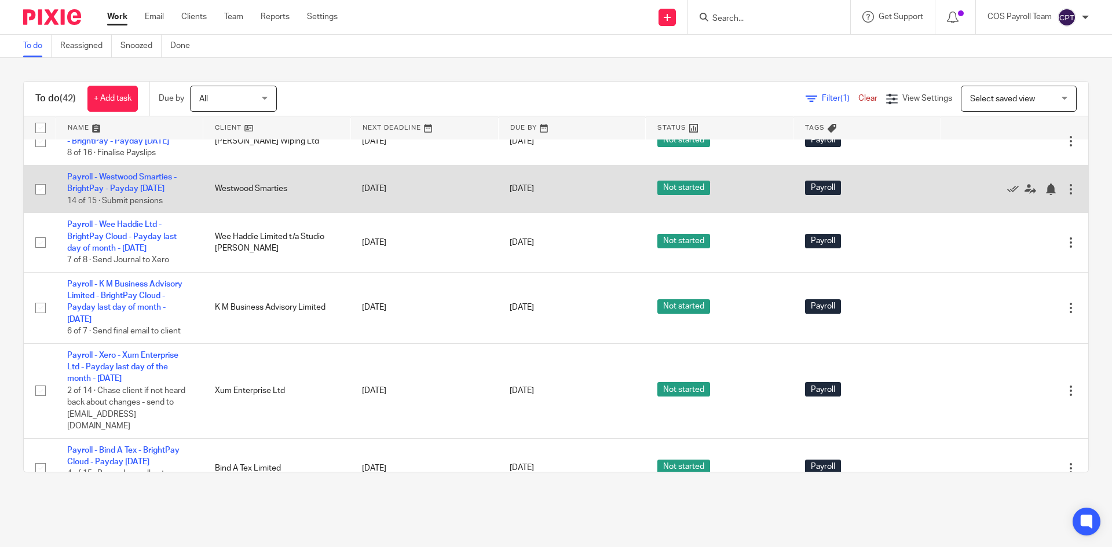
scroll to position [811, 0]
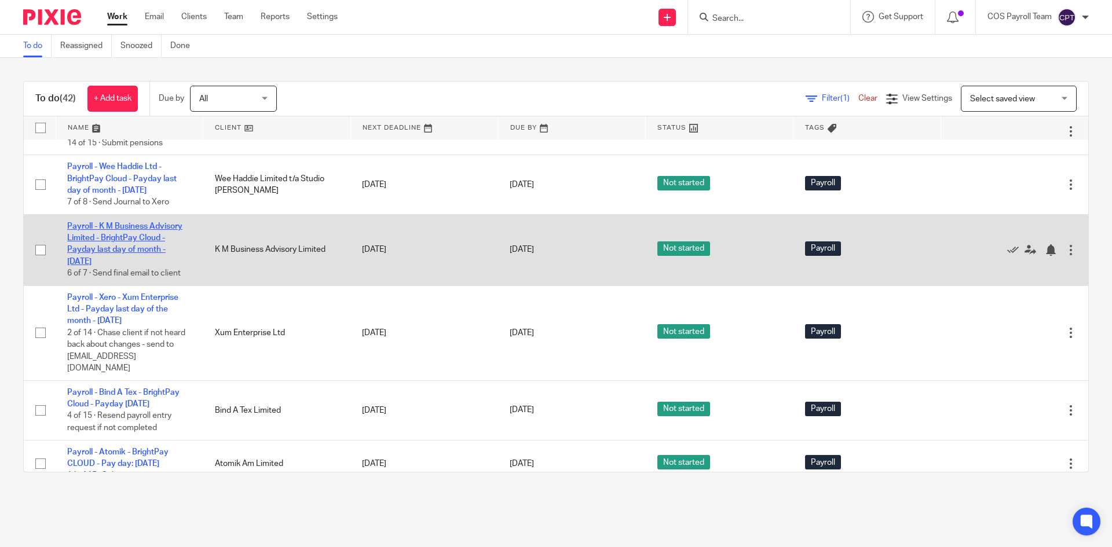
click at [121, 266] on link "Payroll - K M Business Advisory Limited - BrightPay Cloud - Payday last day of …" at bounding box center [124, 243] width 115 height 43
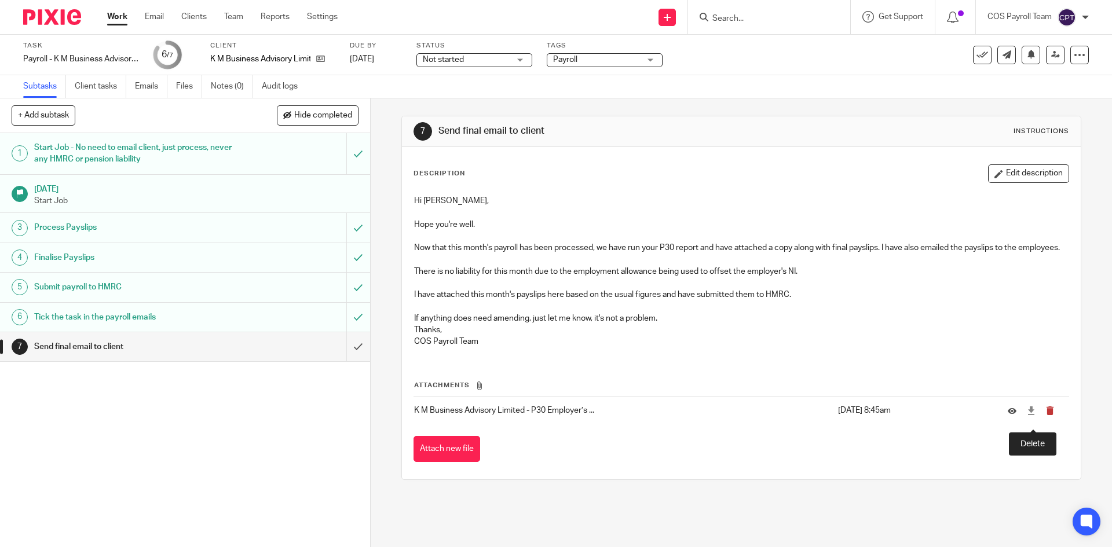
click at [1046, 415] on icon "submit" at bounding box center [1050, 410] width 9 height 9
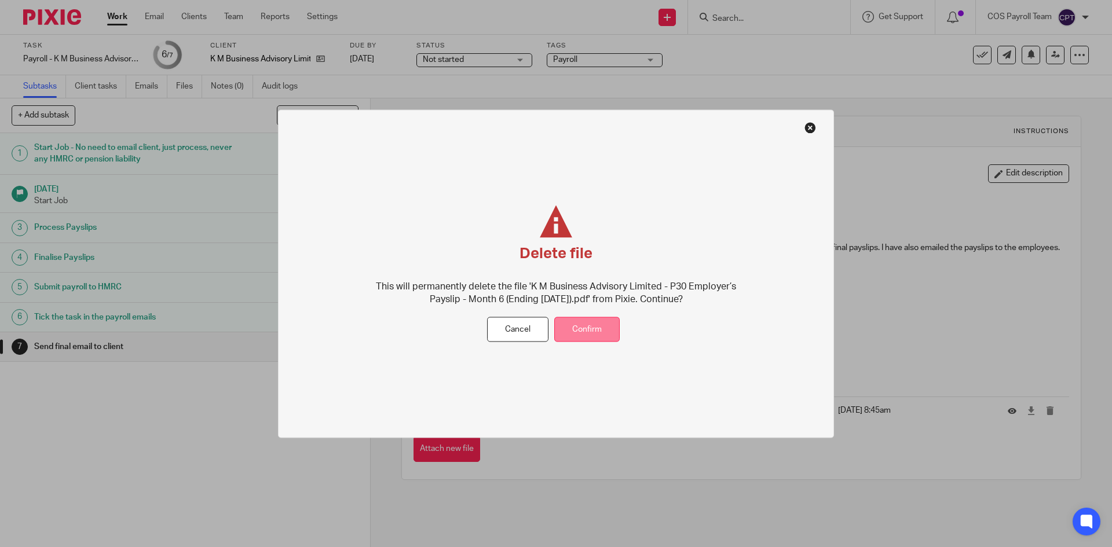
click at [594, 331] on button "Confirm" at bounding box center [586, 329] width 65 height 25
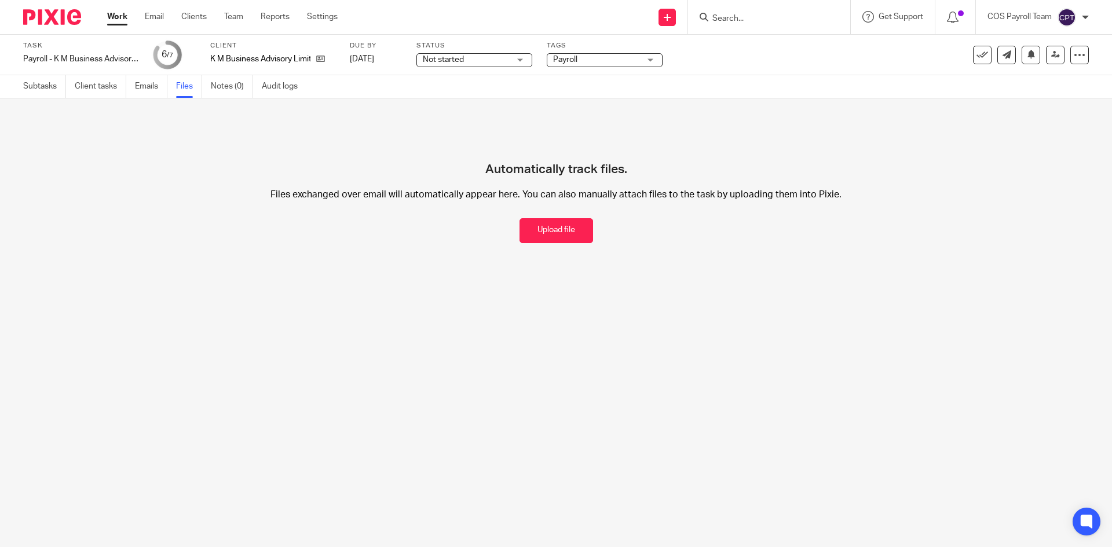
click at [113, 17] on link "Work" at bounding box center [117, 17] width 20 height 12
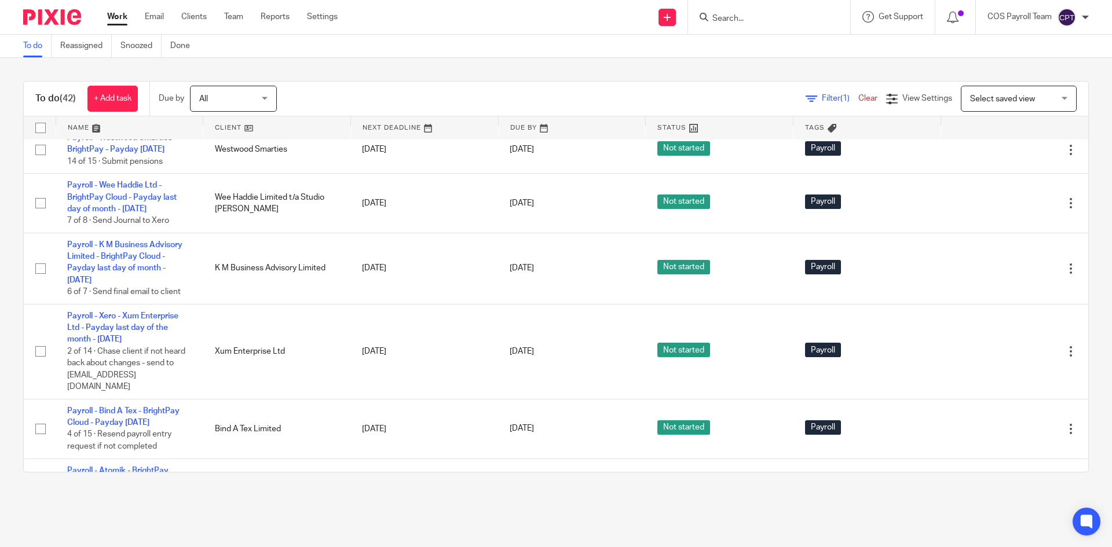
scroll to position [811, 0]
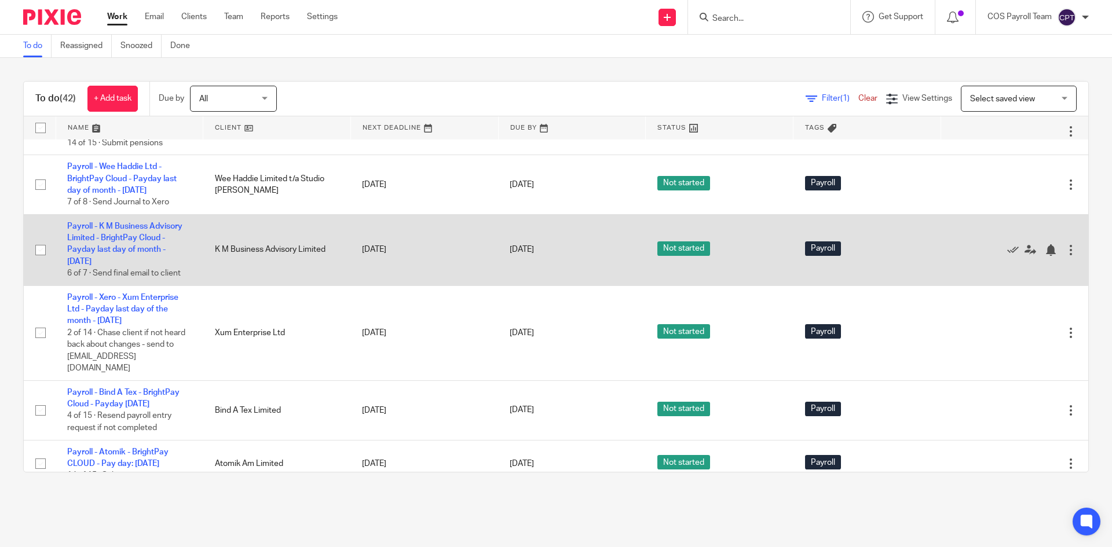
drag, startPoint x: 131, startPoint y: 364, endPoint x: 199, endPoint y: 369, distance: 68.0
click at [132, 266] on link "Payroll - K M Business Advisory Limited - BrightPay Cloud - Payday last day of …" at bounding box center [124, 243] width 115 height 43
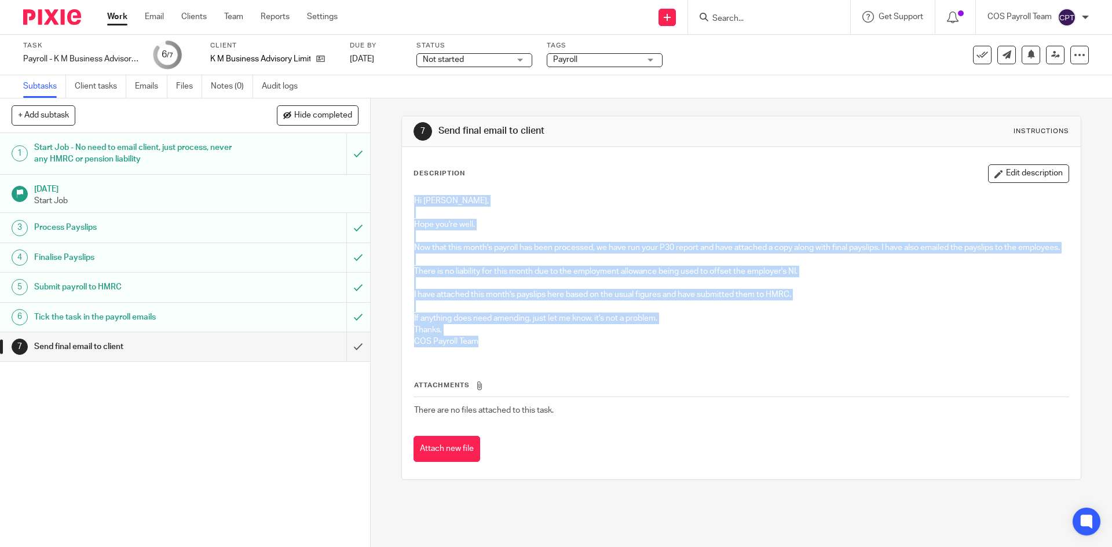
drag, startPoint x: 410, startPoint y: 200, endPoint x: 511, endPoint y: 351, distance: 182.0
click at [511, 351] on div "Hi Kourosh, Hope you're well. Now that this month's payroll has been processed,…" at bounding box center [740, 272] width 665 height 167
copy div "Hi Kourosh, Hope you're well. Now that this month's payroll has been processed,…"
click at [586, 356] on div "Hi Kourosh, Hope you're well. Now that this month's payroll has been processed,…" at bounding box center [740, 272] width 665 height 167
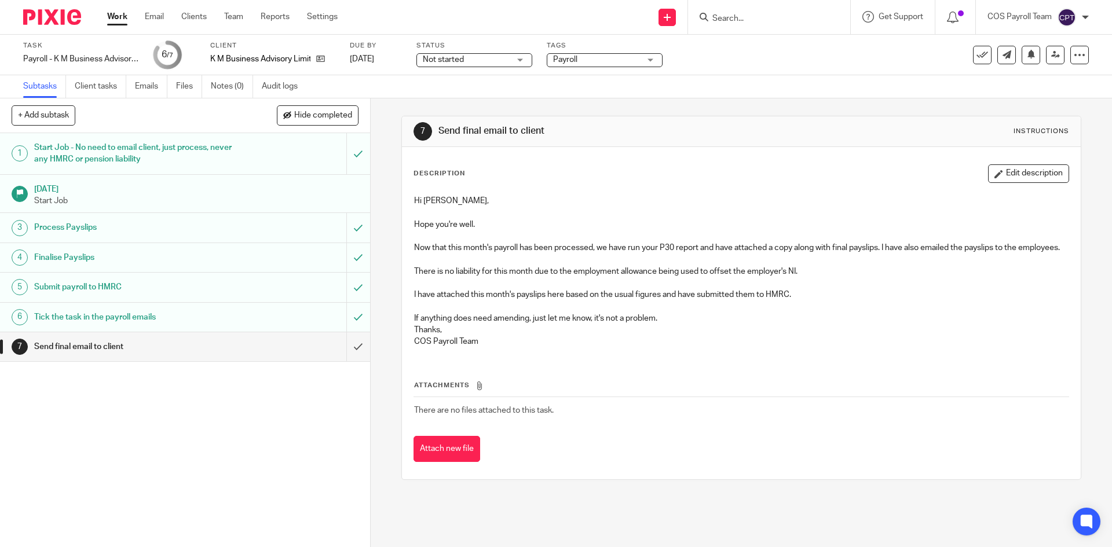
click at [514, 369] on div "Attachments There are no files attached to this task. Attach new file" at bounding box center [740, 409] width 655 height 105
click at [346, 346] on input "submit" at bounding box center [185, 346] width 370 height 29
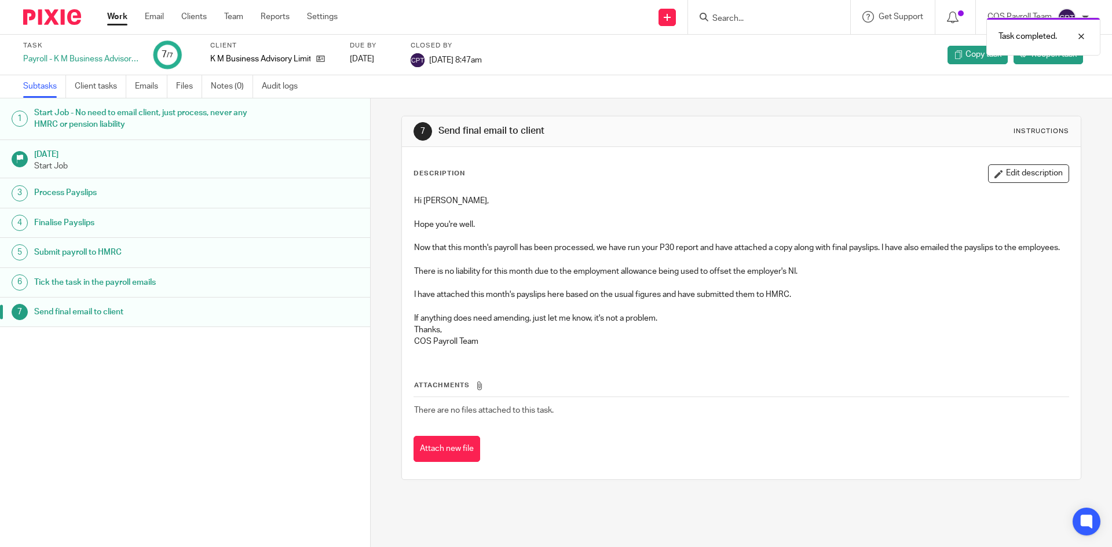
drag, startPoint x: 119, startPoint y: 20, endPoint x: 142, endPoint y: 66, distance: 51.3
click at [119, 20] on link "Work" at bounding box center [117, 17] width 20 height 12
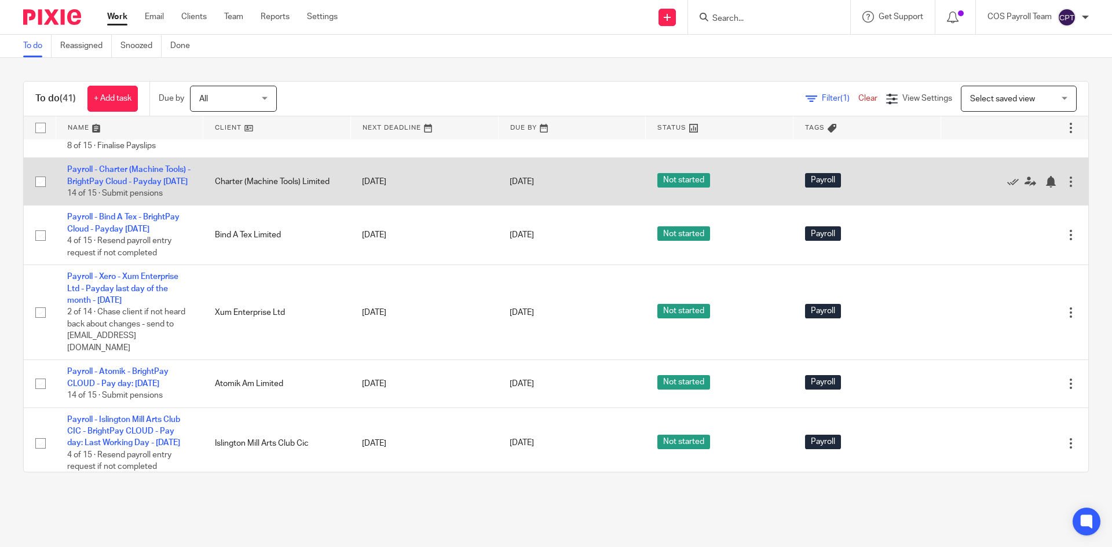
scroll to position [984, 0]
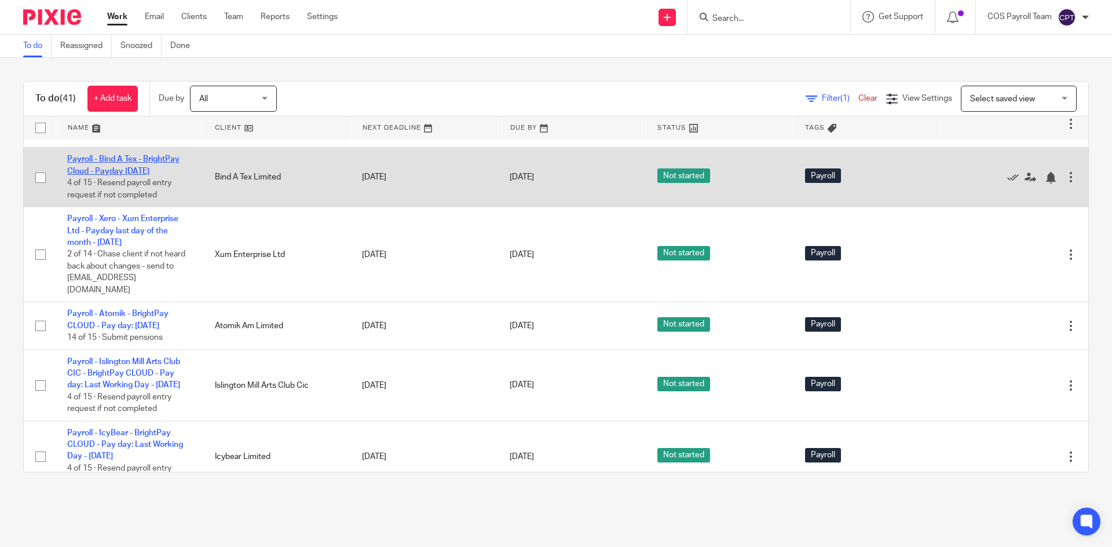
drag, startPoint x: 116, startPoint y: 314, endPoint x: 122, endPoint y: 316, distance: 5.9
click at [116, 175] on link "Payroll - Bind A Tex - BrightPay Cloud - Payday [DATE]" at bounding box center [123, 165] width 112 height 20
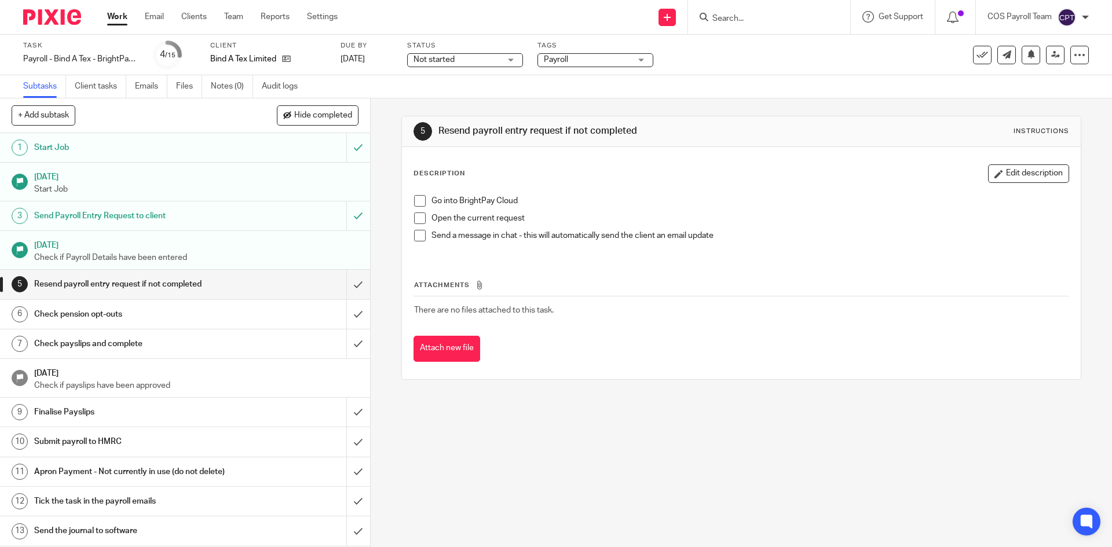
drag, startPoint x: 416, startPoint y: 202, endPoint x: 421, endPoint y: 218, distance: 16.9
click at [416, 202] on span at bounding box center [420, 201] width 12 height 12
click at [417, 218] on span at bounding box center [420, 219] width 12 height 12
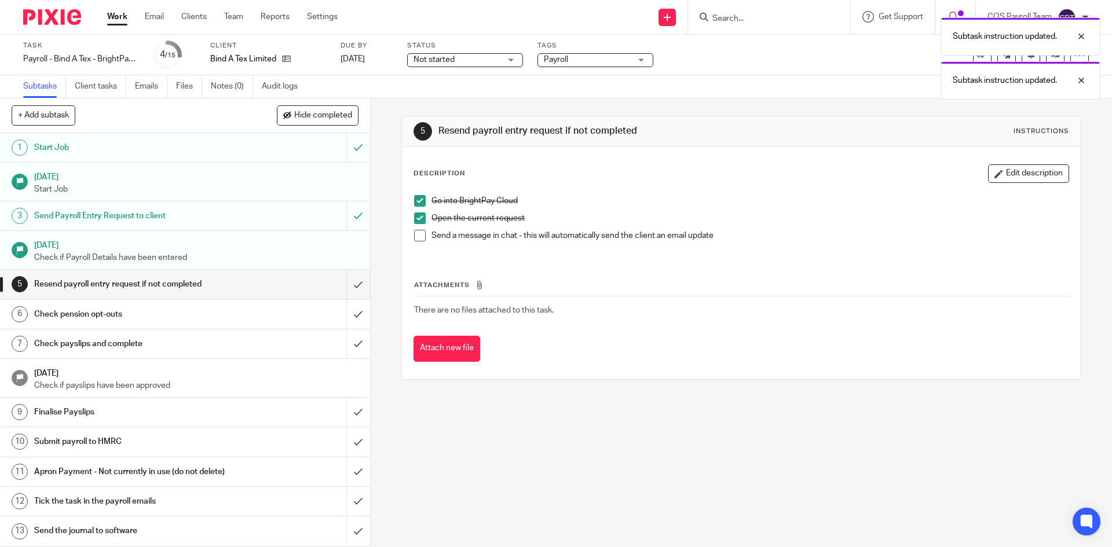
click at [420, 235] on span at bounding box center [420, 236] width 12 height 12
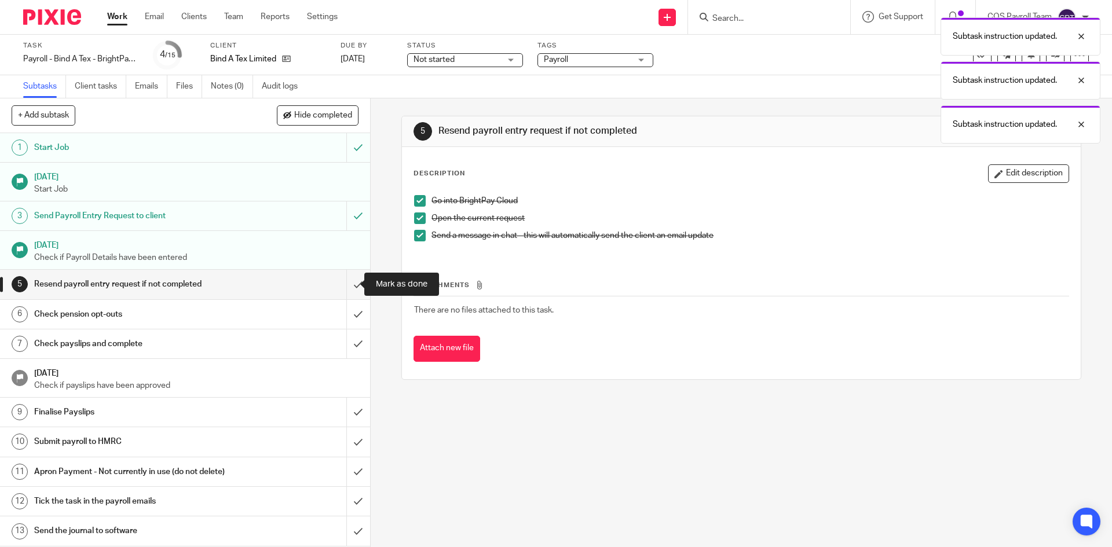
drag, startPoint x: 347, startPoint y: 281, endPoint x: 331, endPoint y: 284, distance: 15.9
click at [347, 281] on input "submit" at bounding box center [185, 284] width 370 height 29
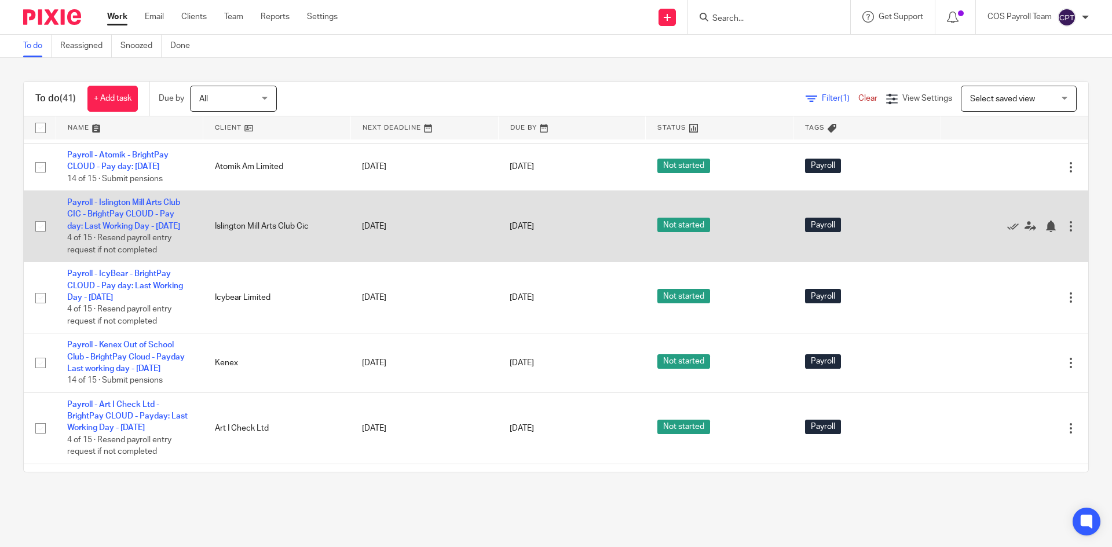
scroll to position [1158, 0]
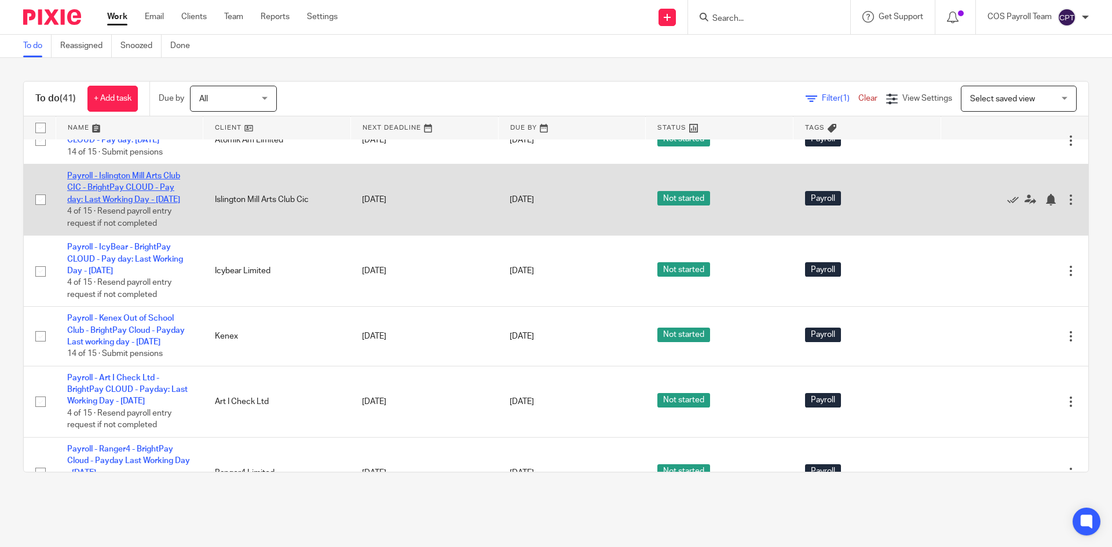
click at [134, 204] on link "Payroll - Islington Mill Arts Club CIC - BrightPay CLOUD - Pay day: Last Workin…" at bounding box center [123, 188] width 113 height 32
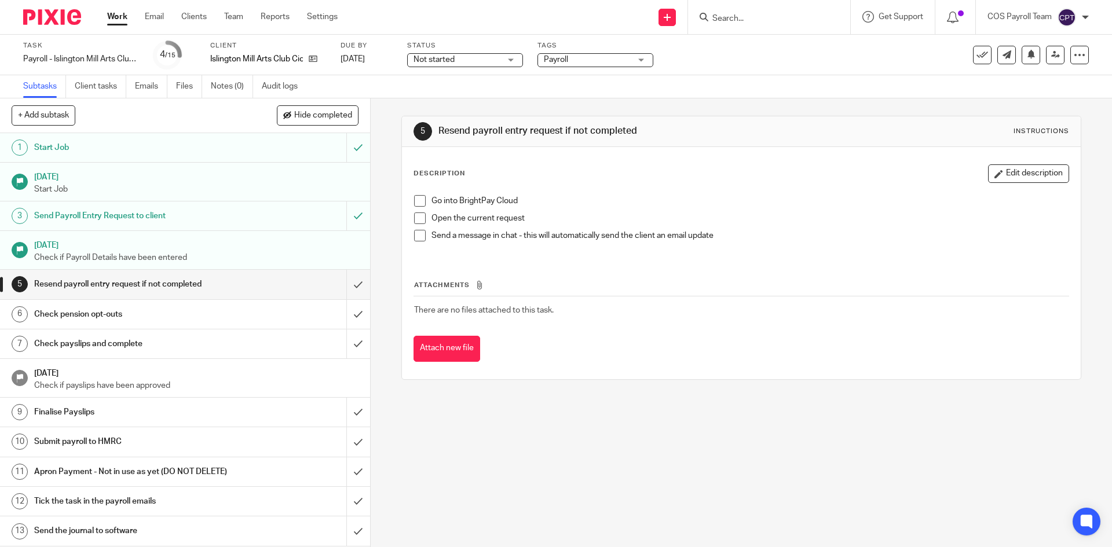
click at [116, 23] on link "Work" at bounding box center [117, 17] width 20 height 12
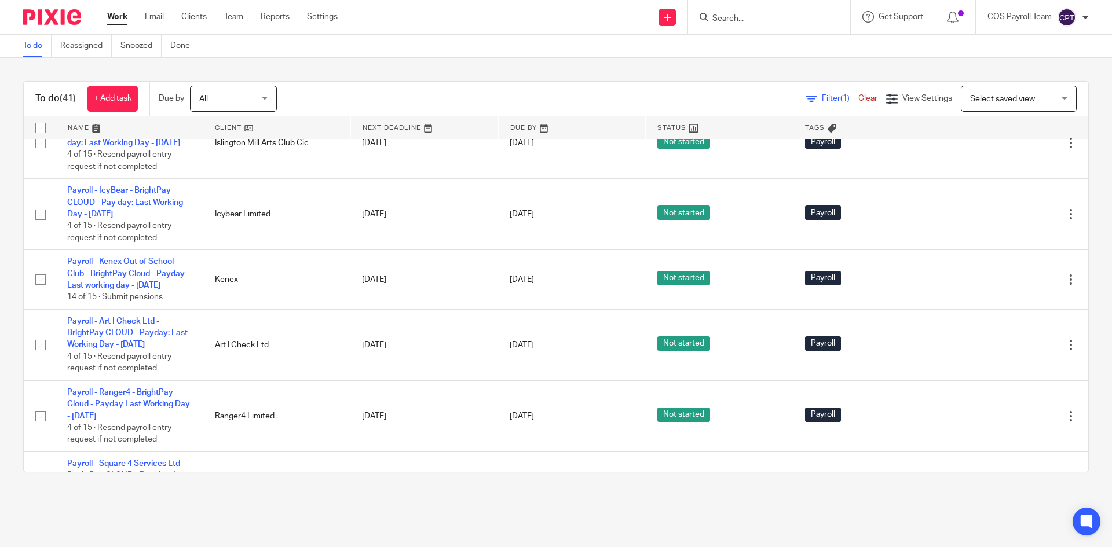
scroll to position [1216, 0]
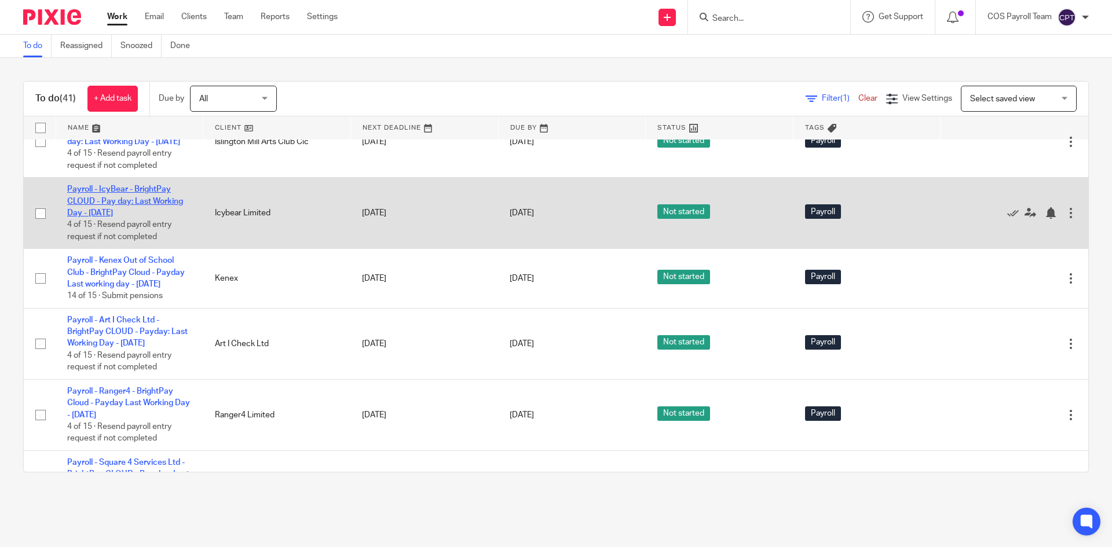
click at [137, 217] on link "Payroll - IcyBear - BrightPay CLOUD - Pay day: Last Working Day - September 2025" at bounding box center [125, 201] width 116 height 32
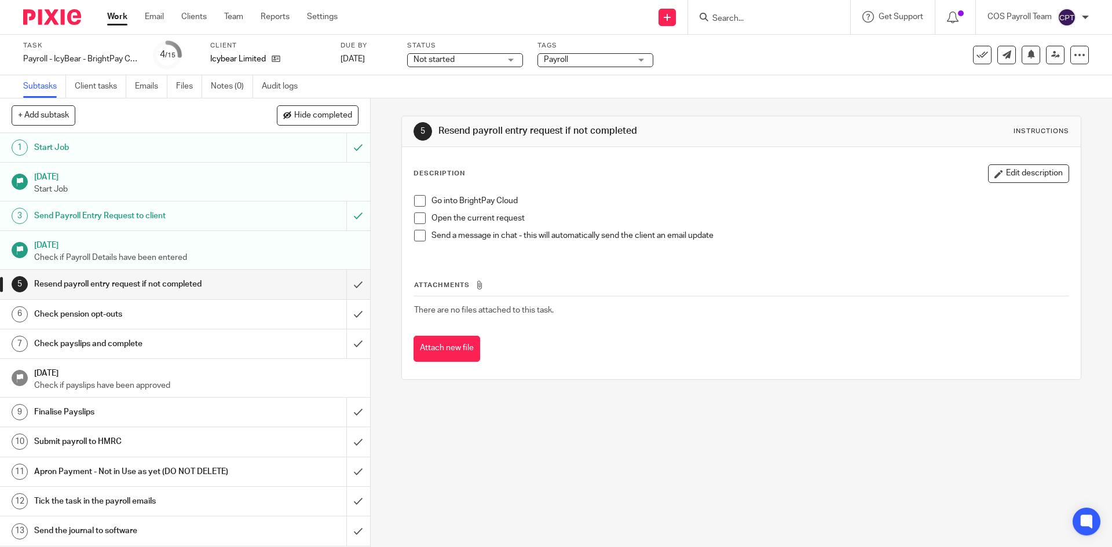
drag, startPoint x: 419, startPoint y: 200, endPoint x: 419, endPoint y: 215, distance: 15.6
click at [419, 200] on span at bounding box center [420, 201] width 12 height 12
drag, startPoint x: 417, startPoint y: 217, endPoint x: 417, endPoint y: 240, distance: 22.6
click at [417, 219] on span at bounding box center [420, 219] width 12 height 12
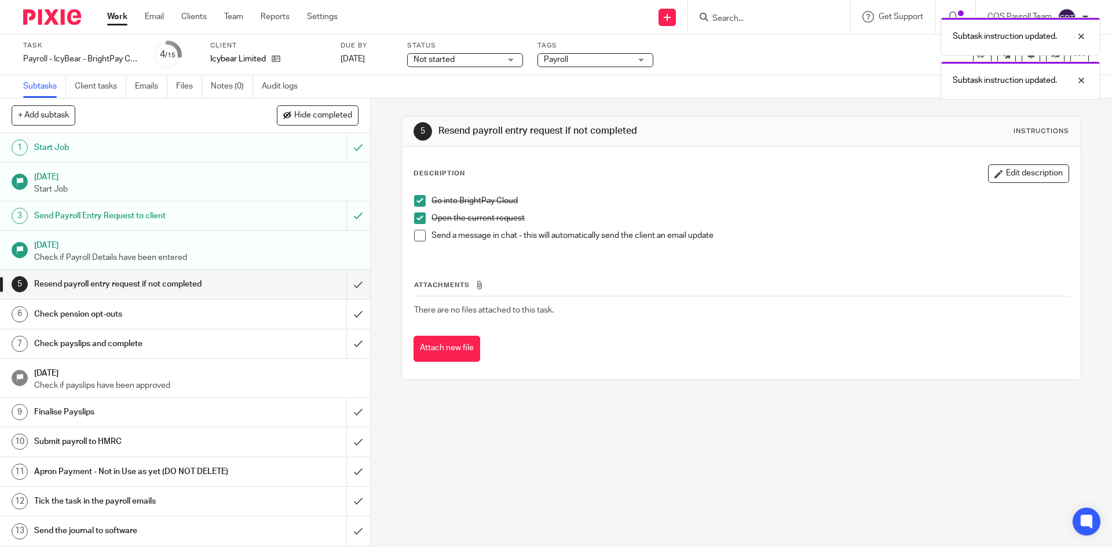
click at [417, 236] on span at bounding box center [420, 236] width 12 height 12
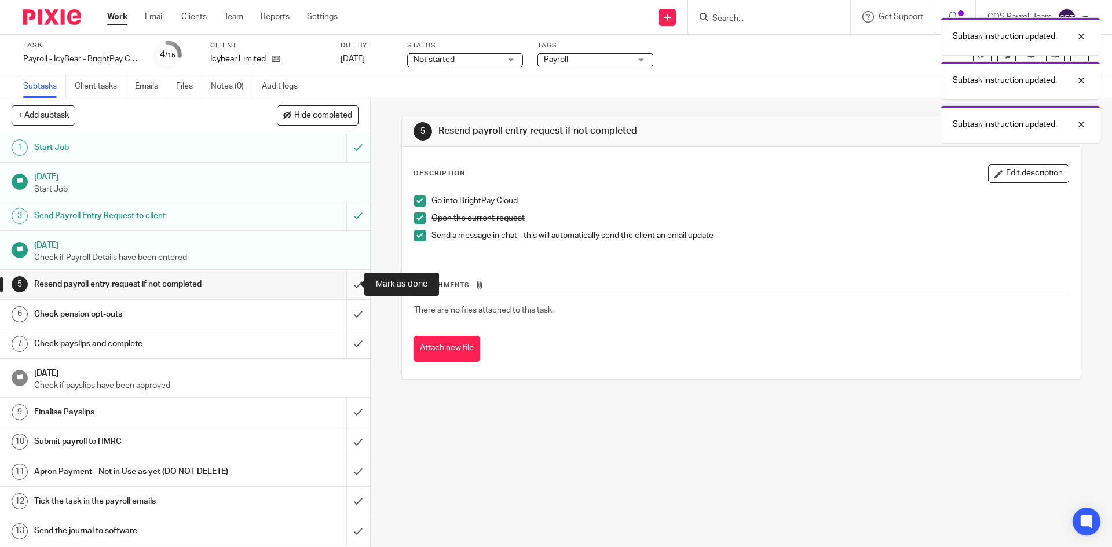
click at [343, 284] on input "submit" at bounding box center [185, 284] width 370 height 29
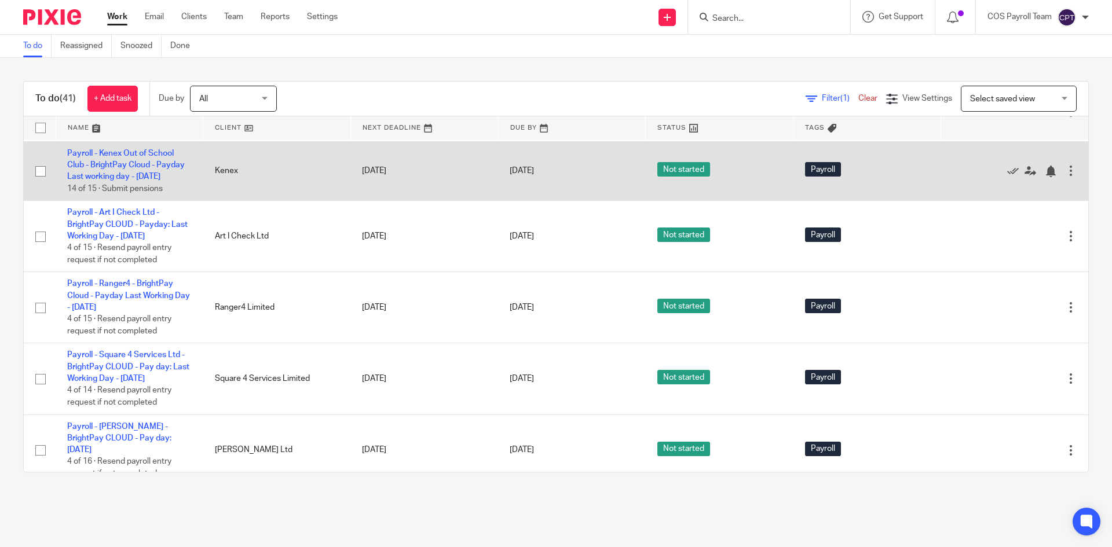
scroll to position [1332, 0]
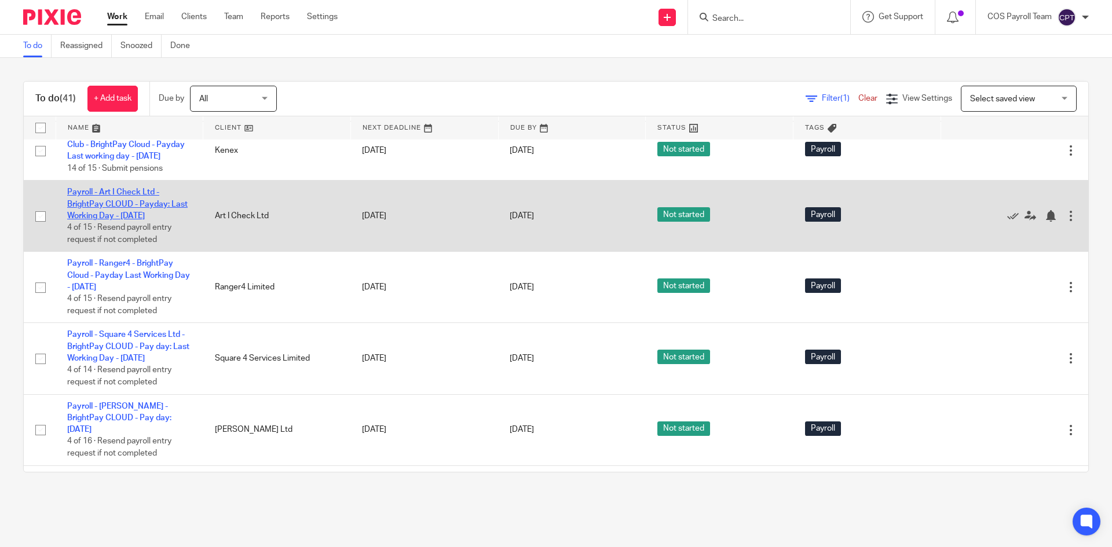
click at [130, 220] on link "Payroll - Art I Check Ltd - BrightPay CLOUD - Payday: Last Working Day - [DATE]" at bounding box center [127, 204] width 120 height 32
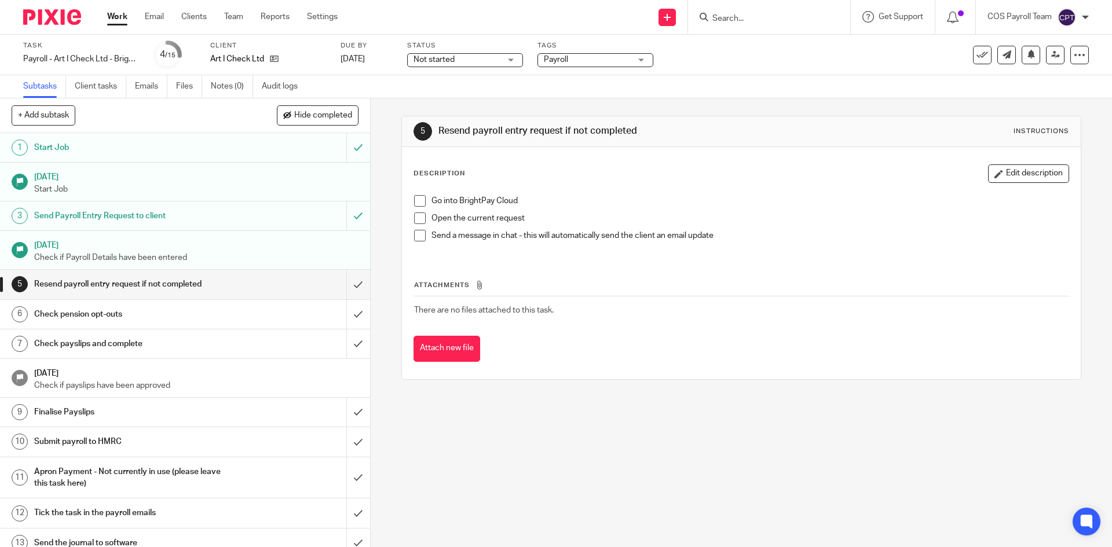
click at [112, 23] on link "Work" at bounding box center [117, 17] width 20 height 12
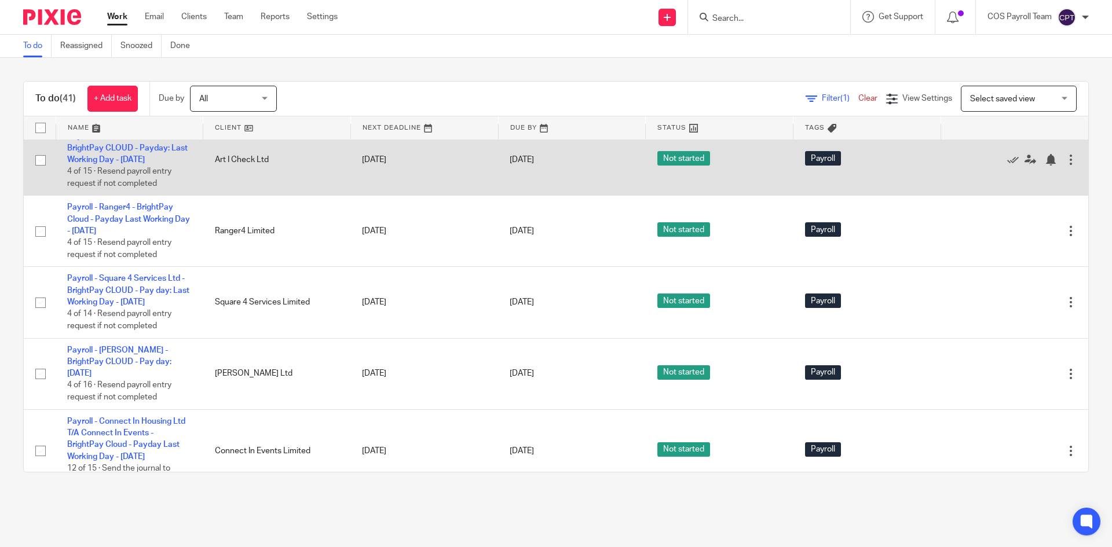
scroll to position [1390, 0]
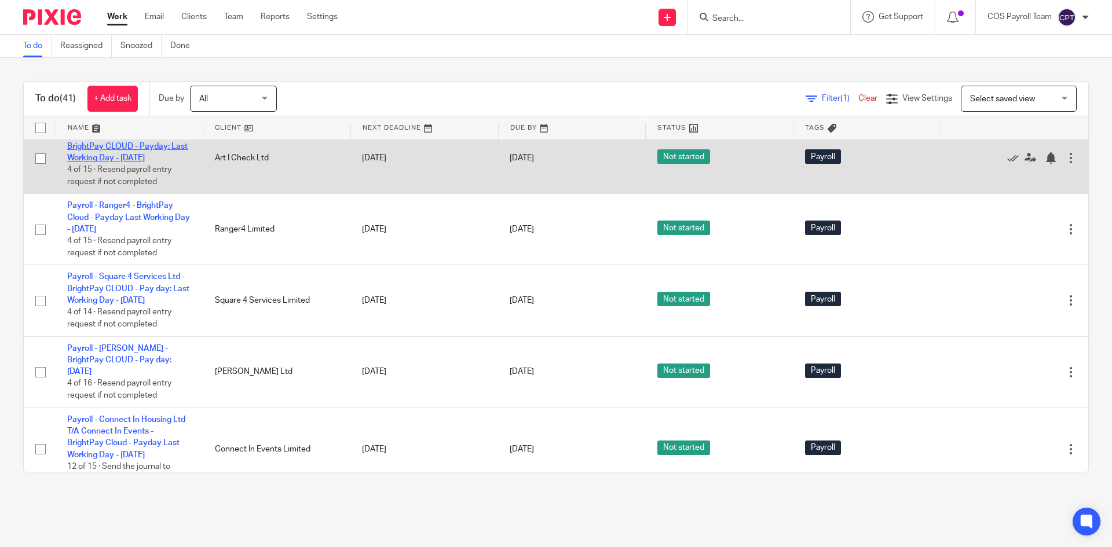
click at [142, 162] on link "Payroll - Art I Check Ltd - BrightPay CLOUD - Payday: Last Working Day - [DATE]" at bounding box center [127, 146] width 120 height 32
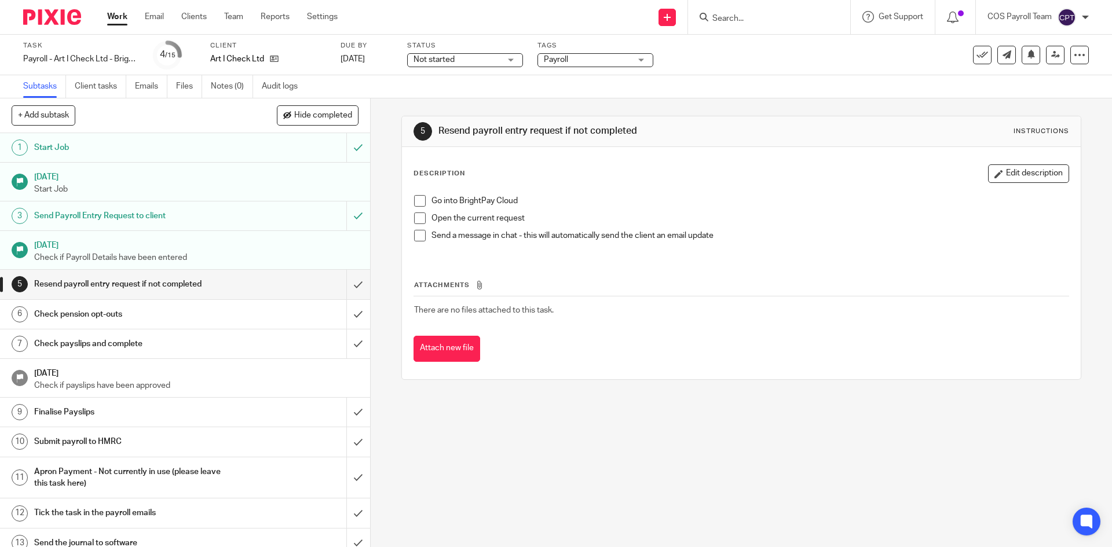
click at [417, 199] on span at bounding box center [420, 201] width 12 height 12
drag, startPoint x: 414, startPoint y: 219, endPoint x: 418, endPoint y: 237, distance: 18.4
click at [414, 221] on span at bounding box center [420, 219] width 12 height 12
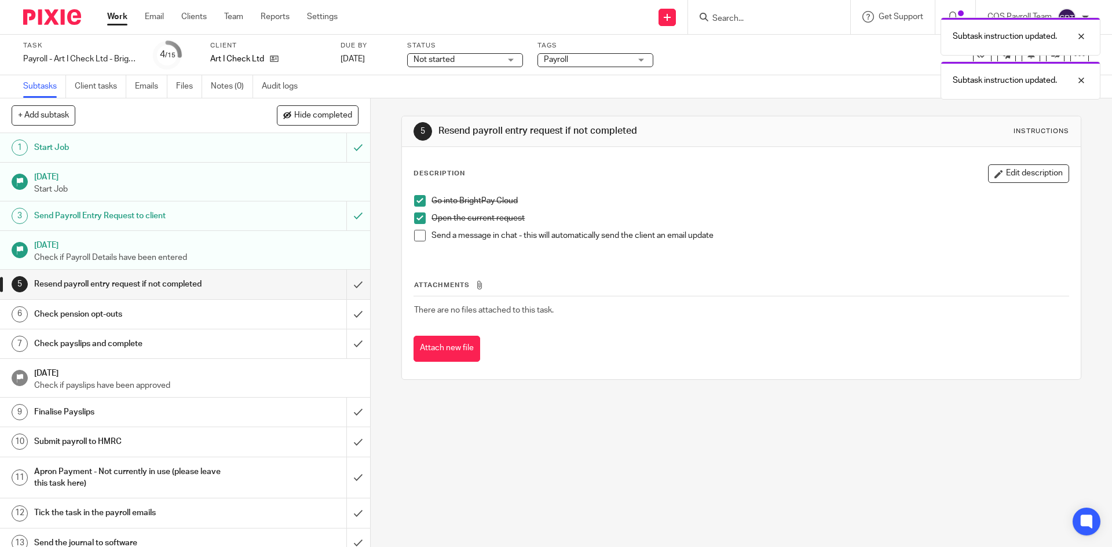
click at [418, 237] on span at bounding box center [420, 236] width 12 height 12
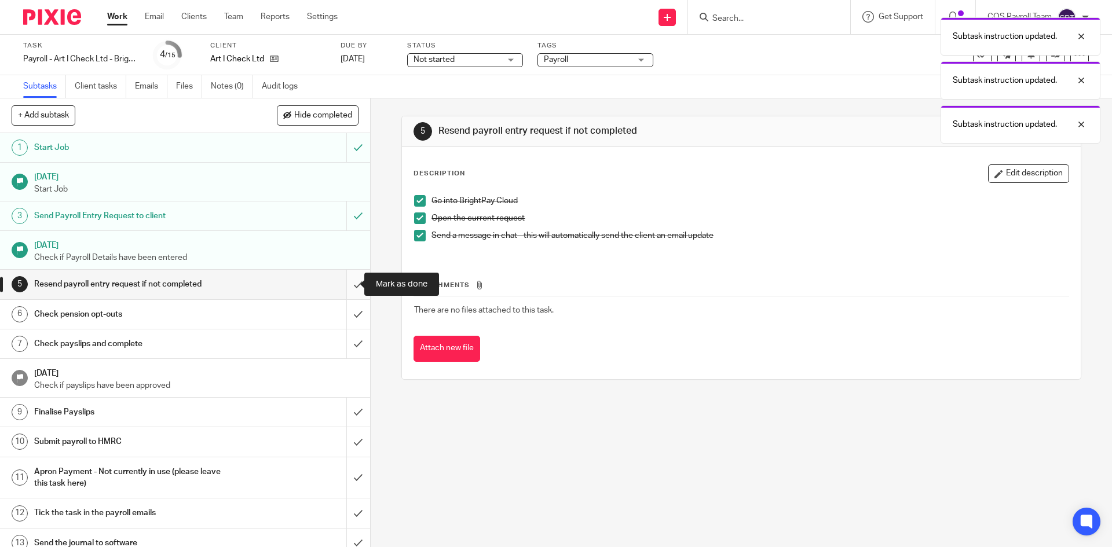
click at [345, 285] on input "submit" at bounding box center [185, 284] width 370 height 29
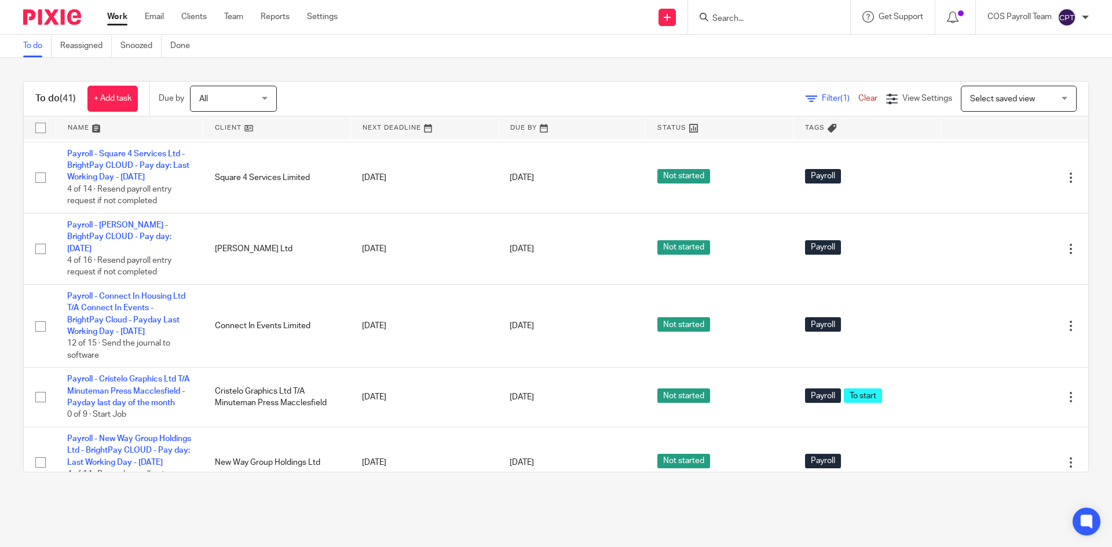
scroll to position [1505, 0]
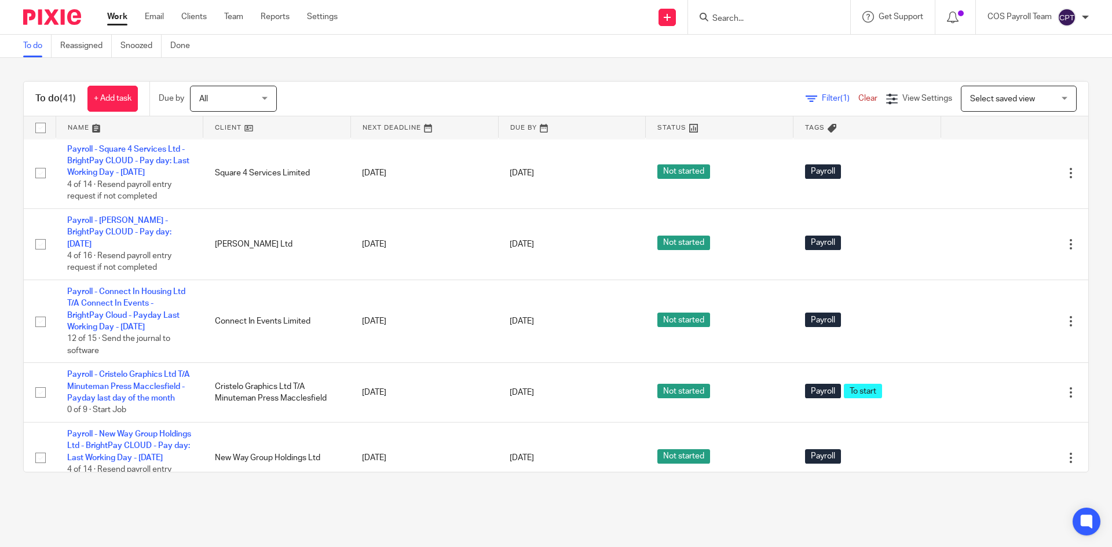
click at [130, 106] on link "Payroll - Ranger4 - BrightPay Cloud - Payday Last Working Day - [DATE]" at bounding box center [128, 90] width 123 height 32
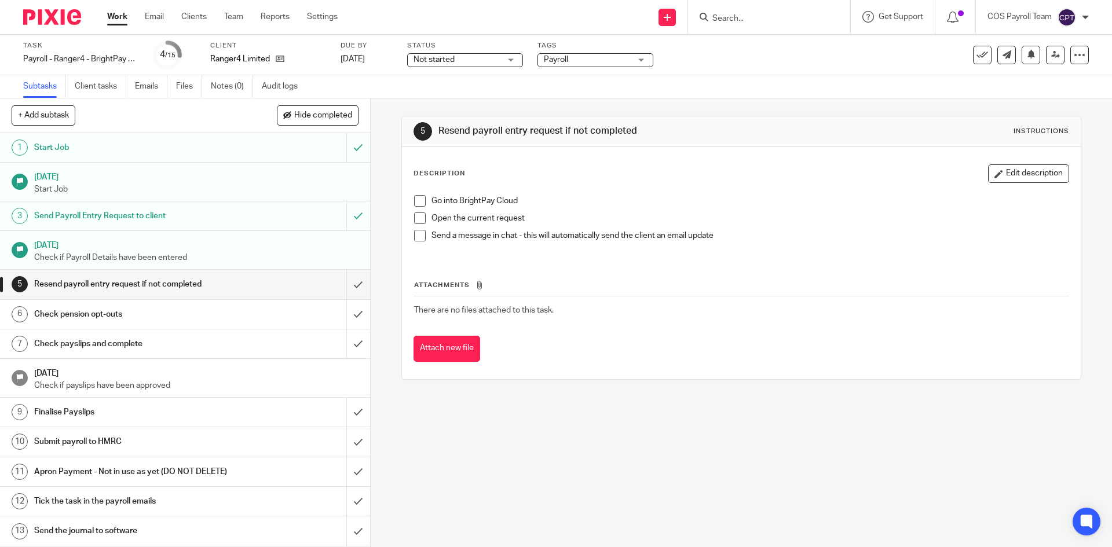
click at [414, 200] on span at bounding box center [420, 201] width 12 height 12
click at [416, 217] on span at bounding box center [420, 219] width 12 height 12
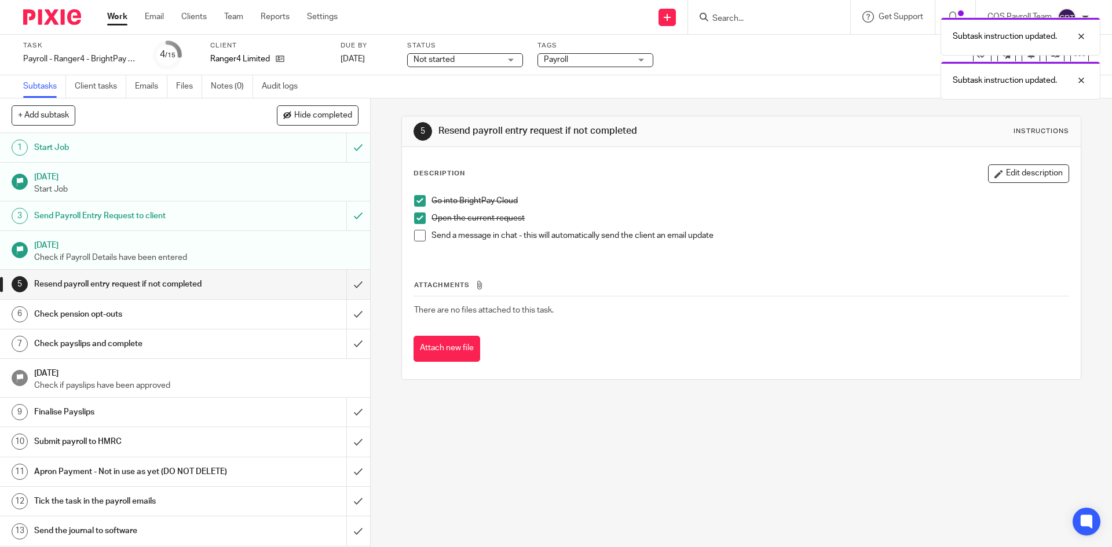
click at [415, 237] on span at bounding box center [420, 236] width 12 height 12
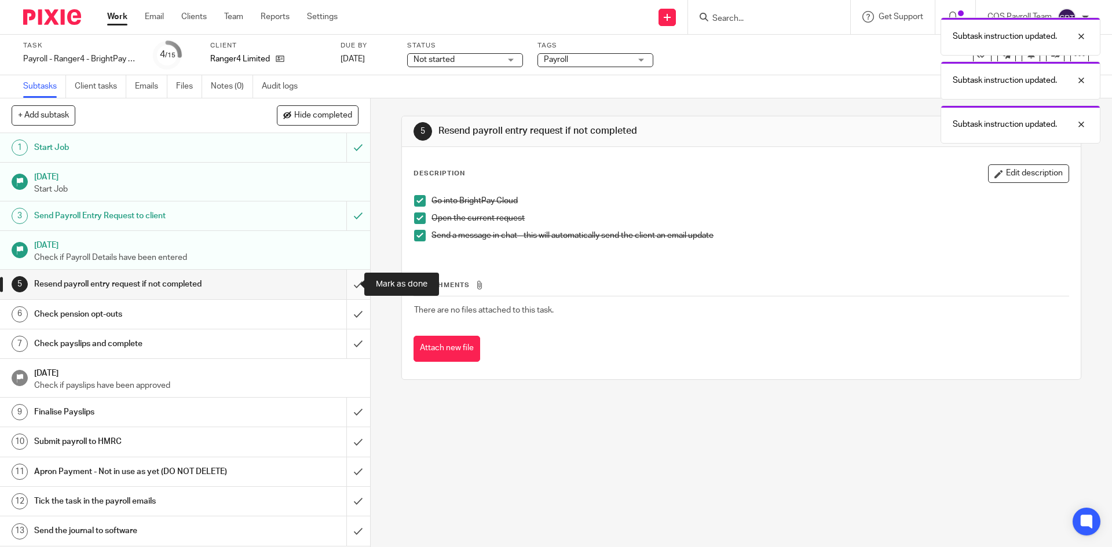
click at [342, 285] on input "submit" at bounding box center [185, 284] width 370 height 29
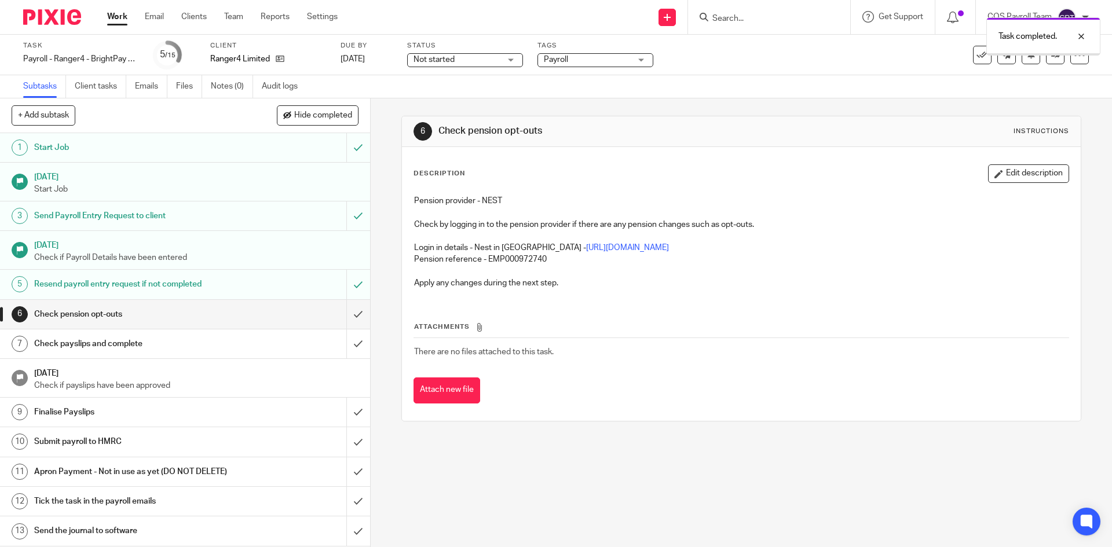
click at [113, 19] on link "Work" at bounding box center [117, 17] width 20 height 12
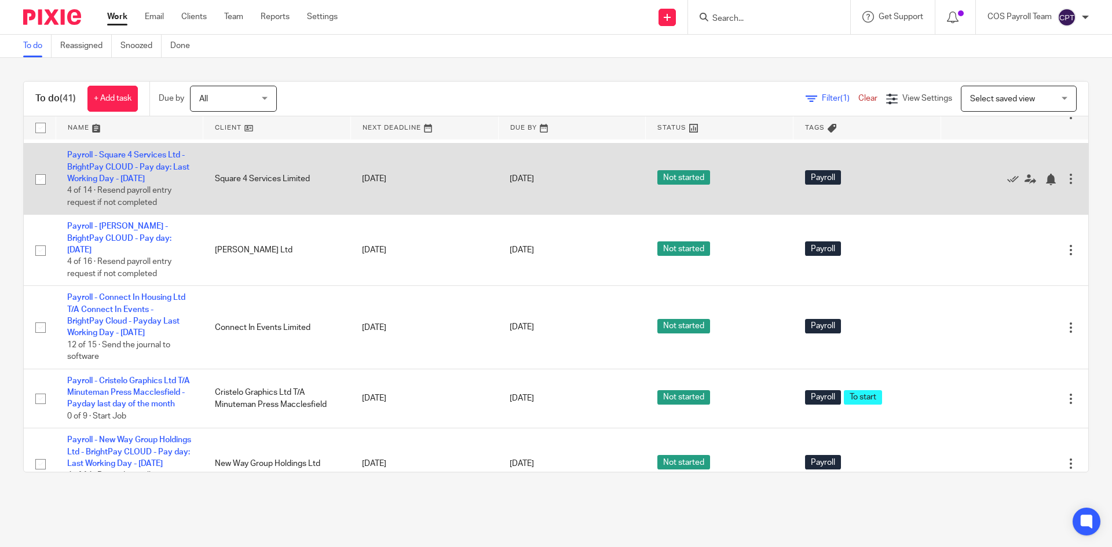
scroll to position [1505, 0]
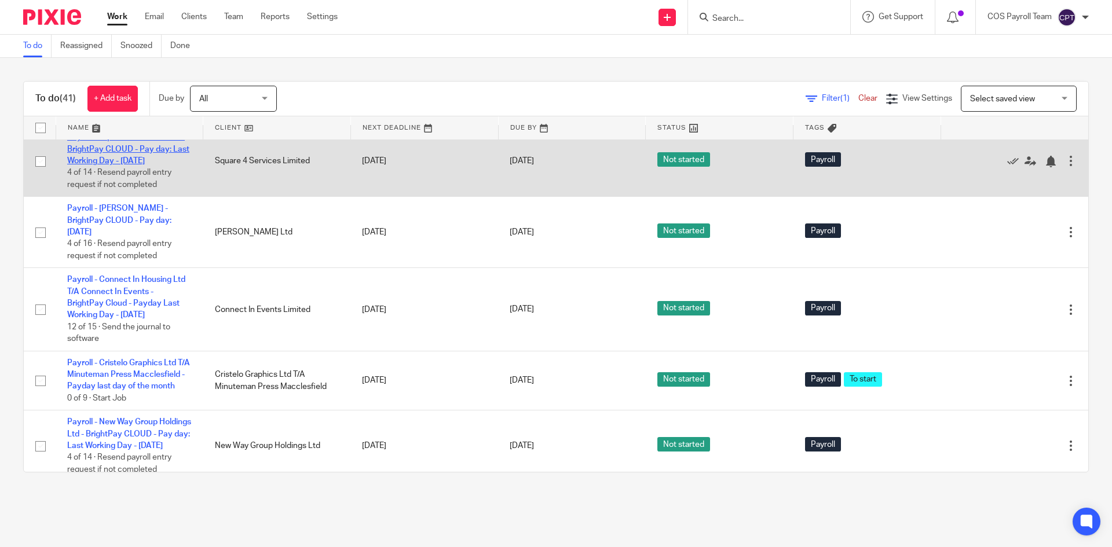
click at [129, 165] on link "Payroll - Square 4 Services Ltd - BrightPay CLOUD - Pay day: Last Working Day -…" at bounding box center [128, 149] width 122 height 32
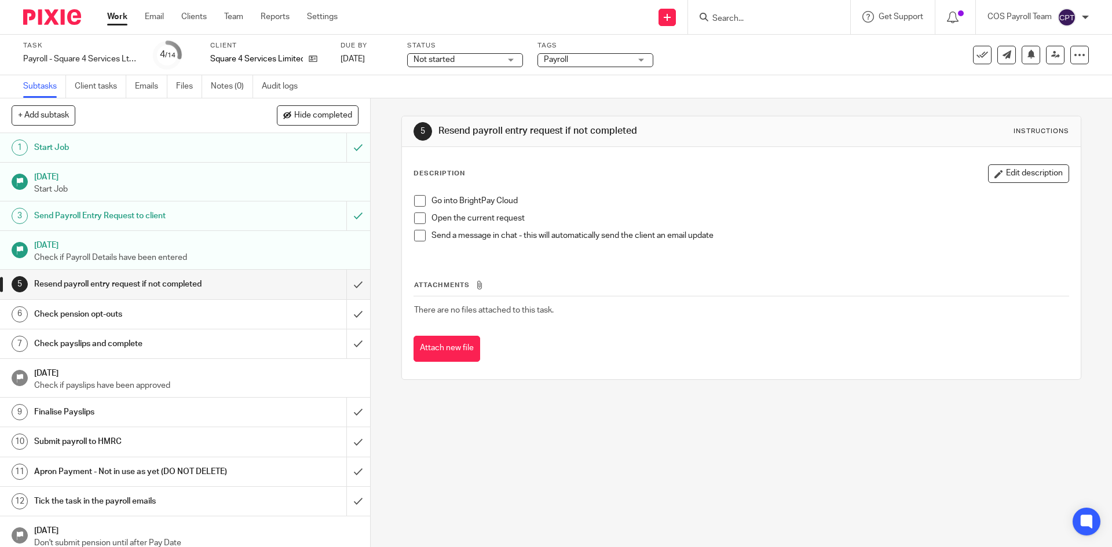
drag, startPoint x: 413, startPoint y: 200, endPoint x: 413, endPoint y: 215, distance: 14.5
click at [414, 201] on span at bounding box center [420, 201] width 12 height 12
click at [415, 221] on span at bounding box center [420, 219] width 12 height 12
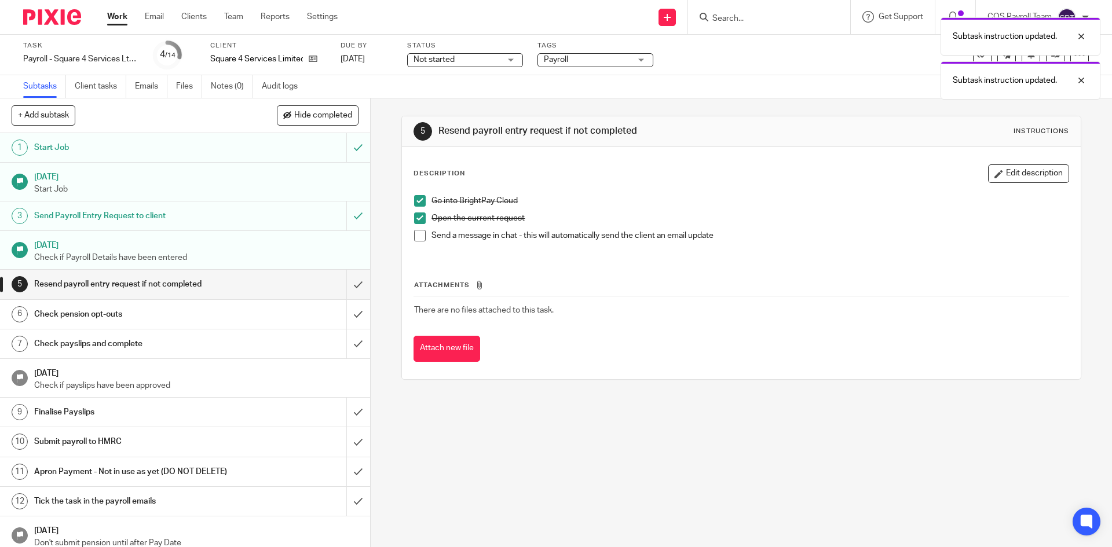
click at [415, 235] on span at bounding box center [420, 236] width 12 height 12
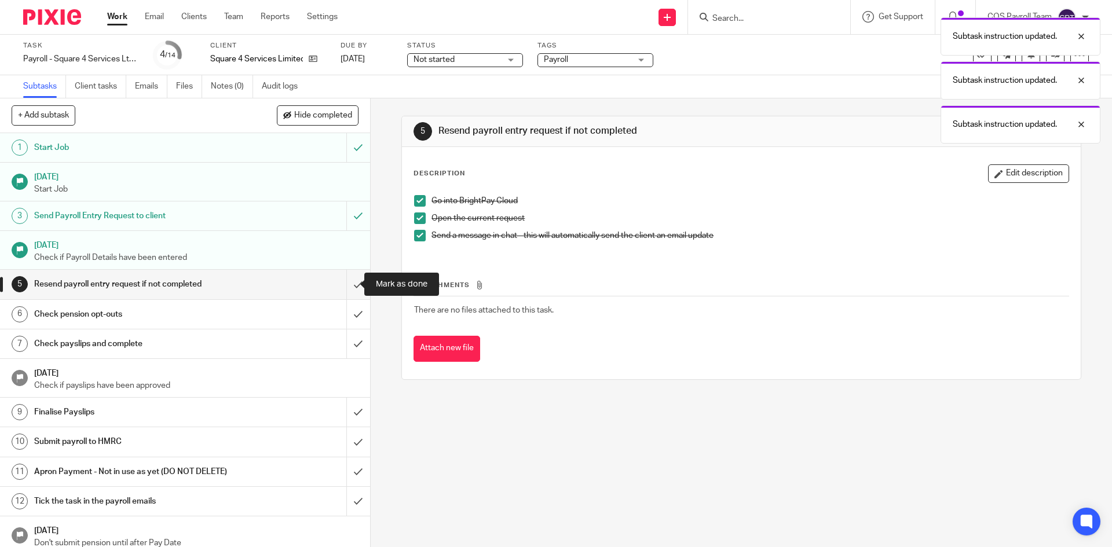
drag, startPoint x: 343, startPoint y: 284, endPoint x: 329, endPoint y: 274, distance: 16.9
click at [343, 284] on input "submit" at bounding box center [185, 284] width 370 height 29
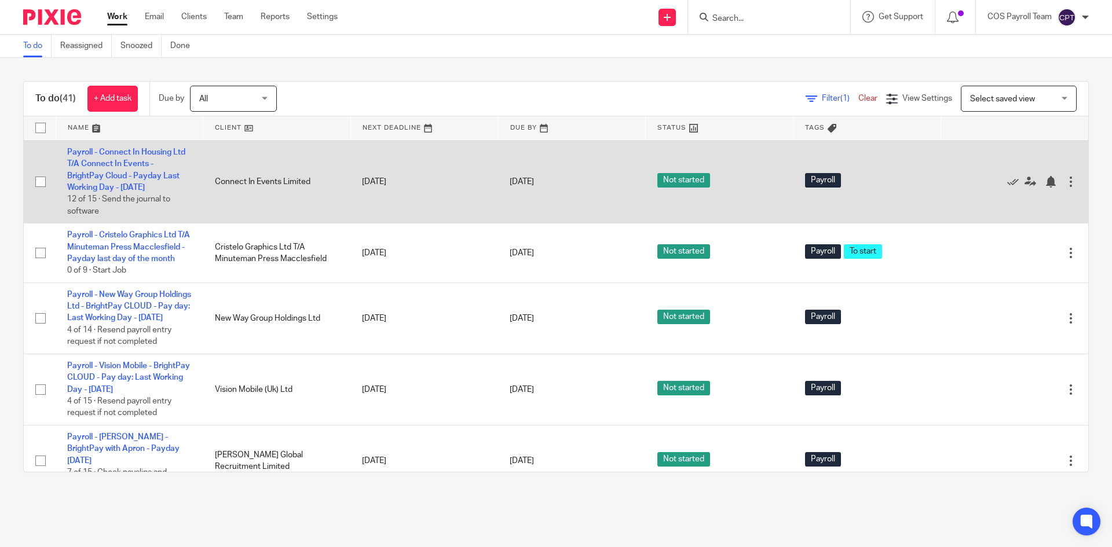
scroll to position [1679, 0]
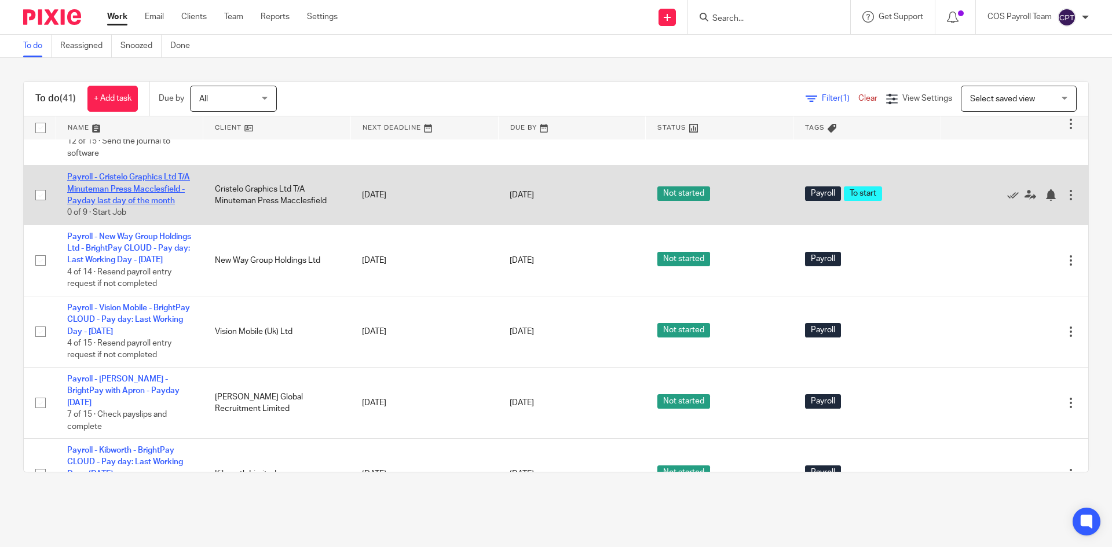
click at [115, 205] on link "Payroll - Cristelo Graphics Ltd T/A Minuteman Press Macclesfield - Payday last …" at bounding box center [128, 189] width 123 height 32
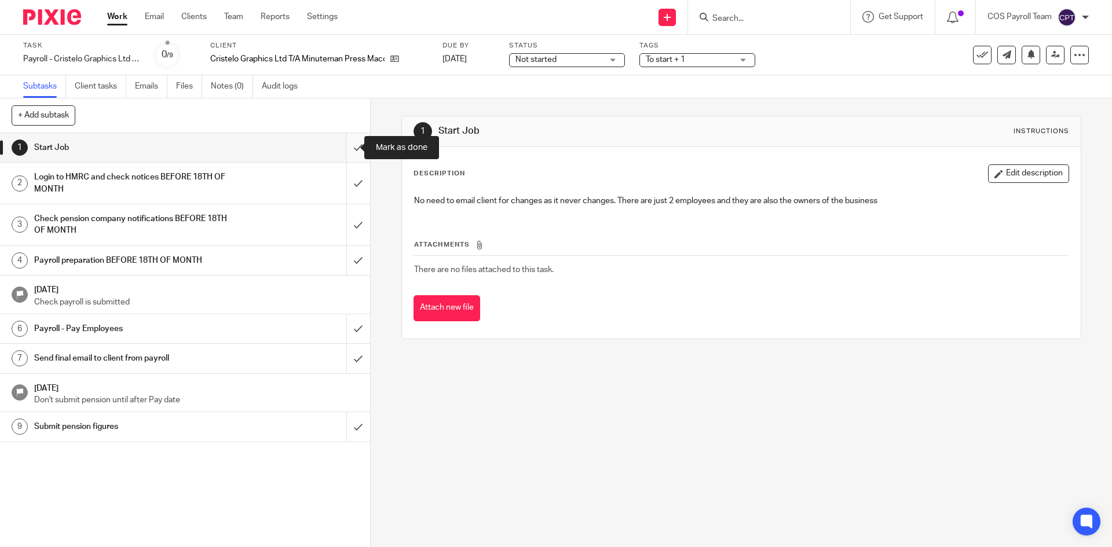
click at [341, 146] on input "submit" at bounding box center [185, 147] width 370 height 29
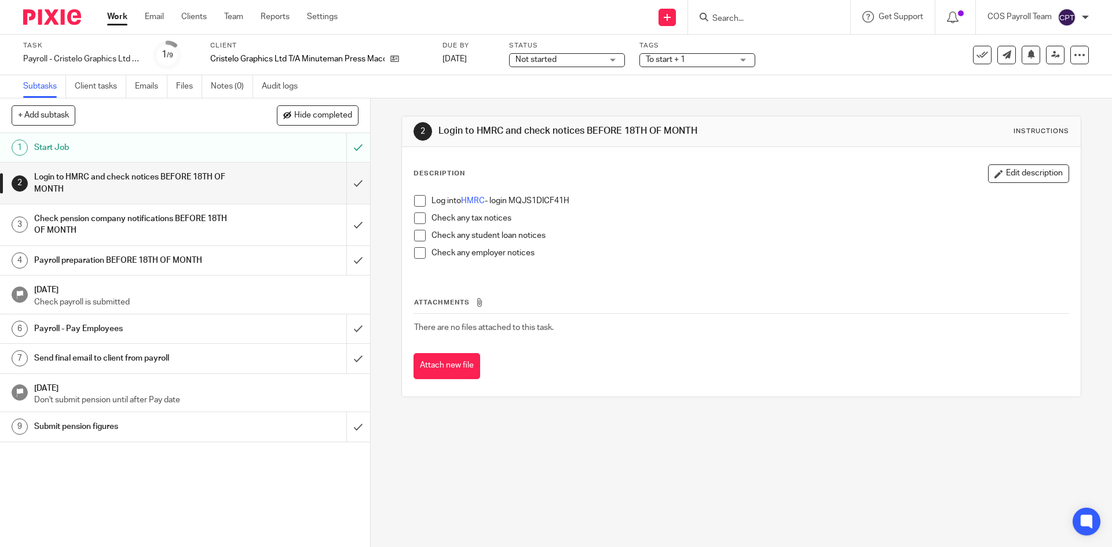
click at [418, 199] on span at bounding box center [420, 201] width 12 height 12
click at [414, 216] on span at bounding box center [420, 219] width 12 height 12
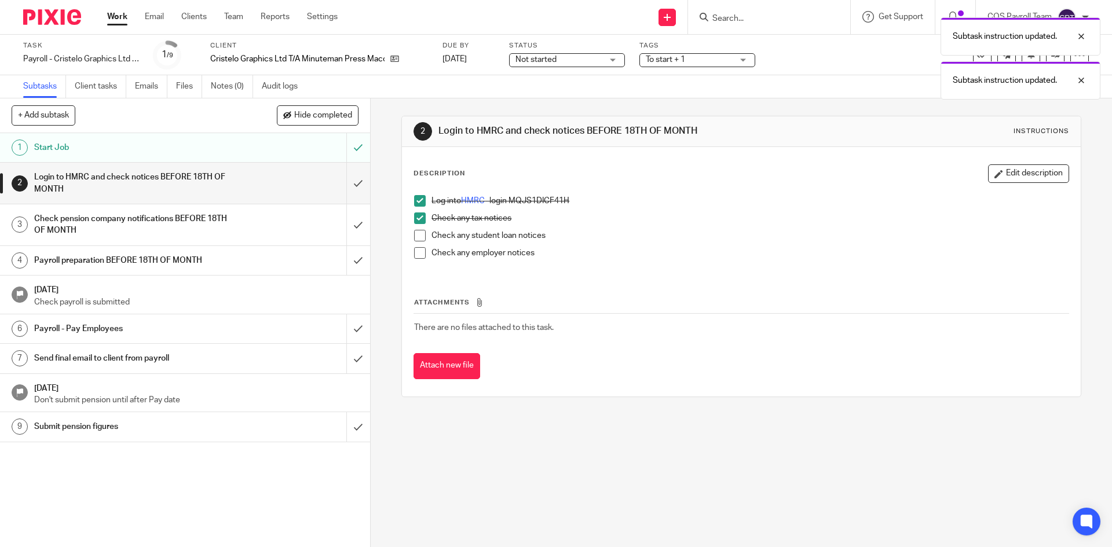
click at [415, 235] on span at bounding box center [420, 236] width 12 height 12
click at [415, 254] on span at bounding box center [420, 253] width 12 height 12
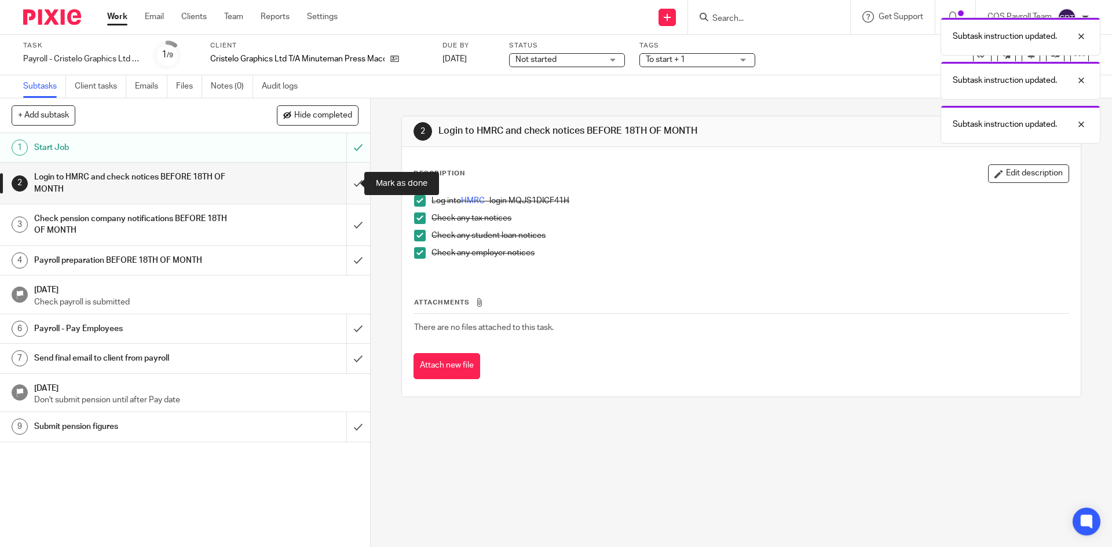
click at [346, 185] on input "submit" at bounding box center [185, 183] width 370 height 41
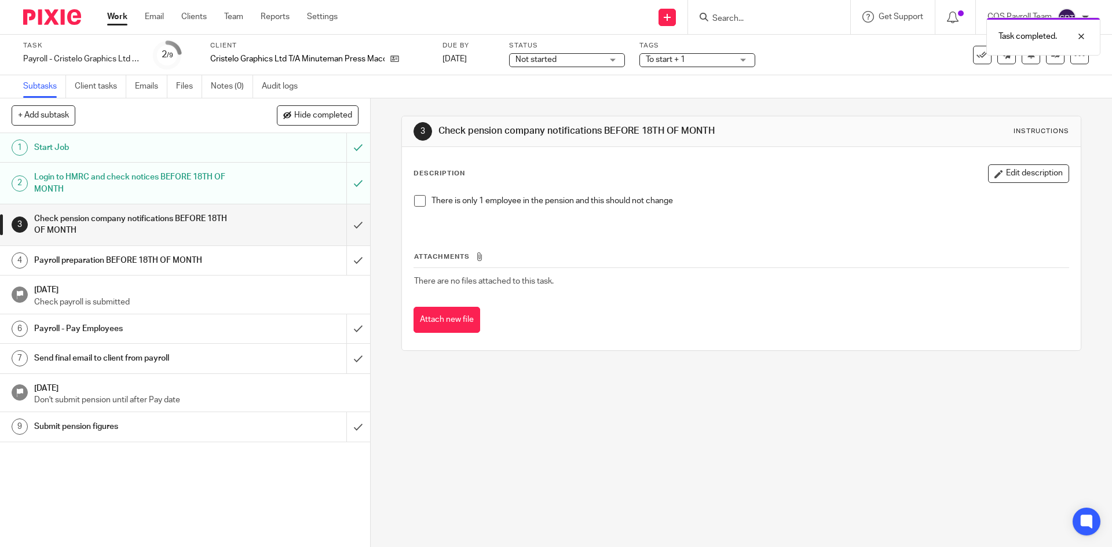
click at [417, 200] on span at bounding box center [420, 201] width 12 height 12
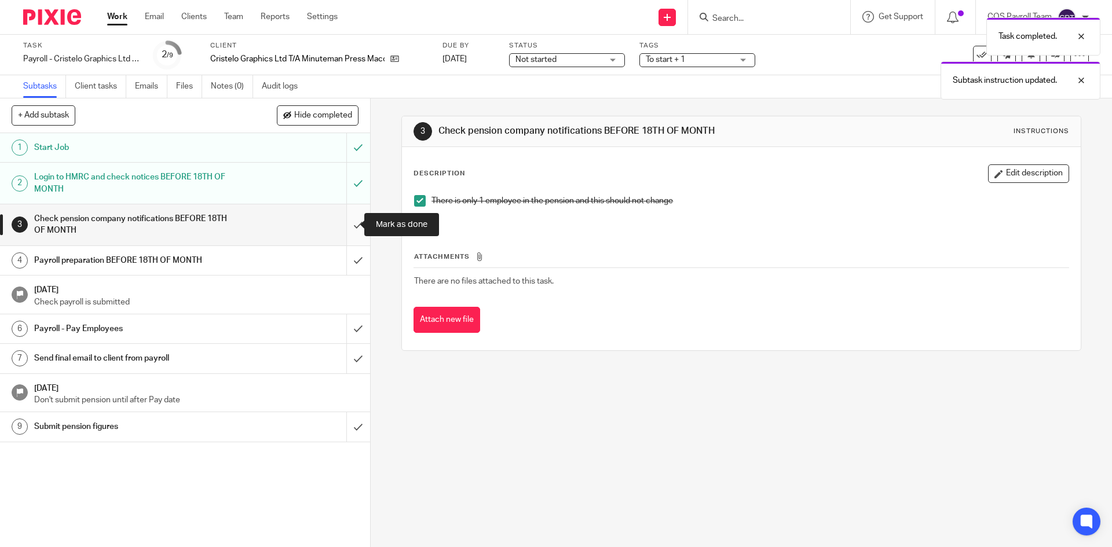
click at [345, 225] on input "submit" at bounding box center [185, 224] width 370 height 41
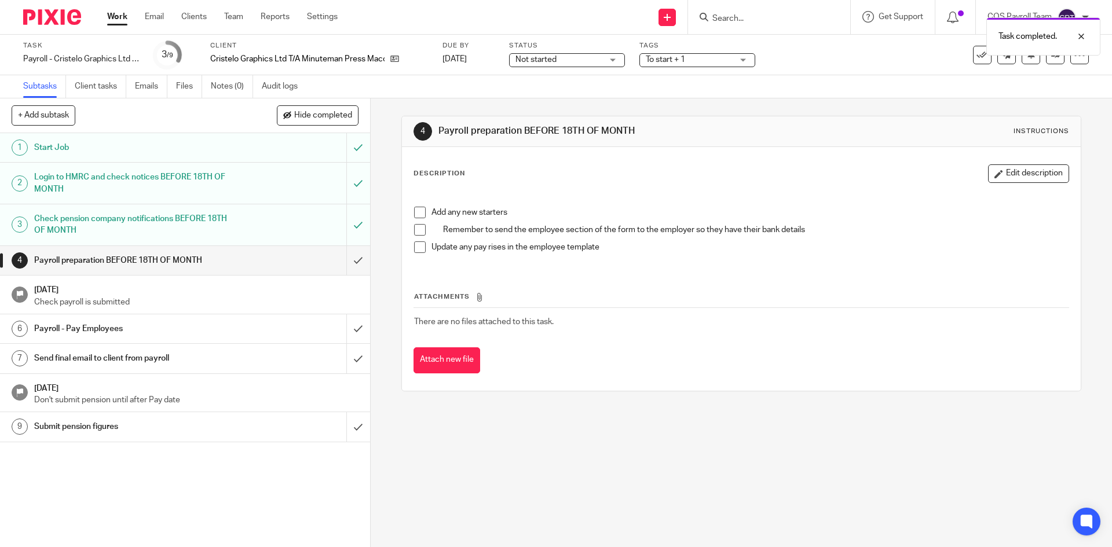
click at [417, 212] on span at bounding box center [420, 213] width 12 height 12
drag, startPoint x: 417, startPoint y: 227, endPoint x: 417, endPoint y: 244, distance: 16.8
click at [417, 228] on span at bounding box center [420, 230] width 12 height 12
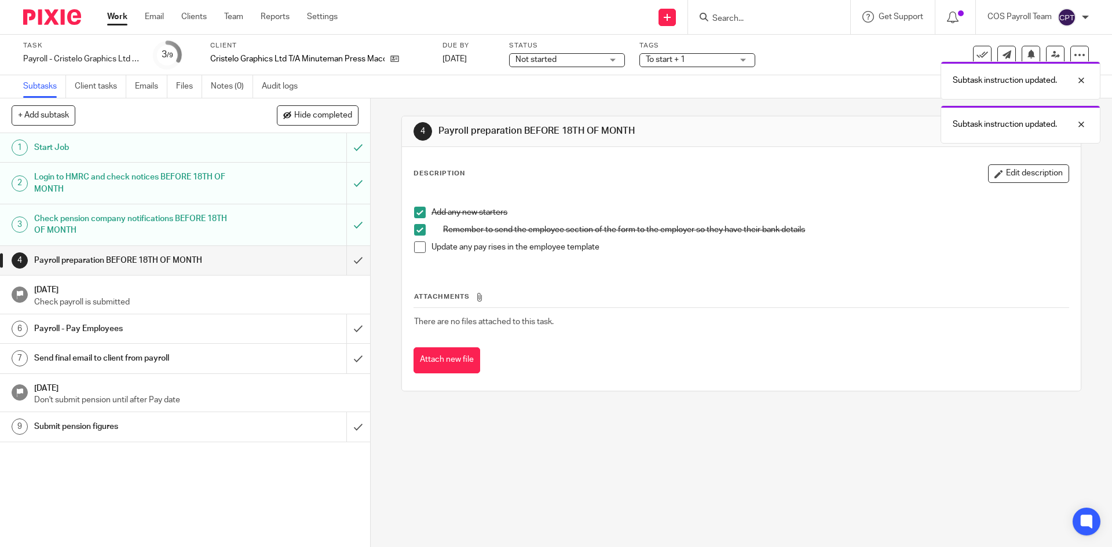
click at [417, 245] on span at bounding box center [420, 247] width 12 height 12
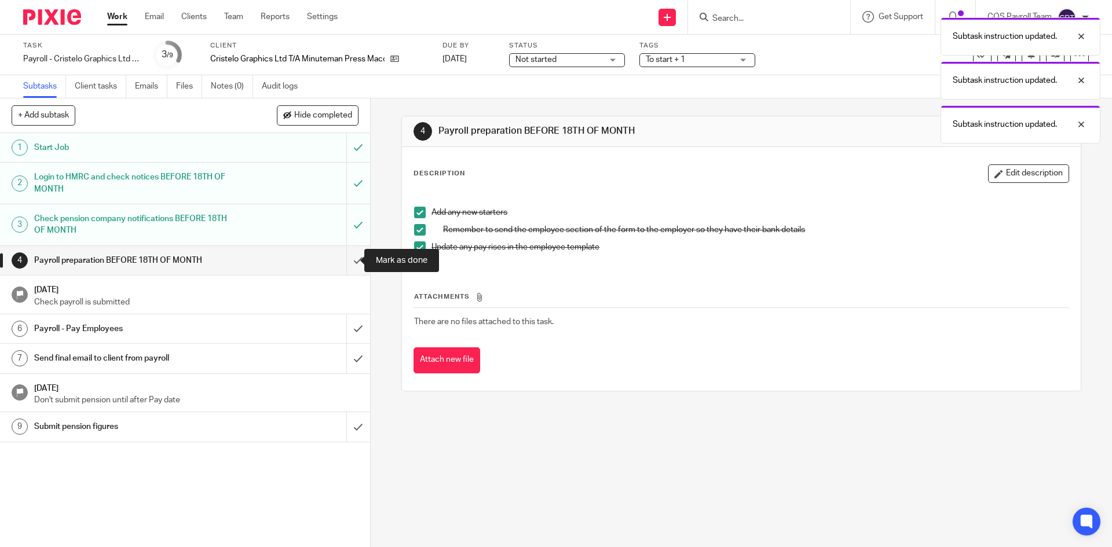
drag, startPoint x: 347, startPoint y: 263, endPoint x: 323, endPoint y: 292, distance: 38.6
click at [346, 262] on input "submit" at bounding box center [185, 260] width 370 height 29
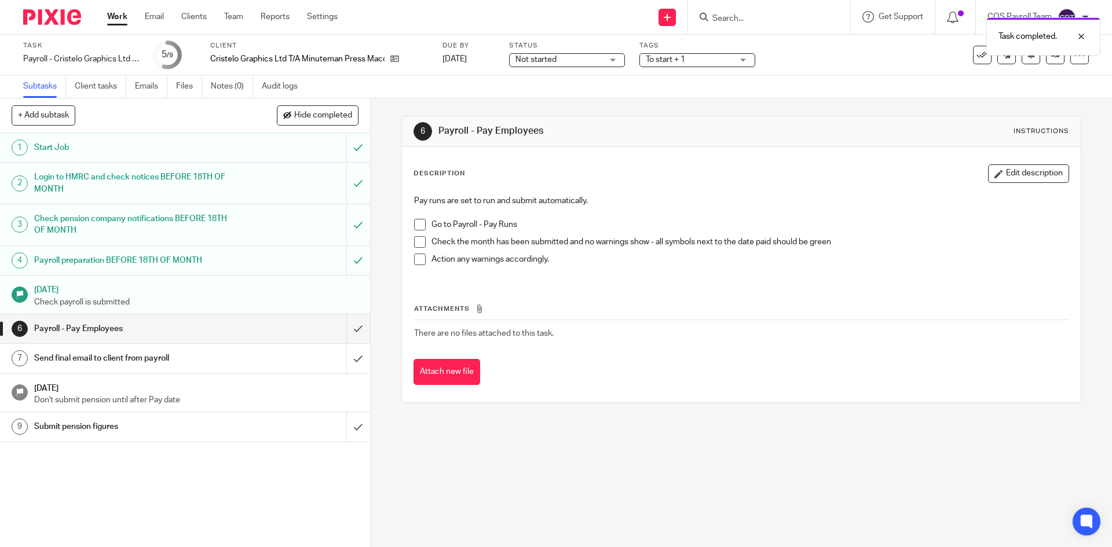
click at [417, 223] on span at bounding box center [420, 225] width 12 height 12
drag, startPoint x: 416, startPoint y: 243, endPoint x: 416, endPoint y: 250, distance: 7.0
click at [416, 243] on span at bounding box center [420, 242] width 12 height 12
click at [417, 257] on span at bounding box center [420, 260] width 12 height 12
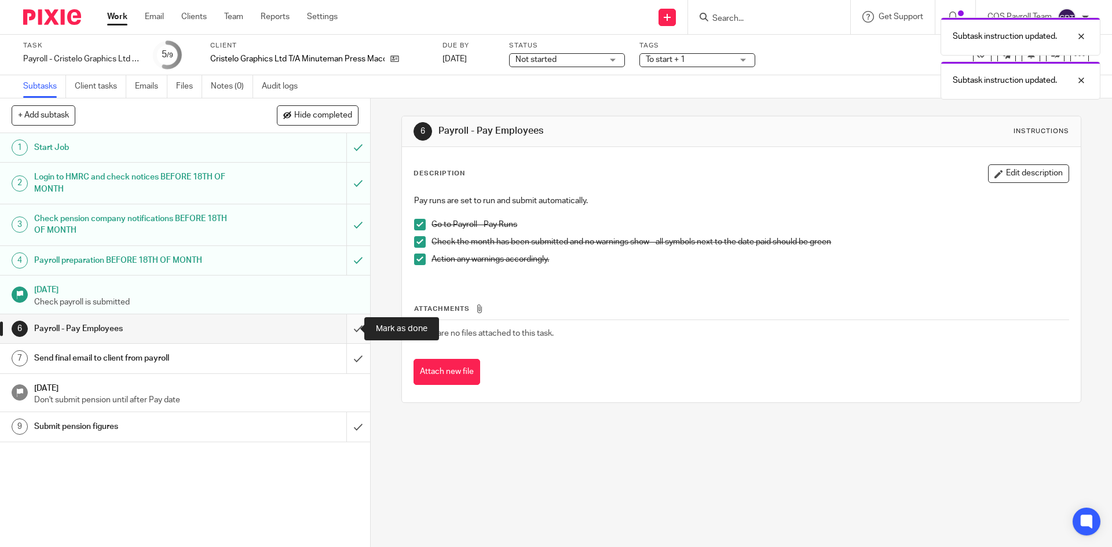
click at [345, 328] on input "submit" at bounding box center [185, 328] width 370 height 29
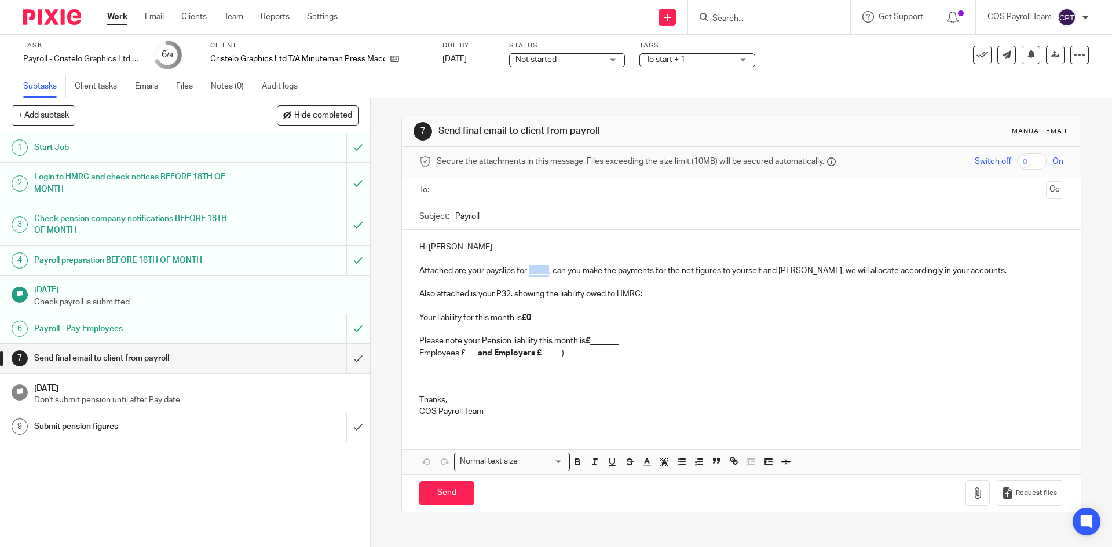
drag, startPoint x: 527, startPoint y: 274, endPoint x: 545, endPoint y: 273, distance: 18.6
click at [545, 273] on p "Attached are your payslips for _____, can you make the payments for the net fig…" at bounding box center [740, 306] width 643 height 82
drag, startPoint x: 590, startPoint y: 345, endPoint x: 616, endPoint y: 345, distance: 25.5
click at [616, 345] on strong "£_______" at bounding box center [601, 341] width 33 height 8
drag, startPoint x: 463, startPoint y: 356, endPoint x: 475, endPoint y: 357, distance: 12.2
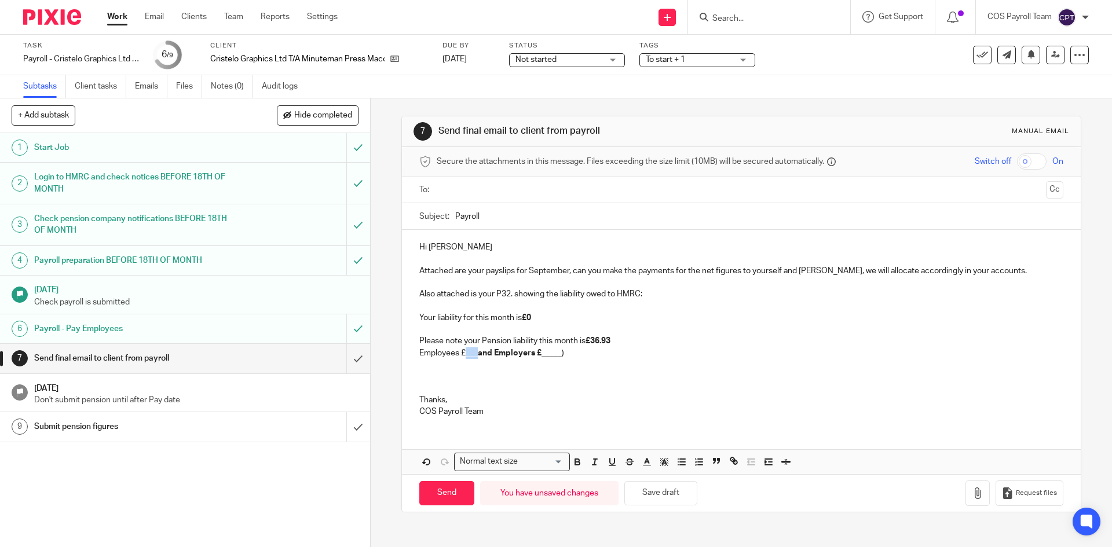
click at [475, 357] on p "Employees £___ and Employers £ _____)" at bounding box center [740, 353] width 643 height 12
drag, startPoint x: 548, startPoint y: 356, endPoint x: 567, endPoint y: 354, distance: 19.2
click at [567, 354] on p "Employees £21.10 and Employers £ _____)" at bounding box center [740, 353] width 643 height 12
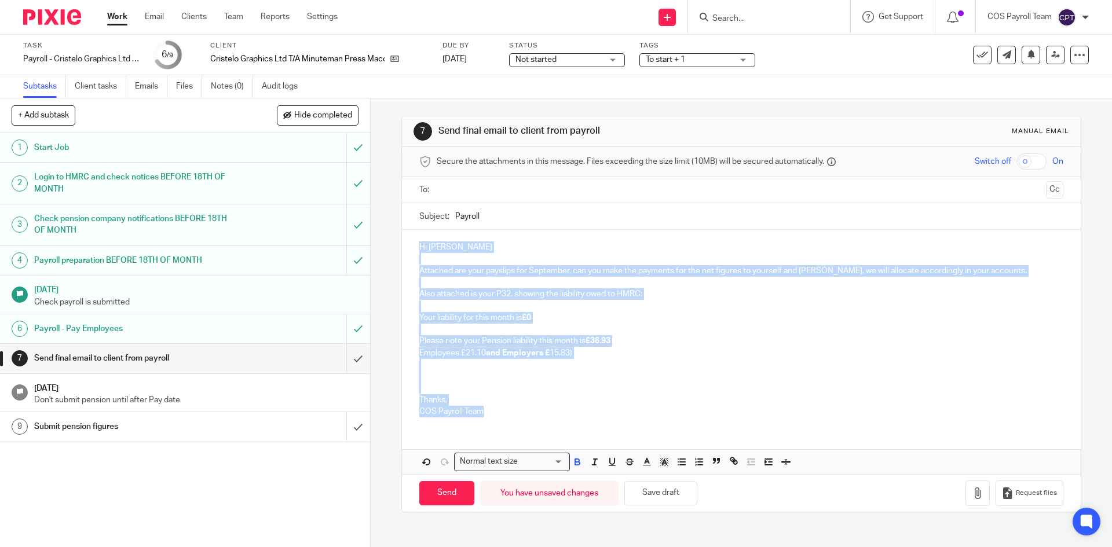
drag, startPoint x: 416, startPoint y: 244, endPoint x: 546, endPoint y: 412, distance: 211.7
click at [546, 412] on div "Hi Franc Attached are your payslips for September, can you make the payments fo…" at bounding box center [741, 328] width 678 height 196
copy div "Hi Franc Attached are your payslips for September, can you make the payments fo…"
click at [551, 381] on p at bounding box center [740, 383] width 643 height 24
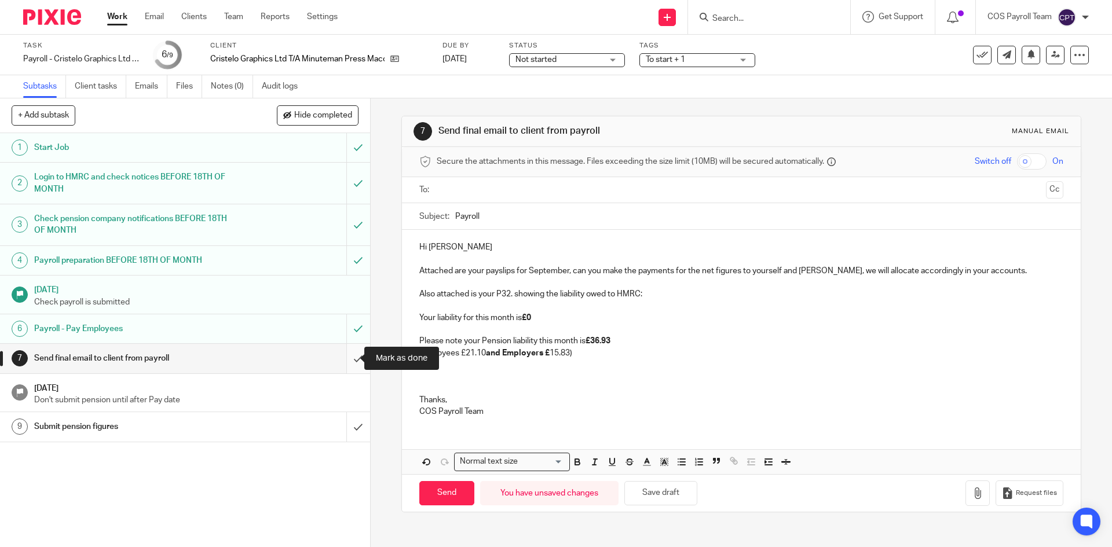
click at [348, 361] on input "submit" at bounding box center [185, 358] width 370 height 29
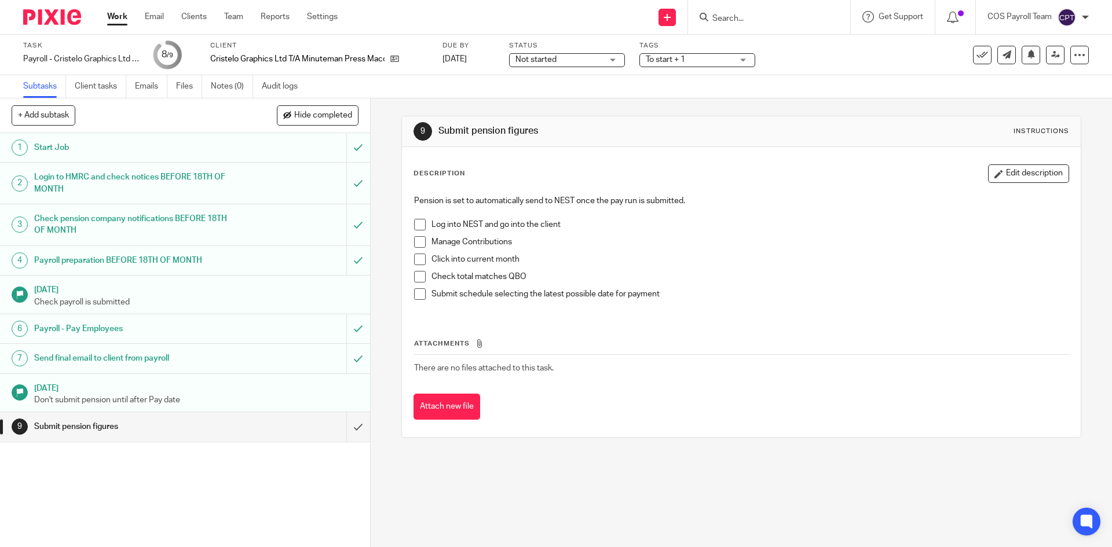
click at [414, 224] on span at bounding box center [420, 225] width 12 height 12
click at [415, 242] on span at bounding box center [420, 242] width 12 height 12
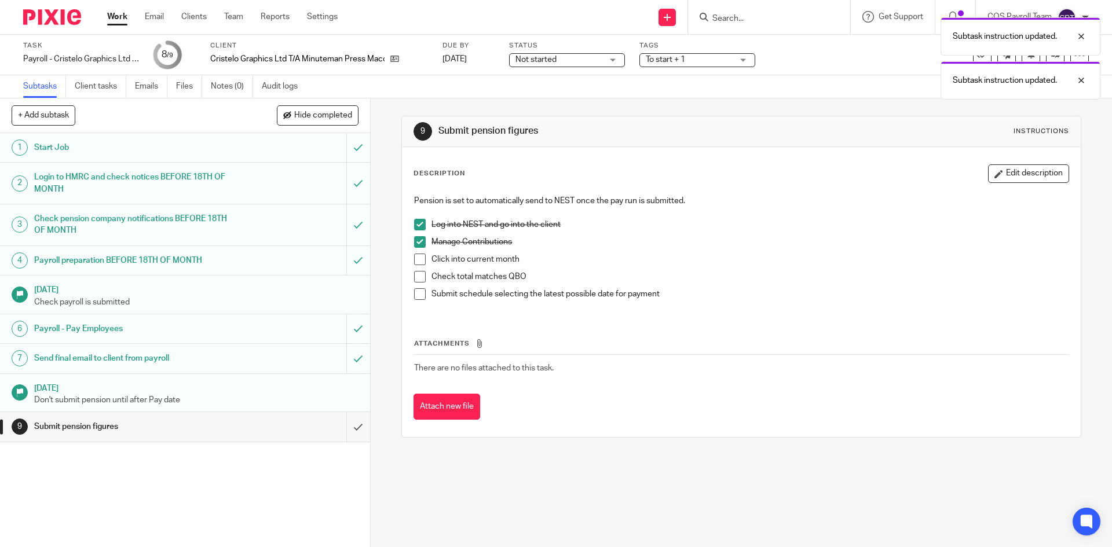
click at [417, 261] on span at bounding box center [420, 260] width 12 height 12
click at [417, 274] on span at bounding box center [420, 277] width 12 height 12
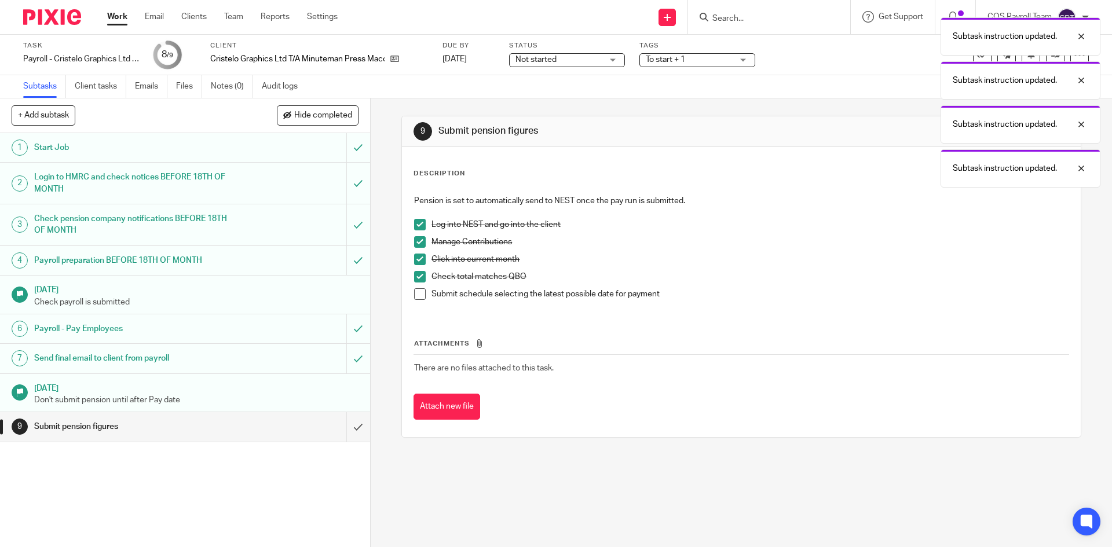
click at [416, 294] on span at bounding box center [420, 294] width 12 height 12
drag, startPoint x: 348, startPoint y: 426, endPoint x: 338, endPoint y: 423, distance: 10.3
click at [347, 426] on input "submit" at bounding box center [185, 426] width 370 height 29
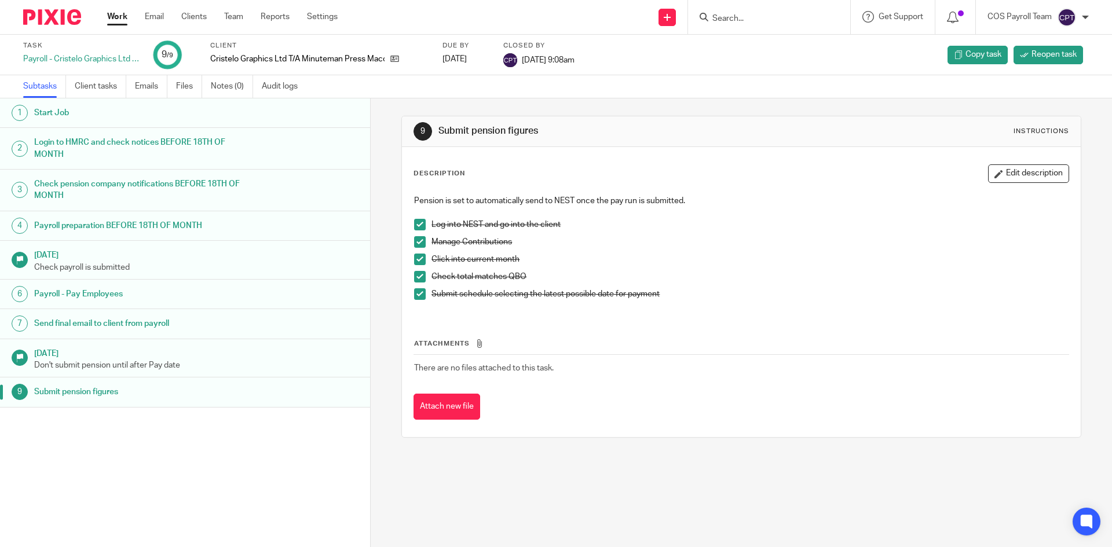
click at [117, 18] on link "Work" at bounding box center [117, 17] width 20 height 12
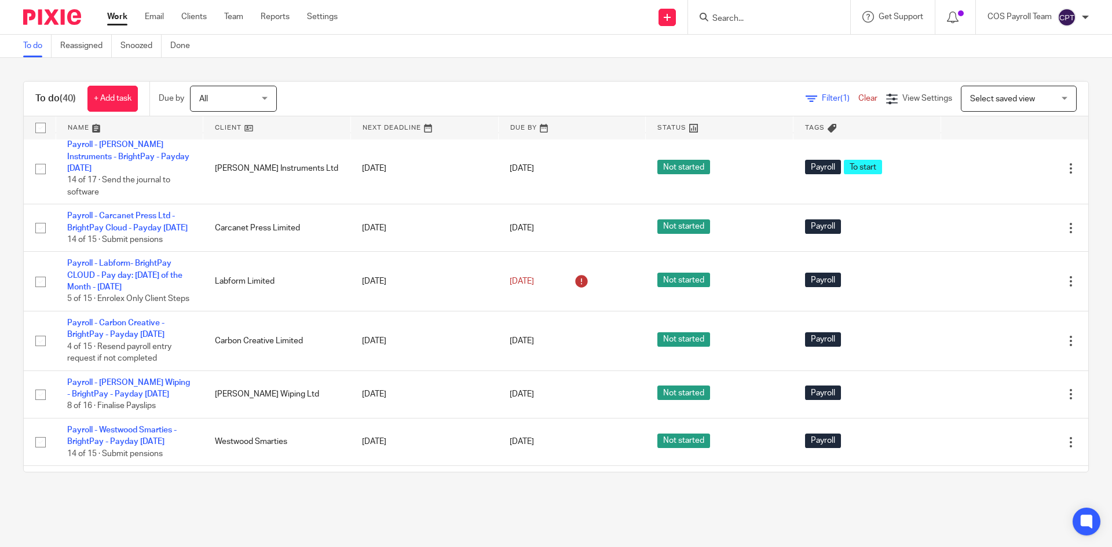
scroll to position [405, 0]
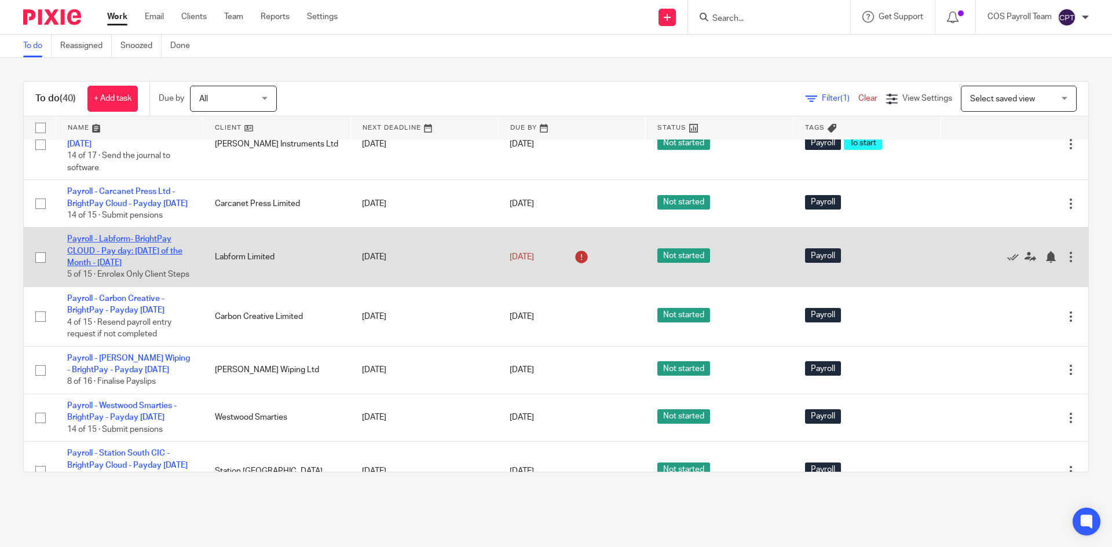
click at [105, 267] on link "Payroll - Labform- BrightPay CLOUD - Pay day: [DATE] of the Month - [DATE]" at bounding box center [124, 251] width 115 height 32
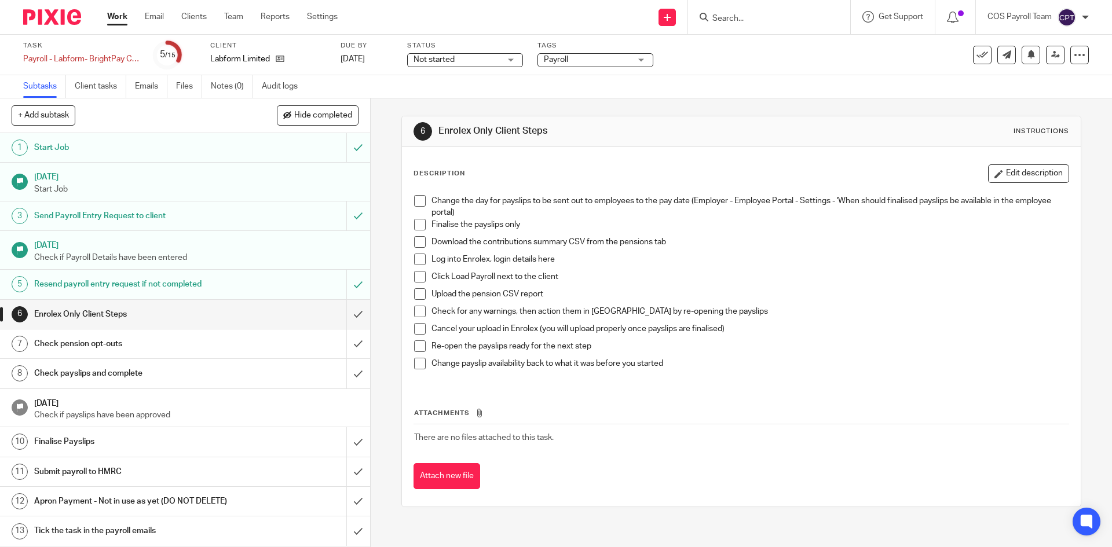
click at [114, 16] on link "Work" at bounding box center [117, 17] width 20 height 12
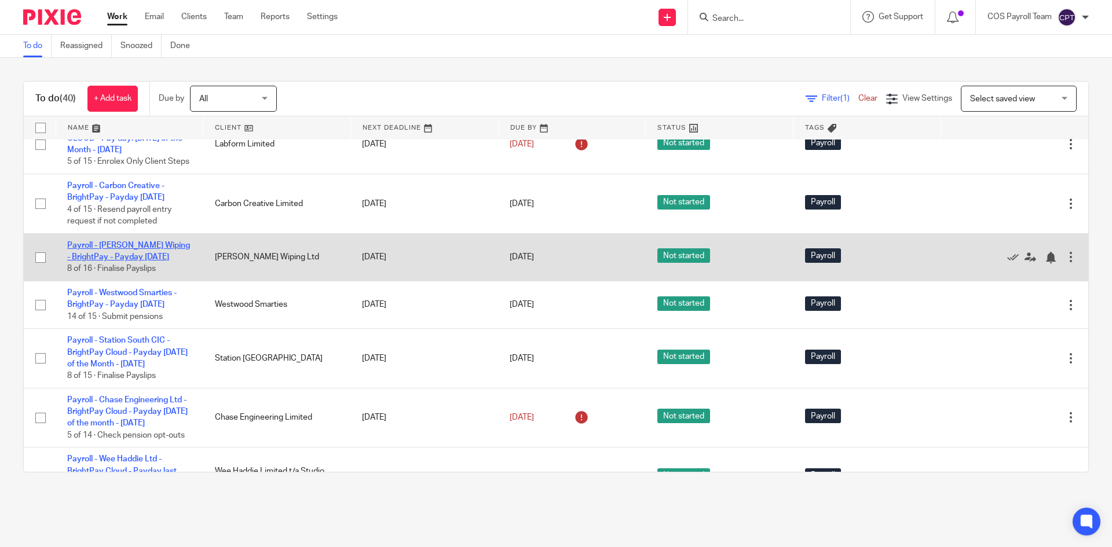
scroll to position [521, 0]
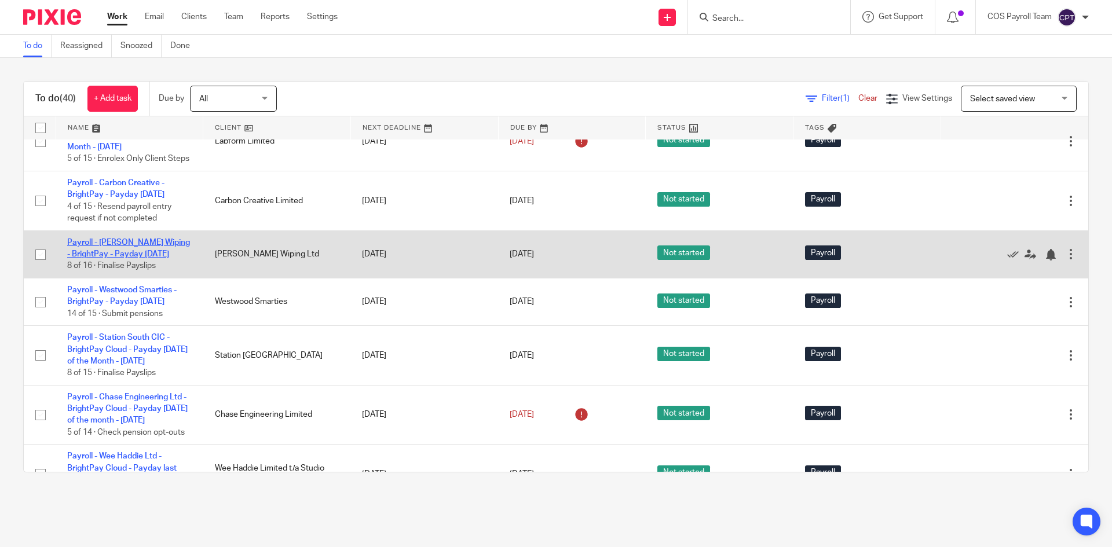
click at [113, 258] on link "Payroll - [PERSON_NAME] Wiping - BrightPay - Payday [DATE]" at bounding box center [128, 249] width 123 height 20
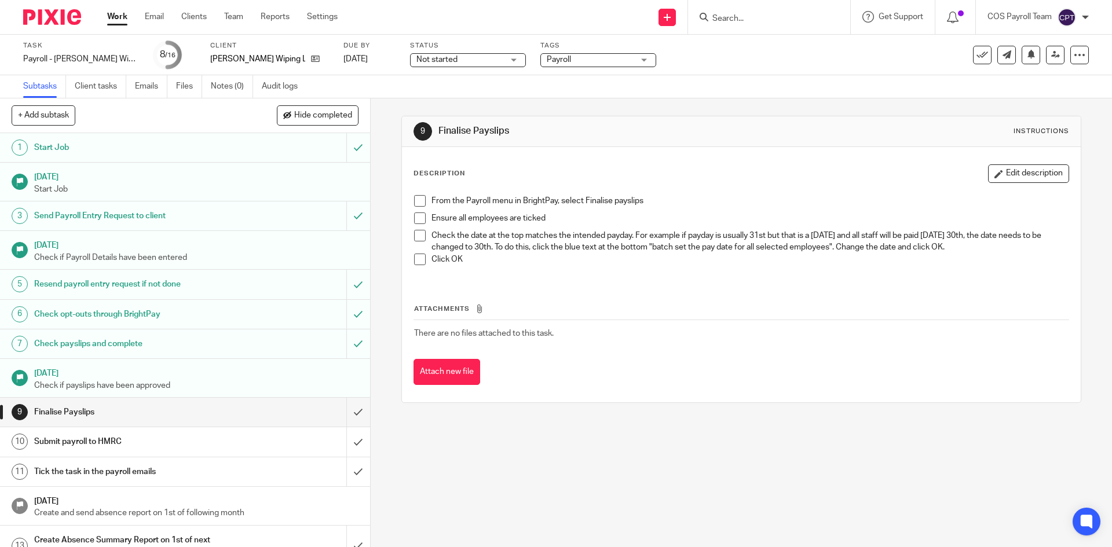
drag, startPoint x: 417, startPoint y: 199, endPoint x: 416, endPoint y: 206, distance: 7.2
click at [417, 199] on span at bounding box center [420, 201] width 12 height 12
click at [414, 220] on span at bounding box center [420, 219] width 12 height 12
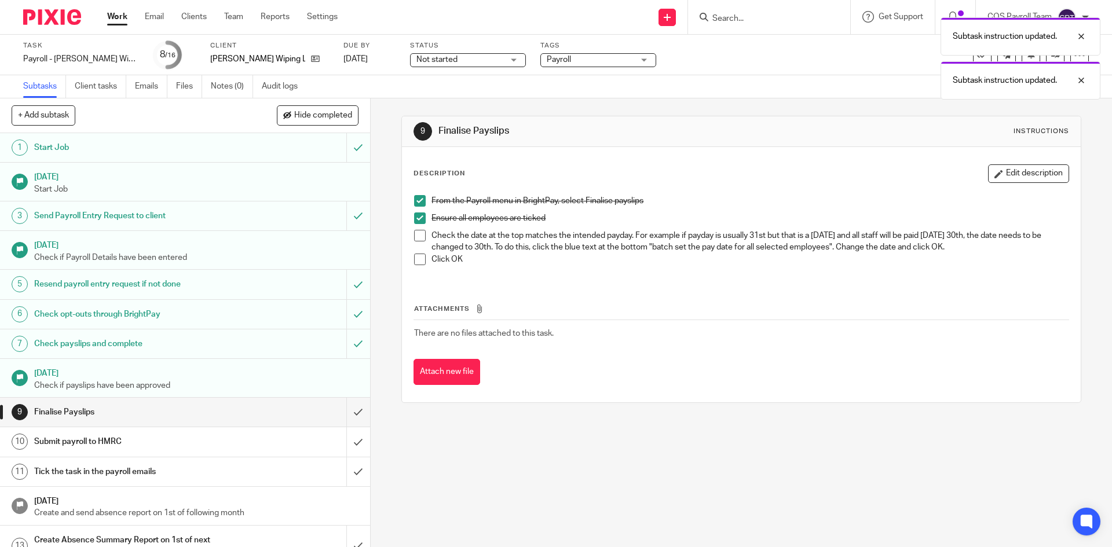
click at [415, 236] on span at bounding box center [420, 236] width 12 height 12
click at [417, 259] on span at bounding box center [420, 260] width 12 height 12
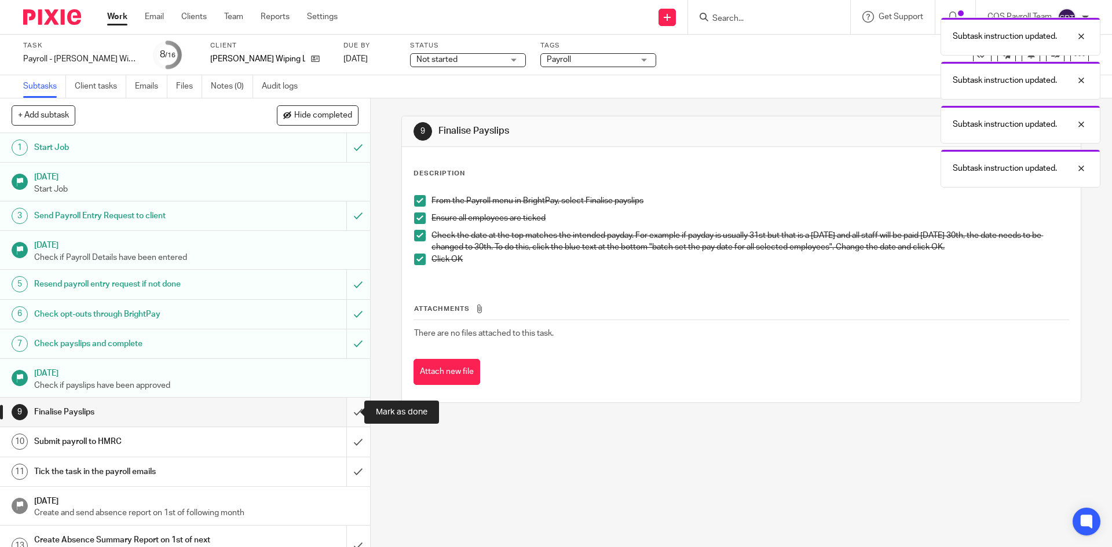
click at [344, 410] on input "submit" at bounding box center [185, 412] width 370 height 29
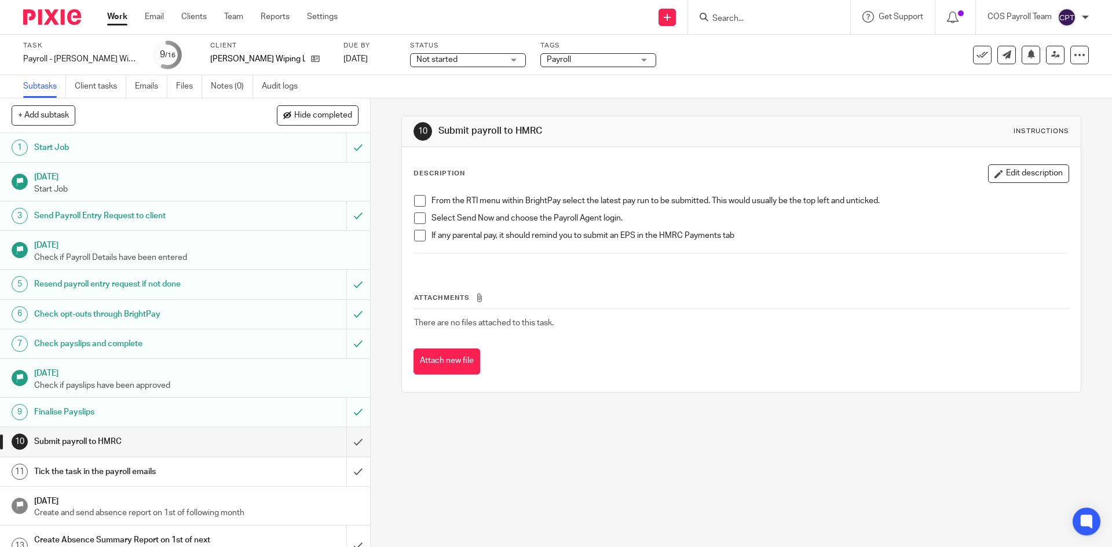
drag, startPoint x: 414, startPoint y: 199, endPoint x: 416, endPoint y: 218, distance: 18.7
click at [415, 199] on span at bounding box center [420, 201] width 12 height 12
click at [416, 218] on span at bounding box center [420, 219] width 12 height 12
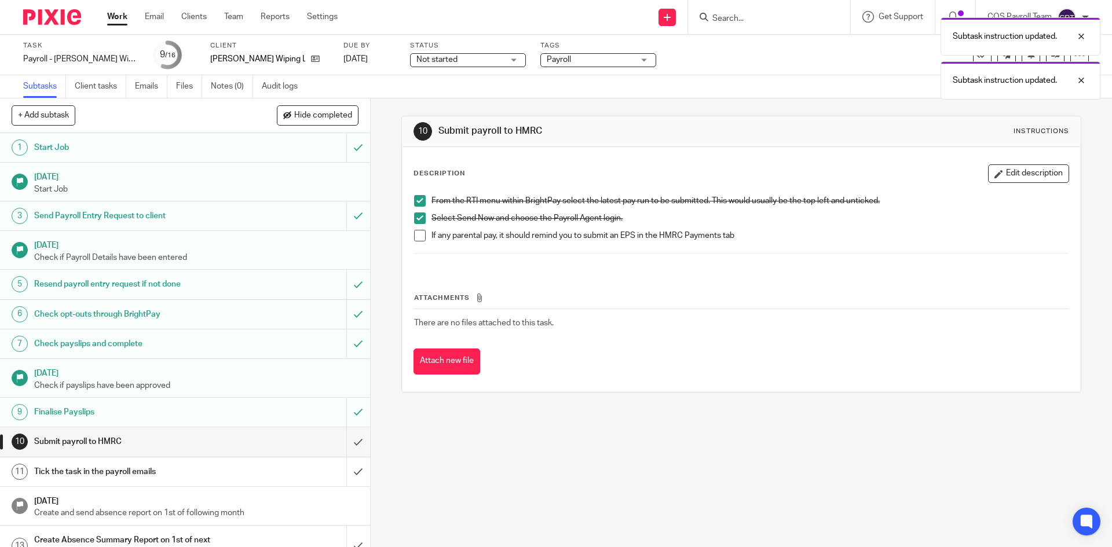
click at [420, 235] on span at bounding box center [420, 236] width 12 height 12
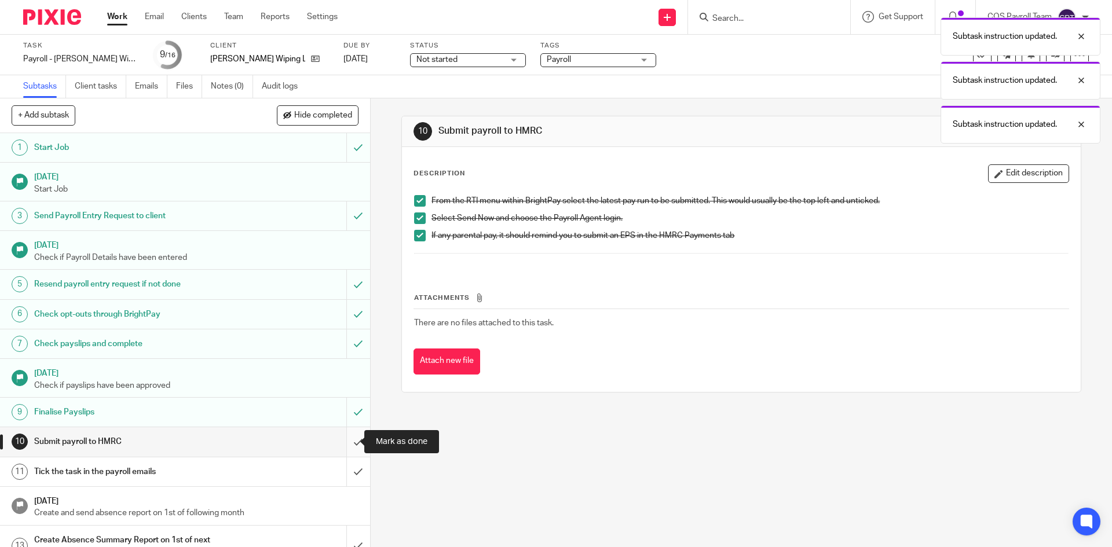
click at [343, 442] on input "submit" at bounding box center [185, 441] width 370 height 29
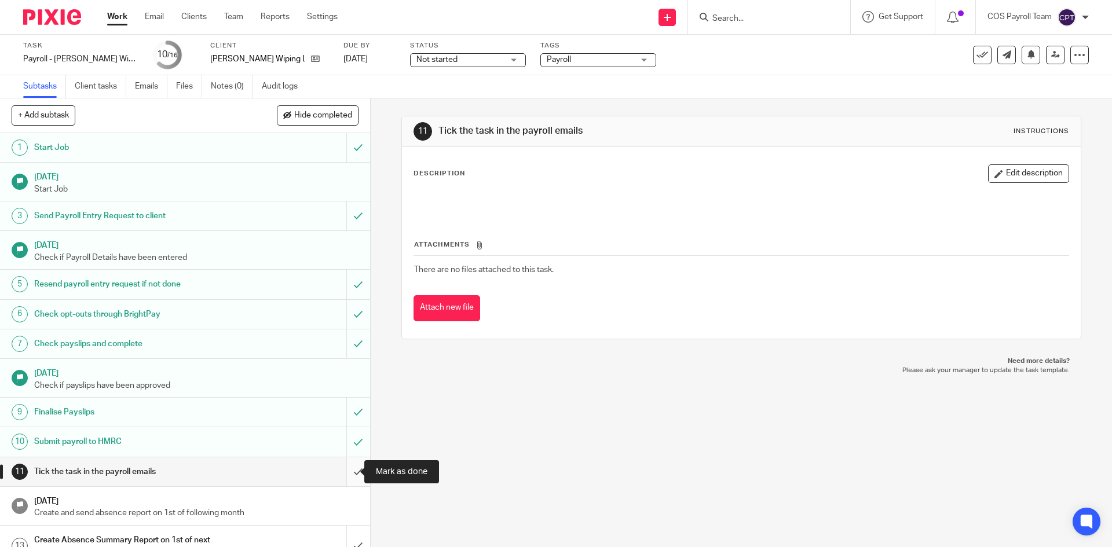
click at [342, 471] on input "submit" at bounding box center [185, 471] width 370 height 29
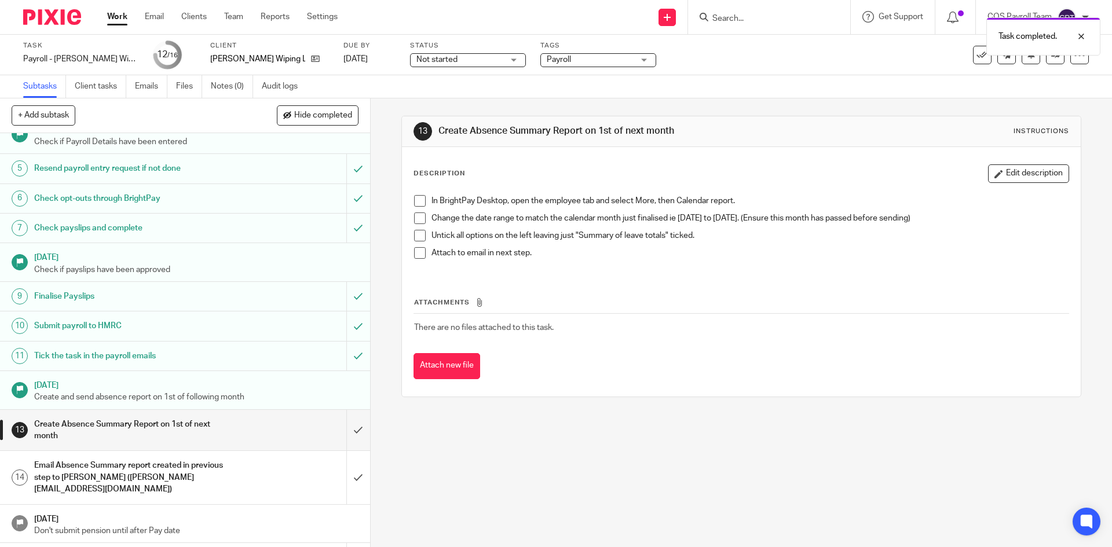
scroll to position [142, 0]
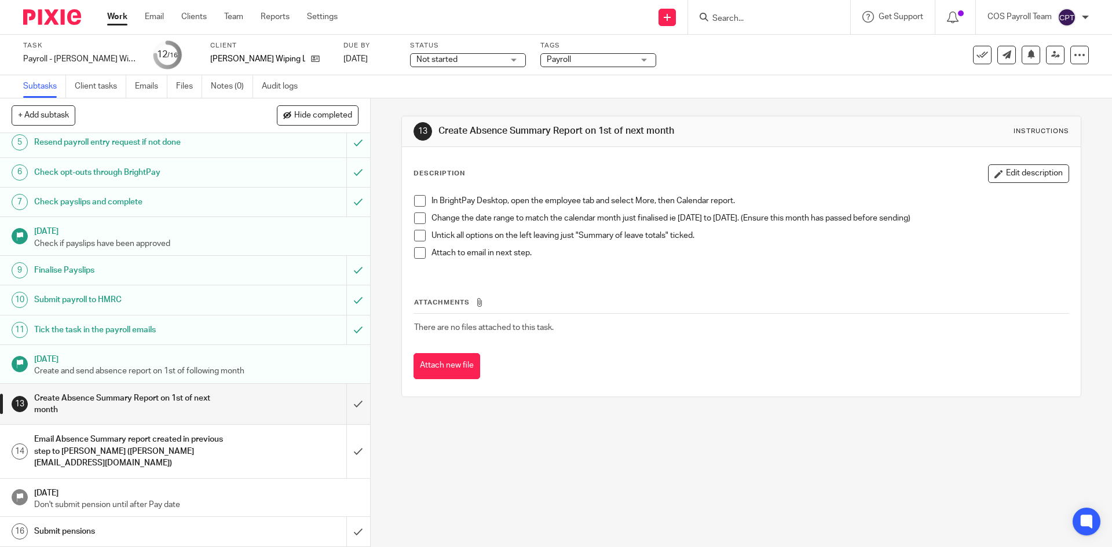
click at [117, 23] on link "Work" at bounding box center [117, 17] width 20 height 12
